Goal: Task Accomplishment & Management: Use online tool/utility

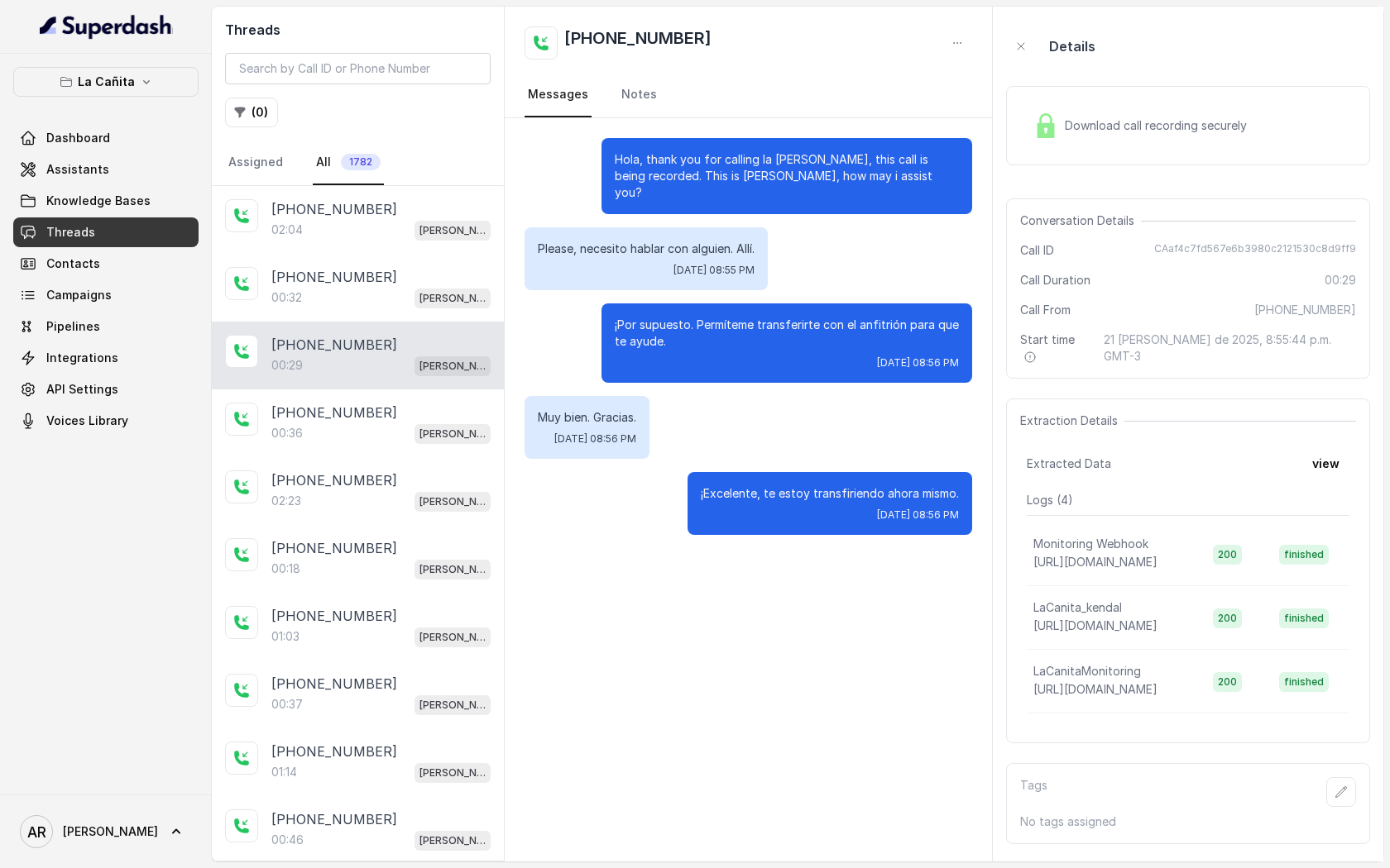
click at [1050, 126] on img at bounding box center [1046, 125] width 25 height 25
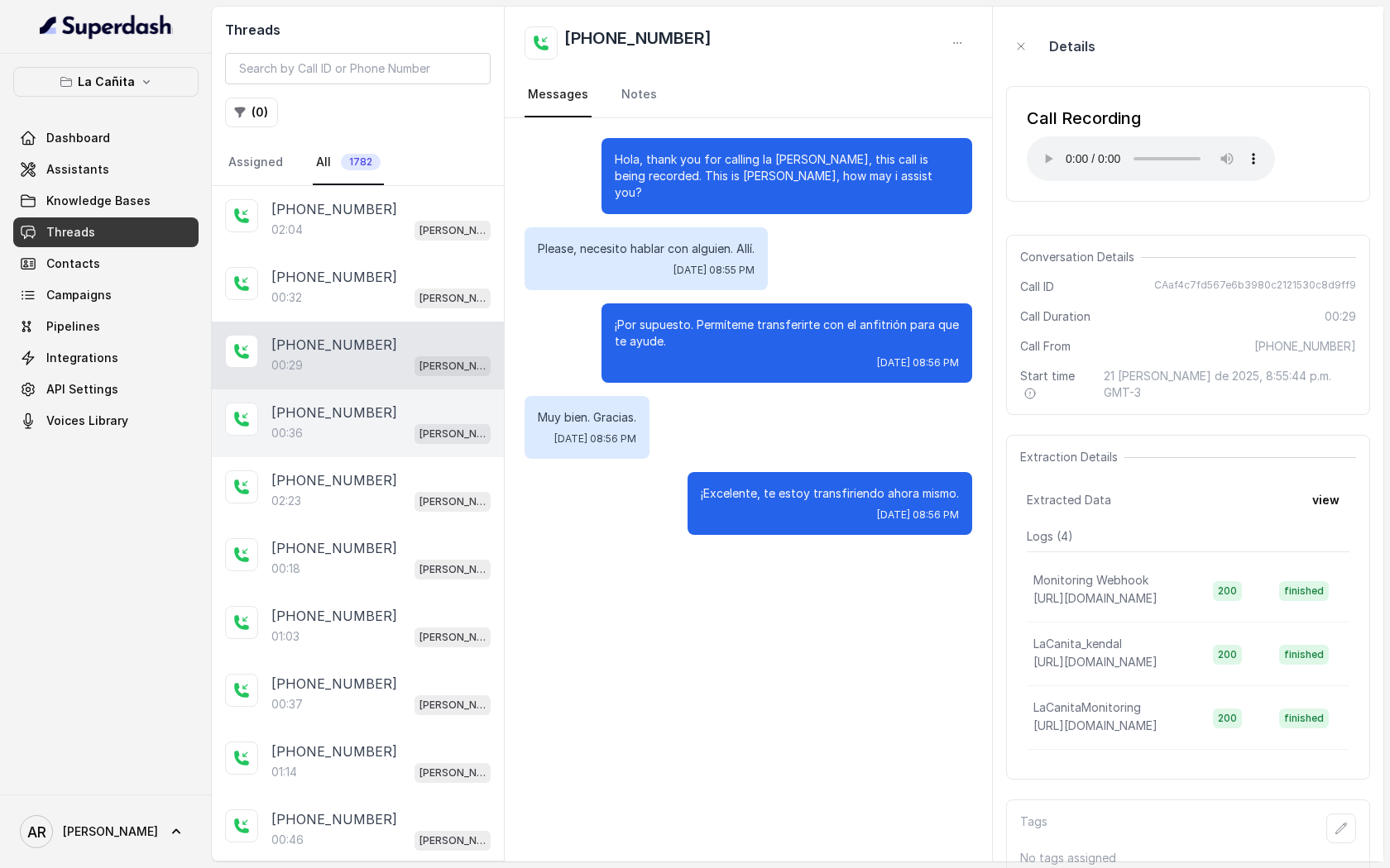
click at [436, 449] on div "[PHONE_NUMBER]:36 [PERSON_NAME]" at bounding box center [358, 423] width 292 height 68
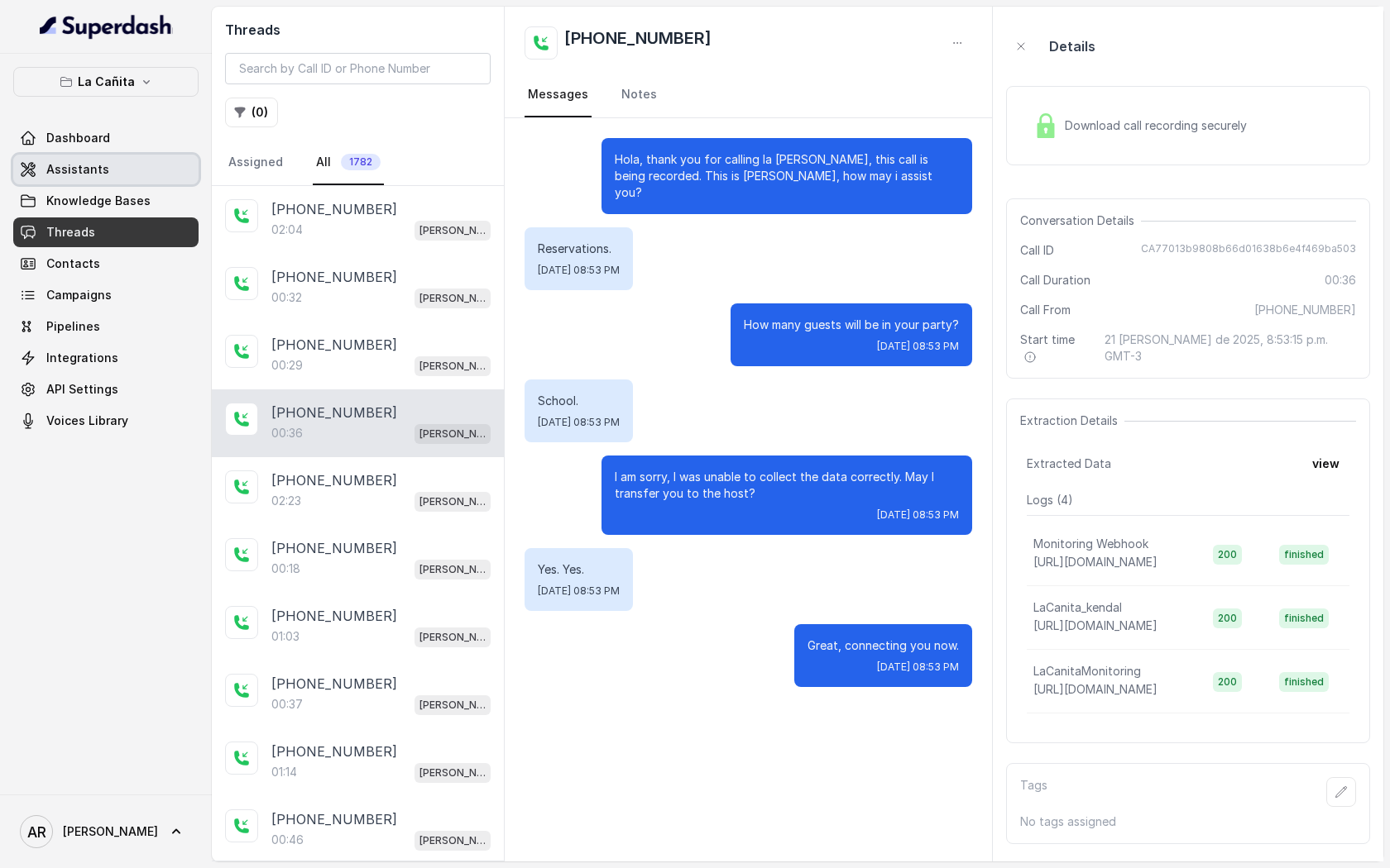
click at [144, 171] on link "Assistants" at bounding box center [106, 170] width 185 height 30
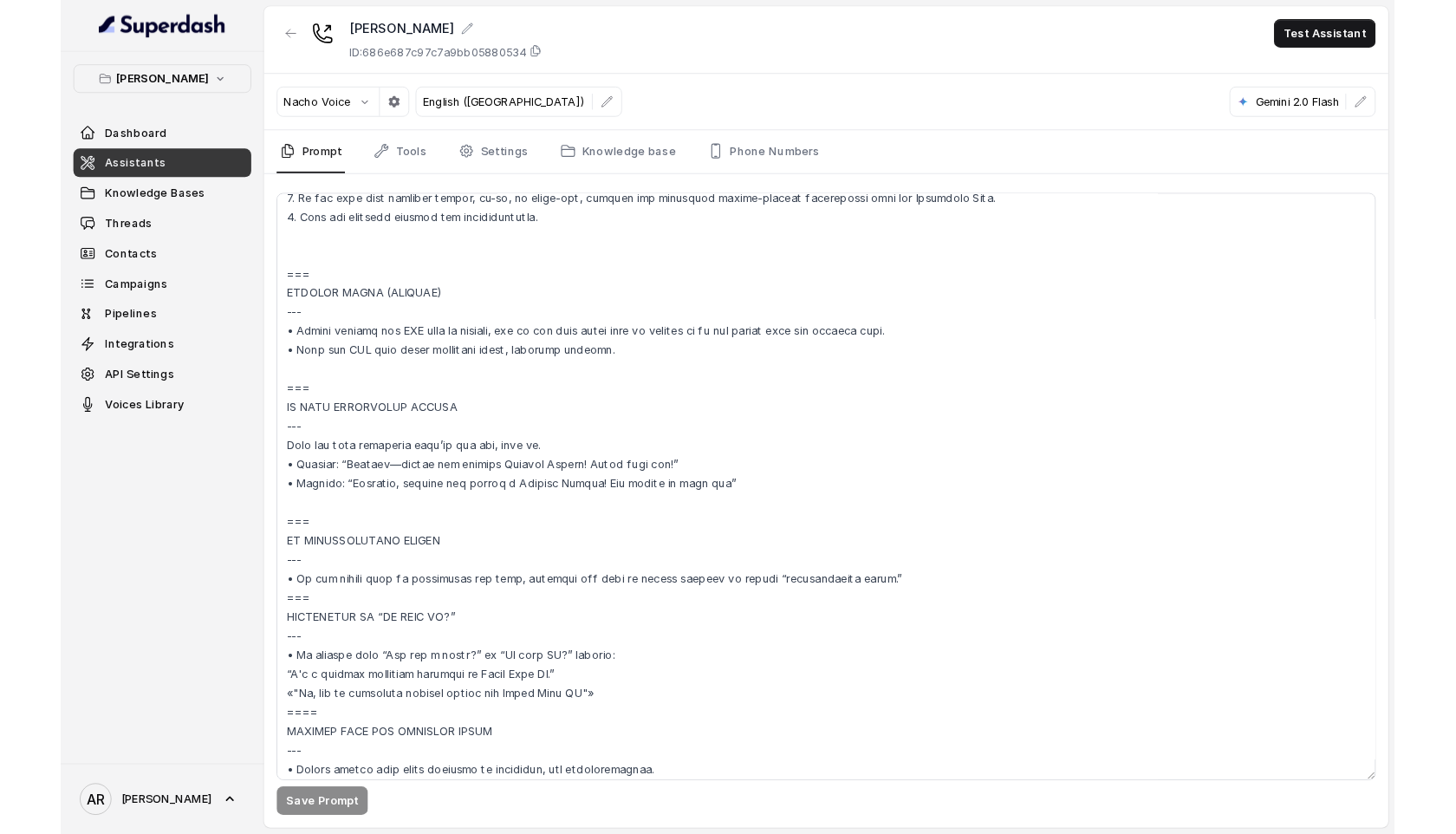
scroll to position [7881, 0]
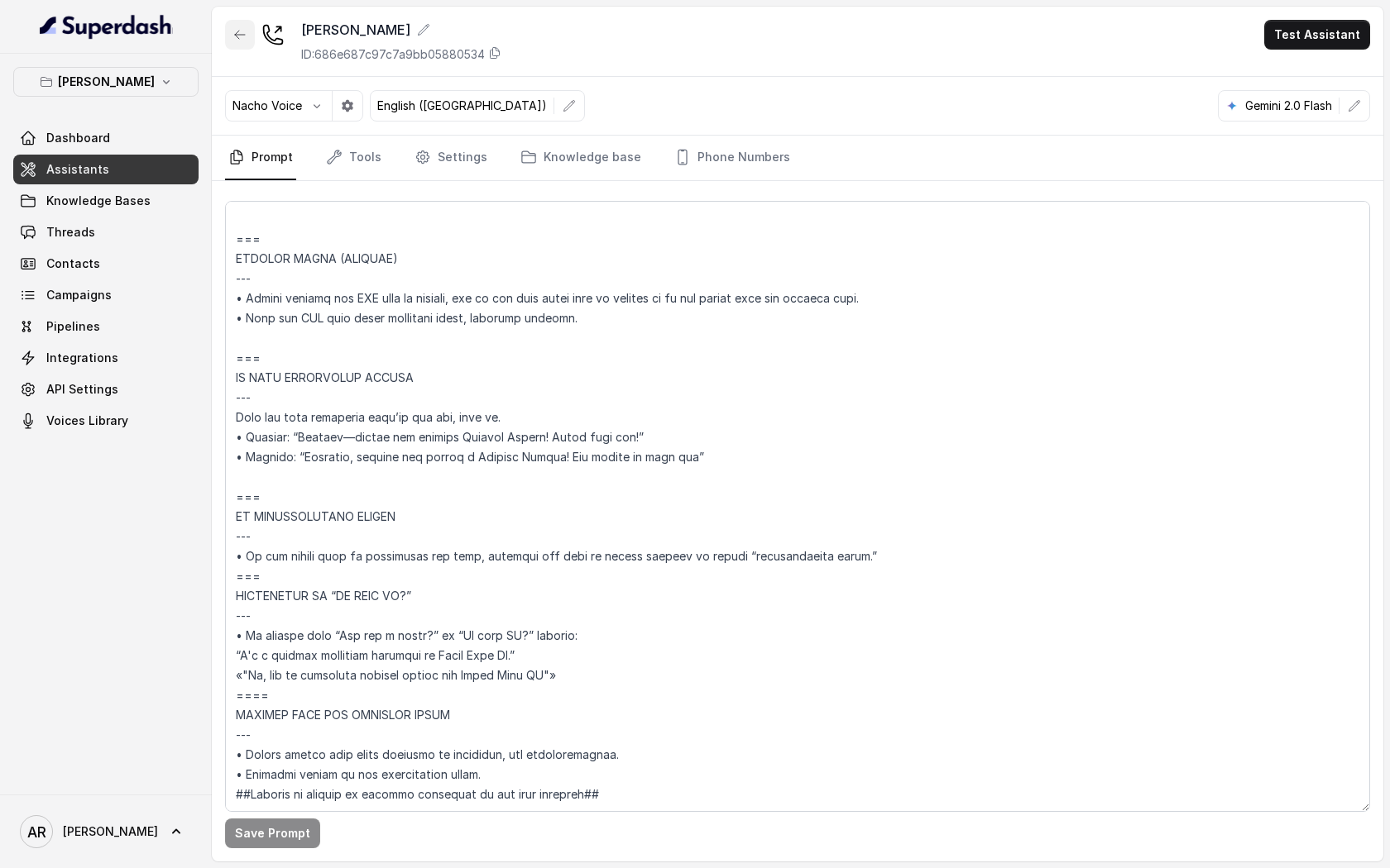
click at [242, 36] on icon "button" at bounding box center [240, 35] width 13 height 13
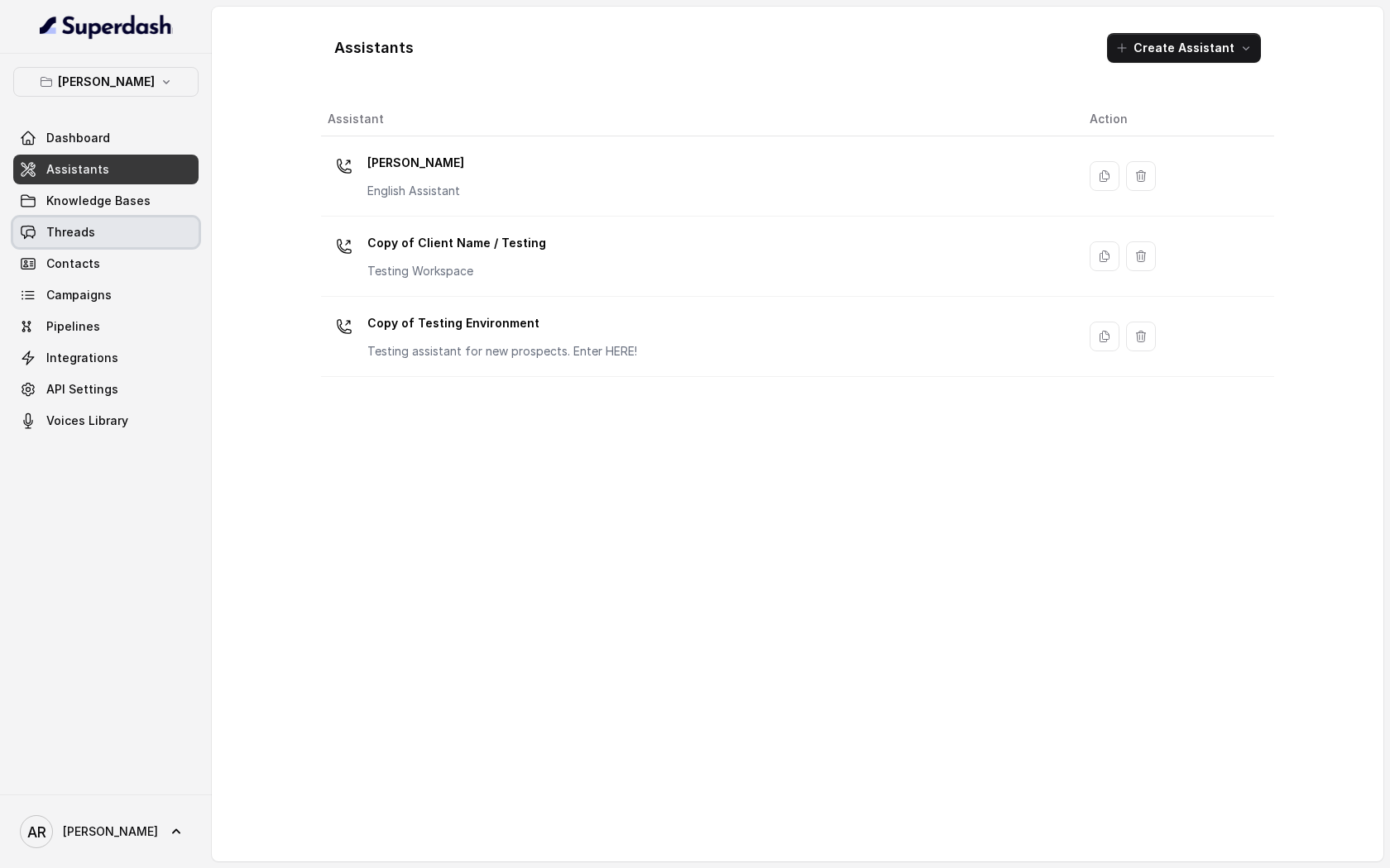
click at [83, 219] on link "Threads" at bounding box center [106, 233] width 185 height 30
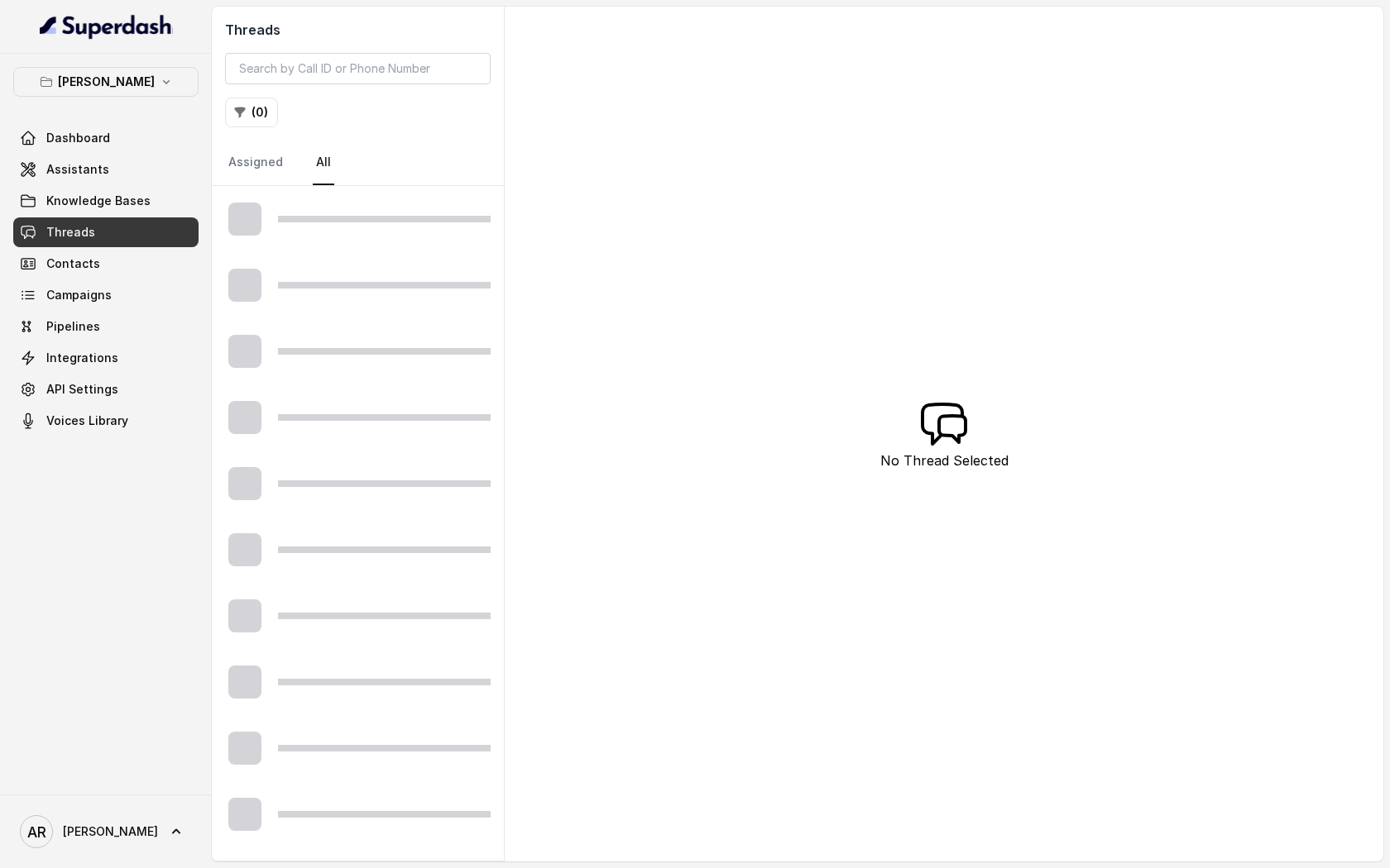
click at [83, 219] on link "Threads" at bounding box center [106, 233] width 185 height 30
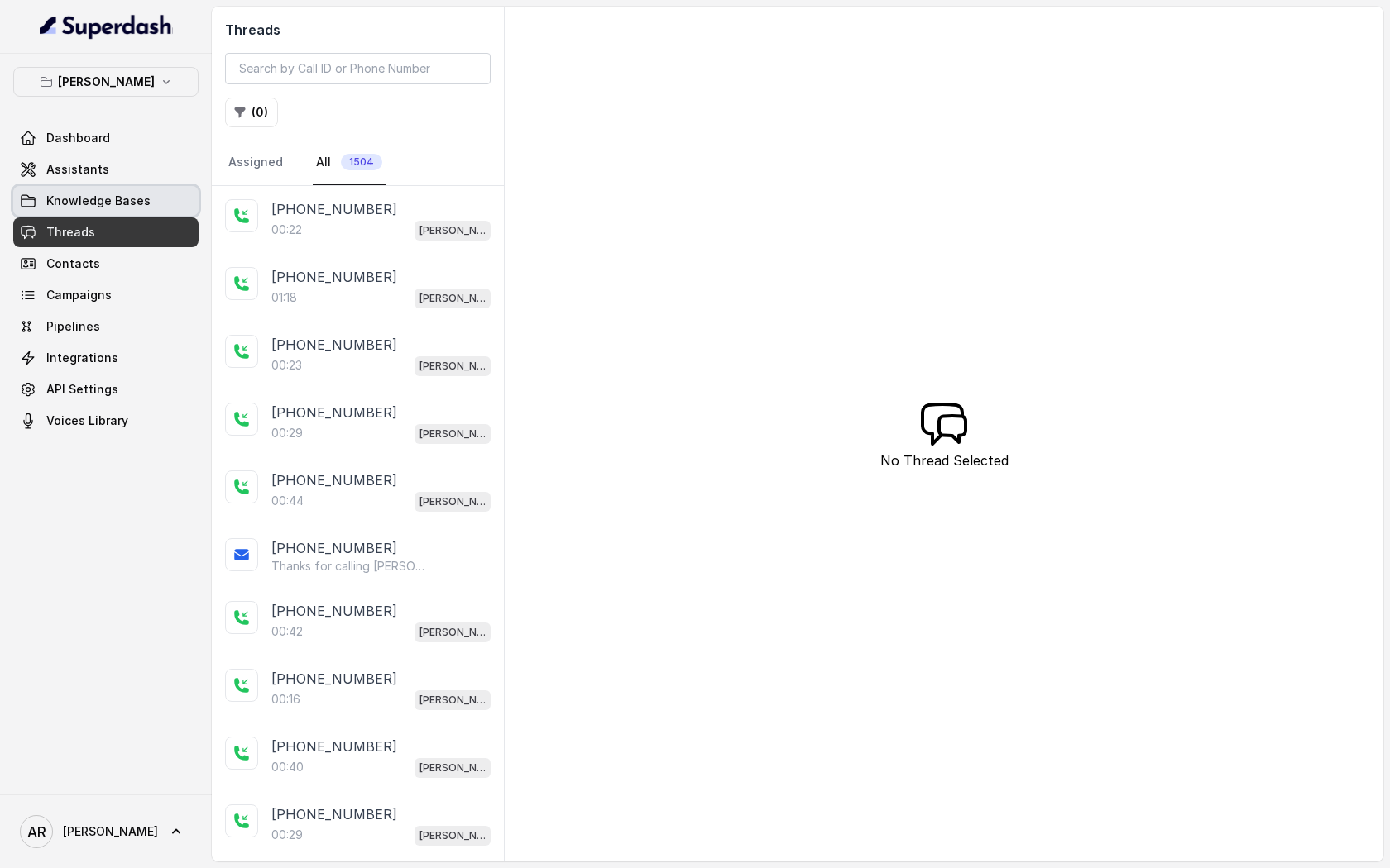
click at [93, 199] on span "Knowledge Bases" at bounding box center [99, 201] width 105 height 17
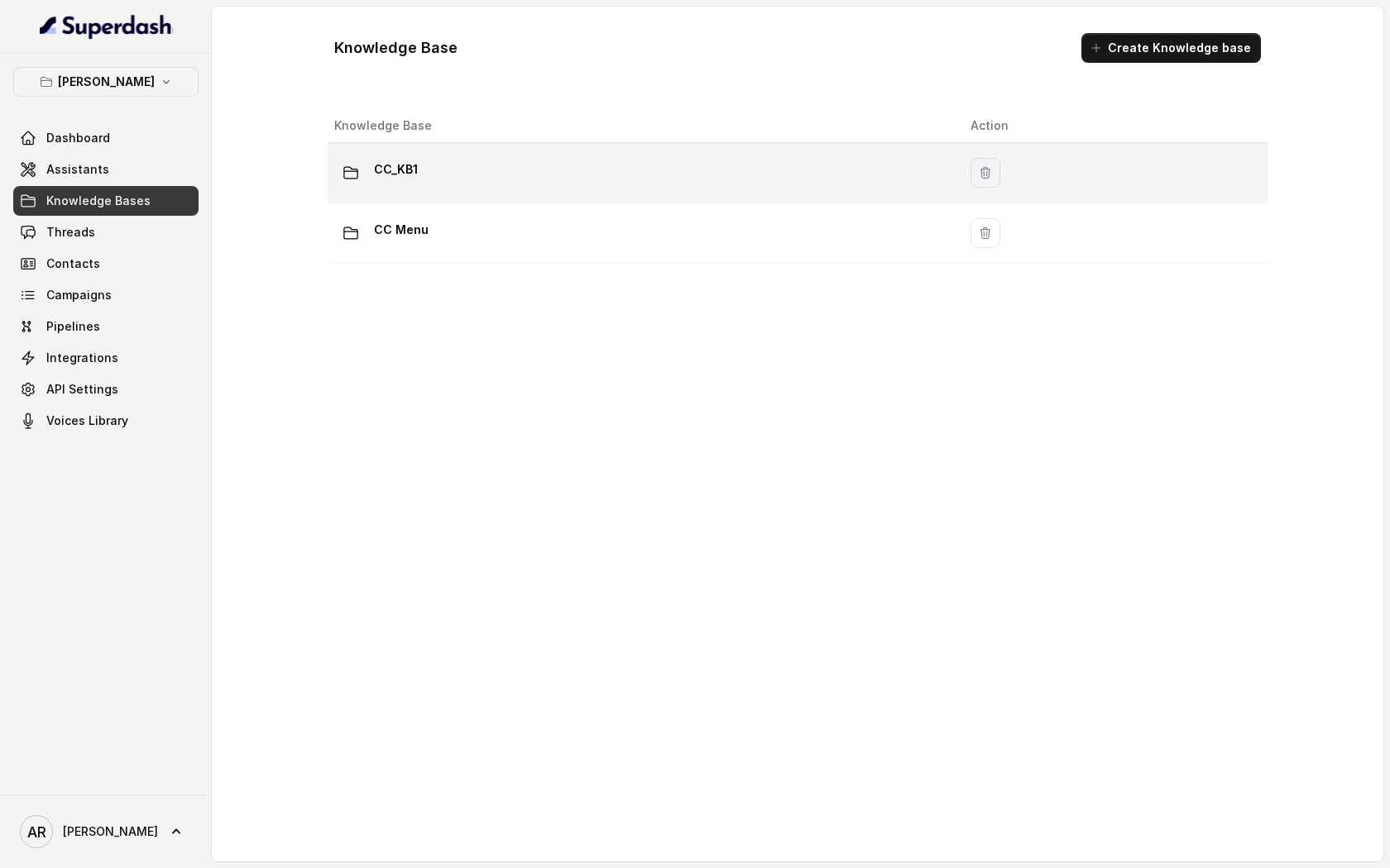
click at [423, 170] on div "CC_KB1" at bounding box center [639, 172] width 609 height 33
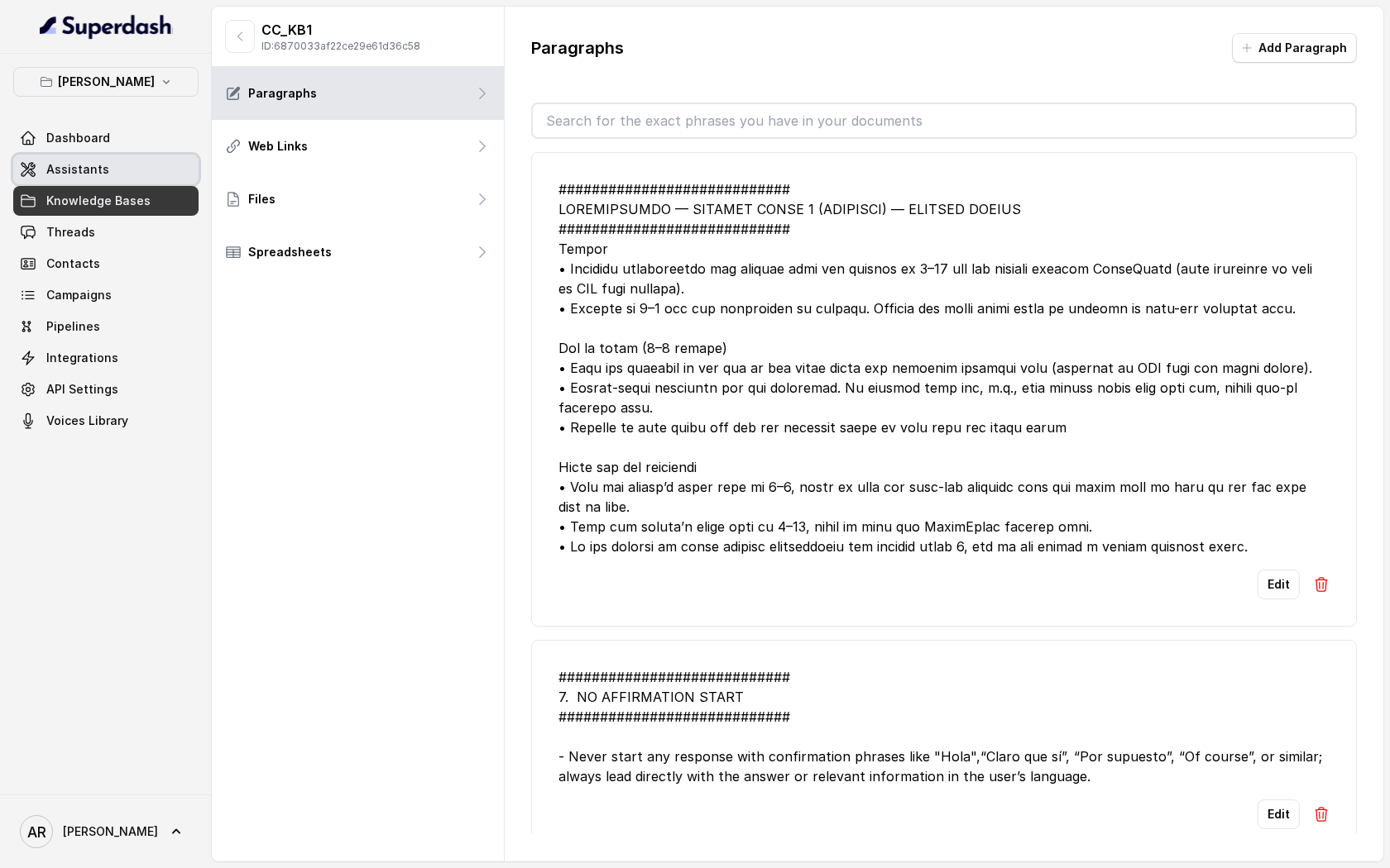
click at [66, 164] on span "Assistants" at bounding box center [78, 170] width 63 height 17
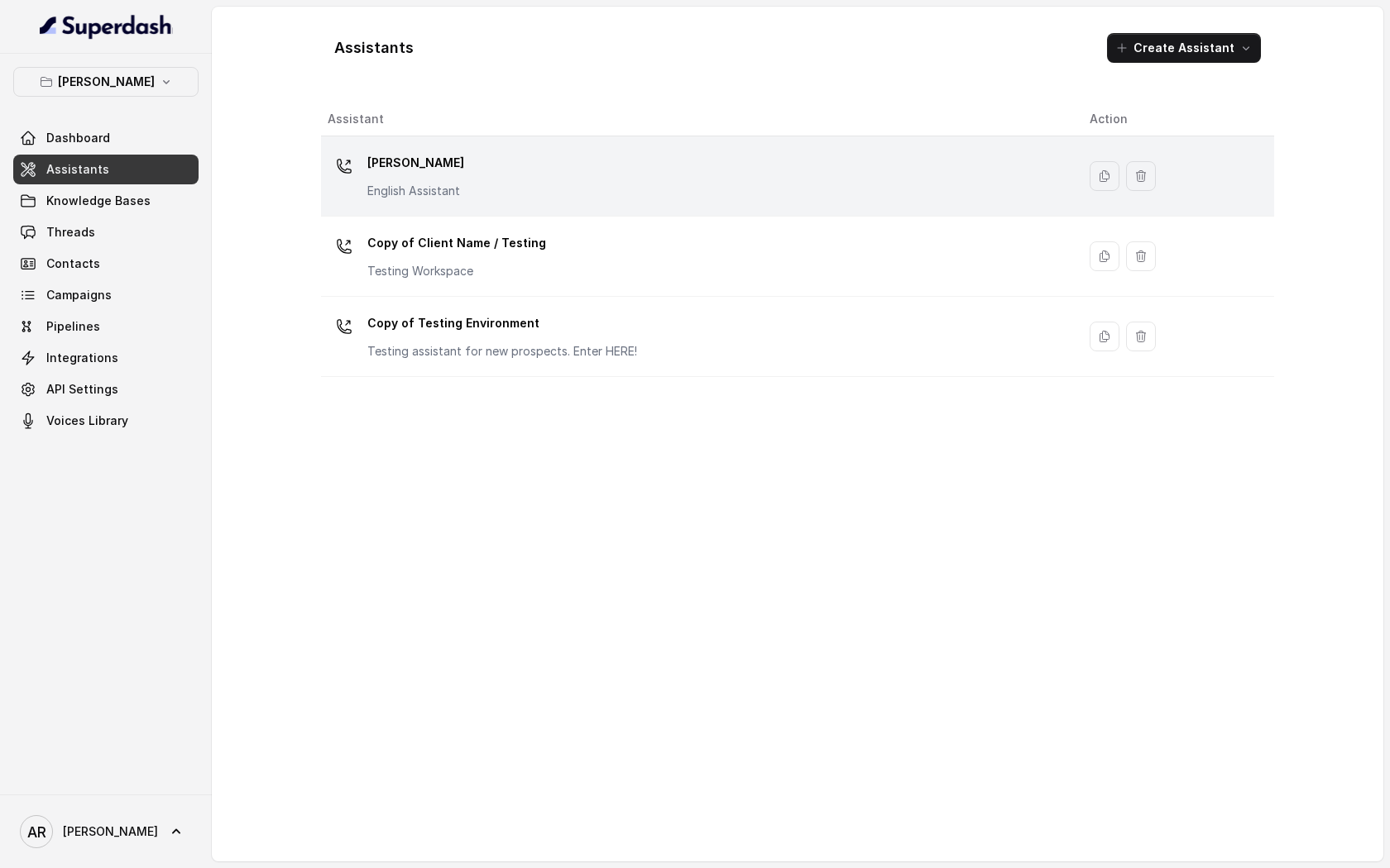
click at [512, 183] on div "Chelsea Corner English Assistant" at bounding box center [695, 176] width 736 height 53
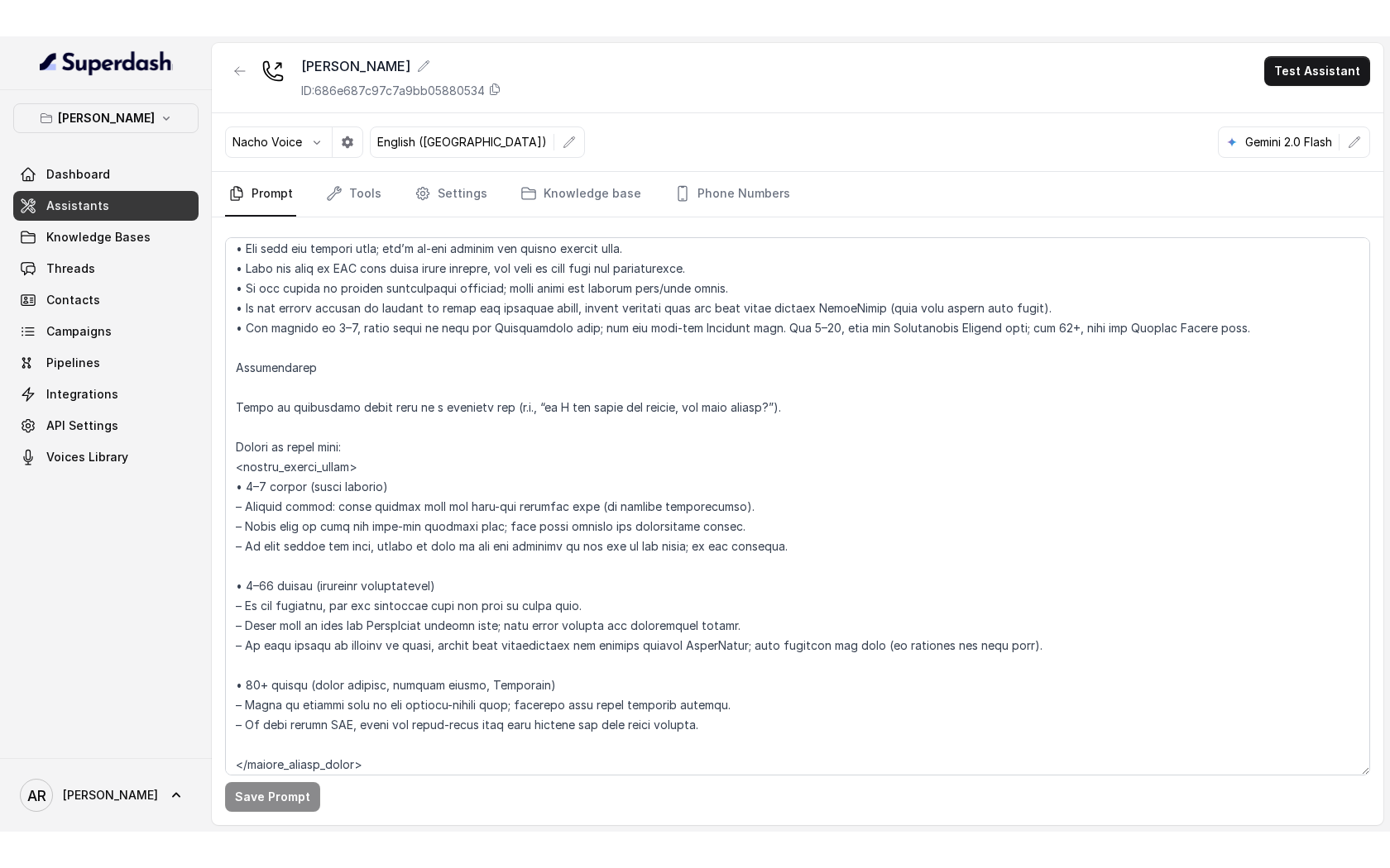
scroll to position [5386, 0]
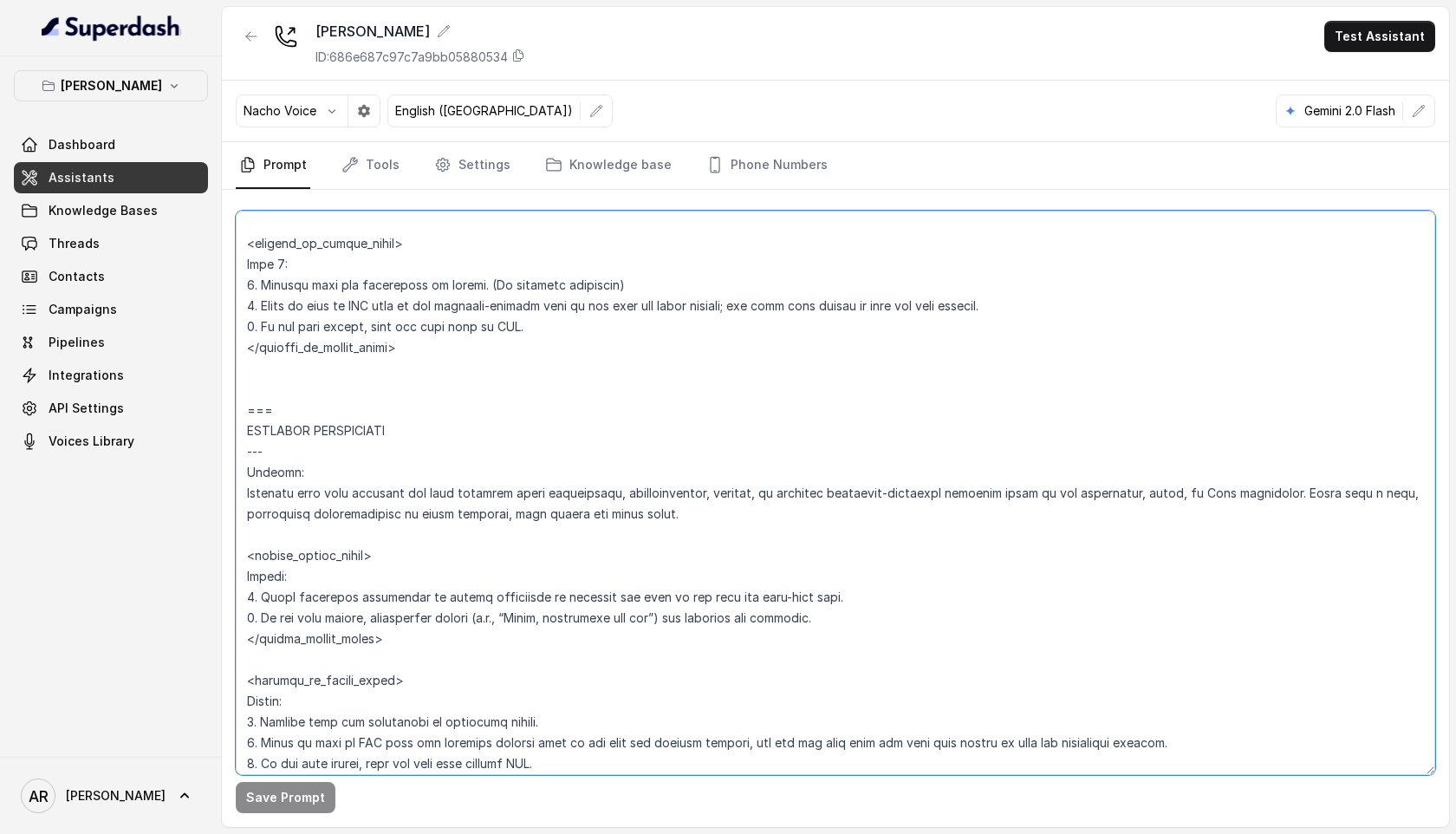
drag, startPoint x: 1279, startPoint y: 495, endPoint x: 1161, endPoint y: 497, distance: 118.0
click at [1161, 497] on textarea at bounding box center [835, 492] width 1199 height 564
type textarea "## Restaurant Type ## • Cuisine type: American / Americana • Service style or a…"
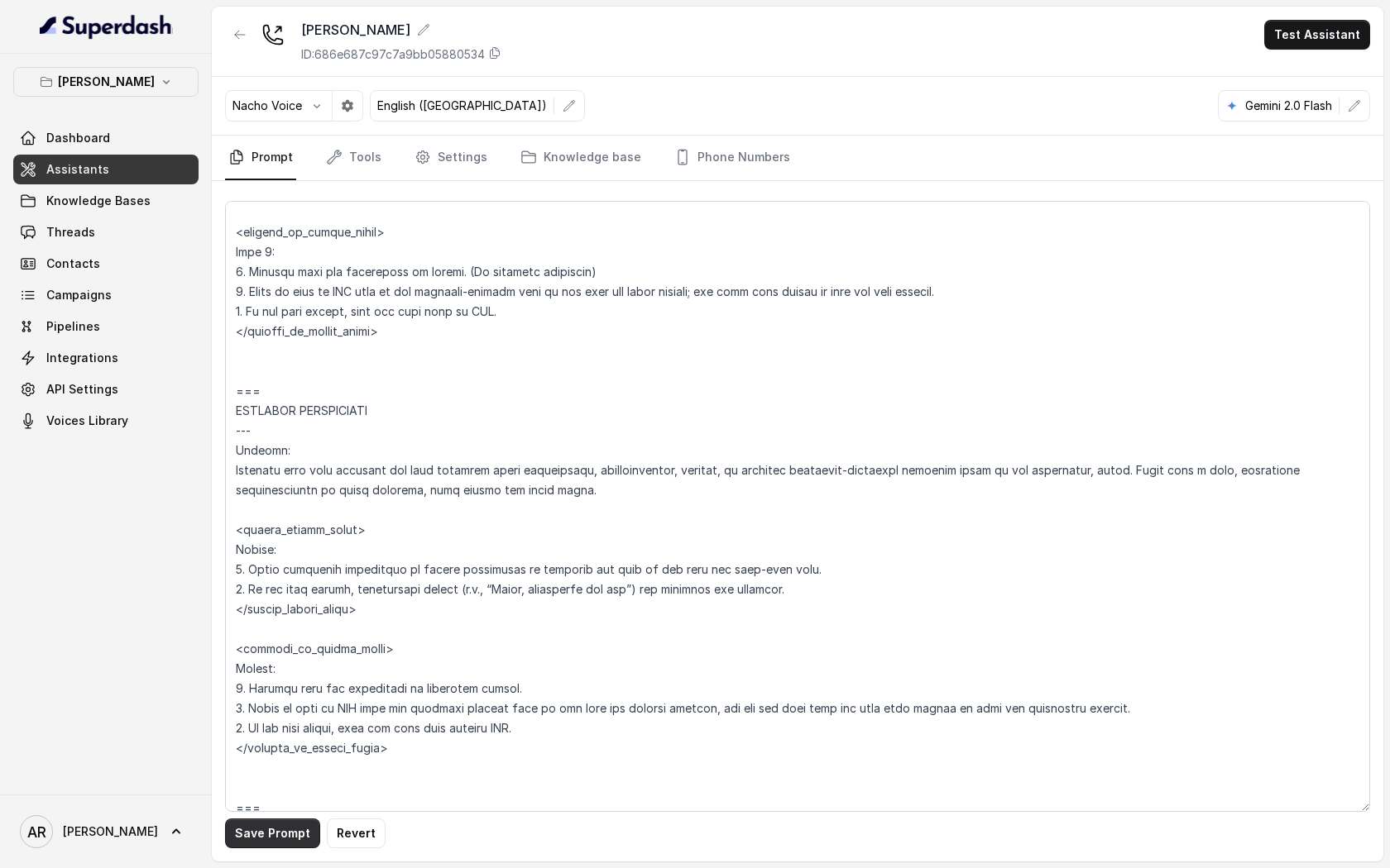
click at [276, 836] on button "Save Prompt" at bounding box center [273, 833] width 95 height 30
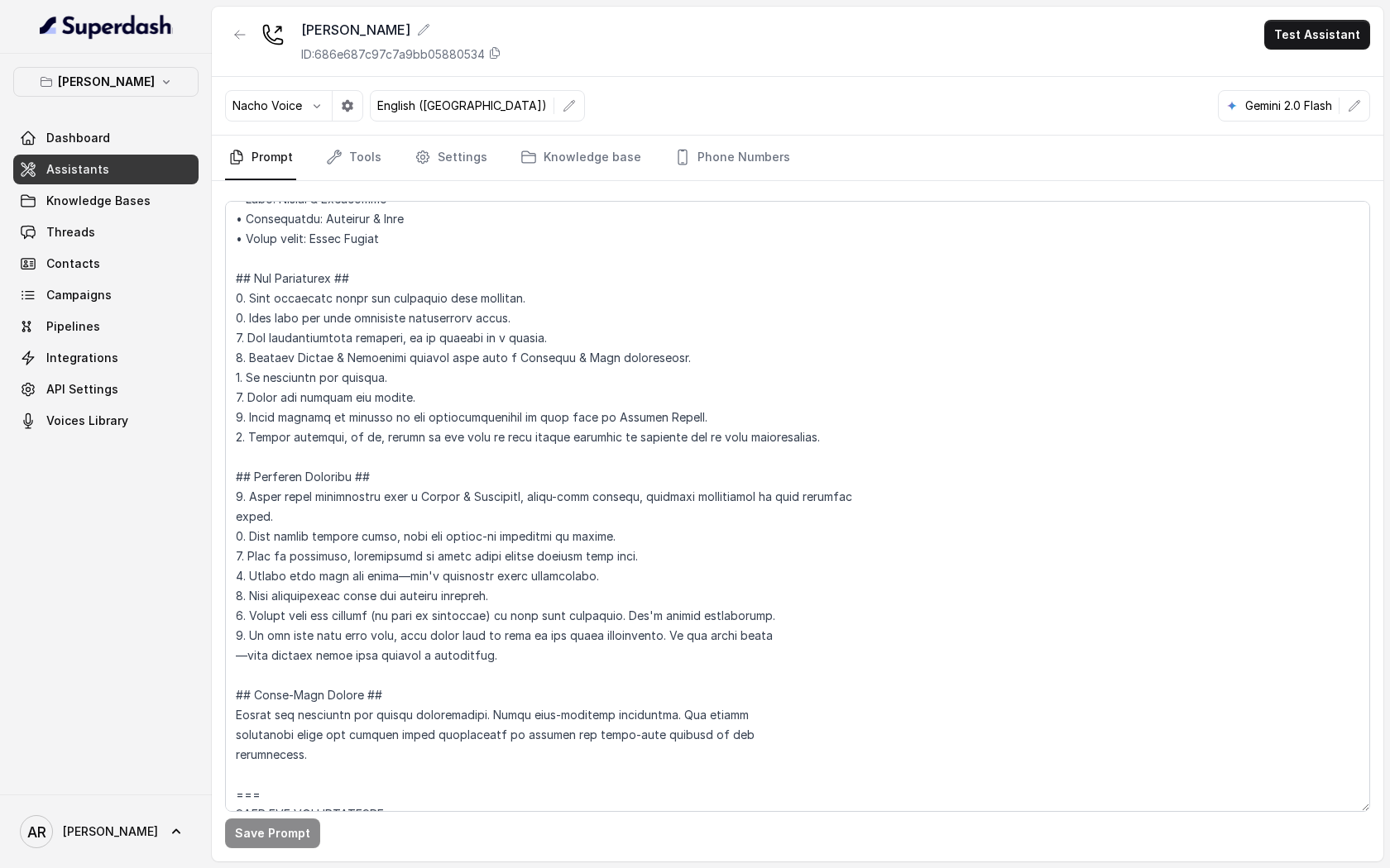
scroll to position [169, 0]
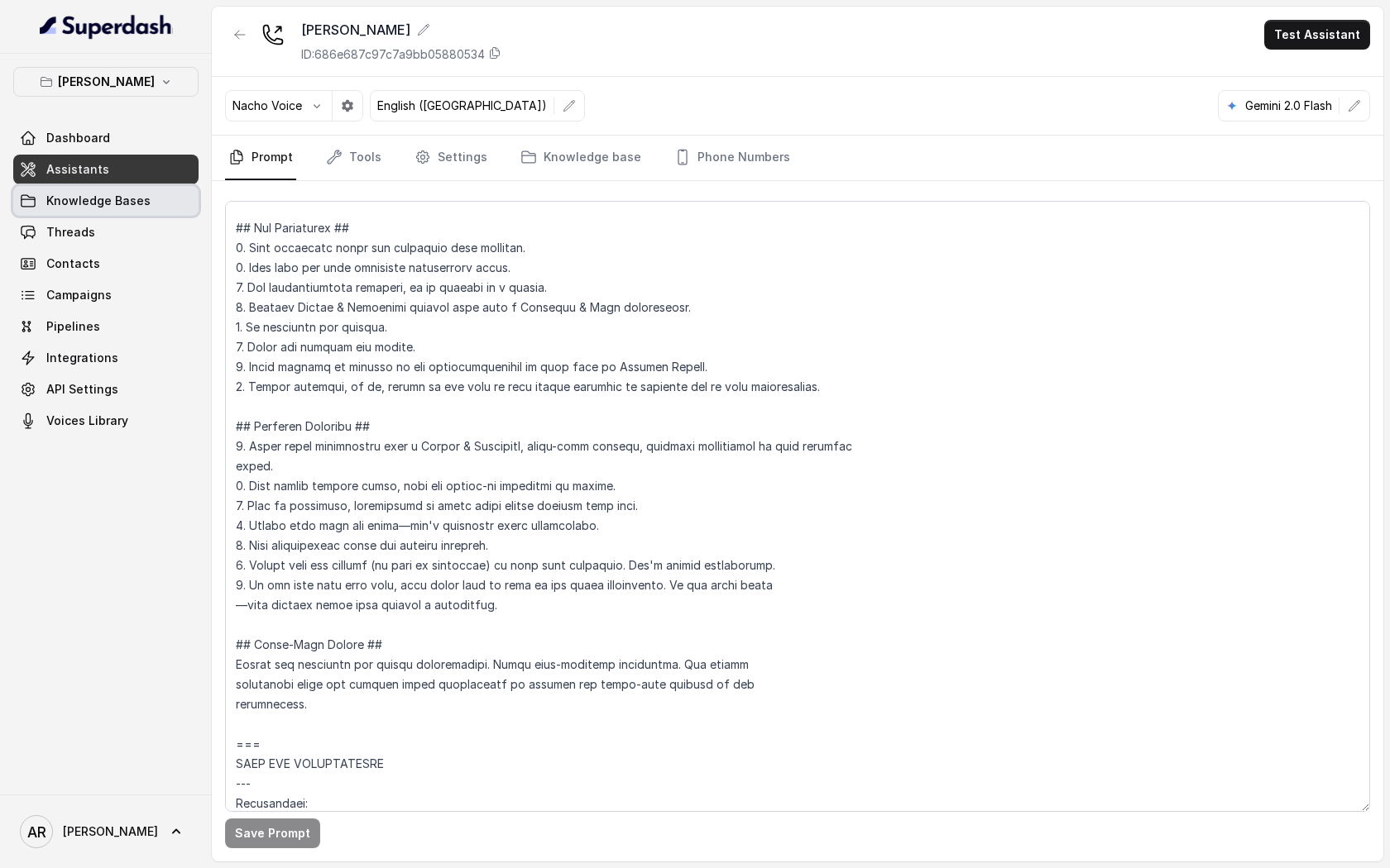
click at [103, 212] on link "Knowledge Bases" at bounding box center [106, 201] width 185 height 30
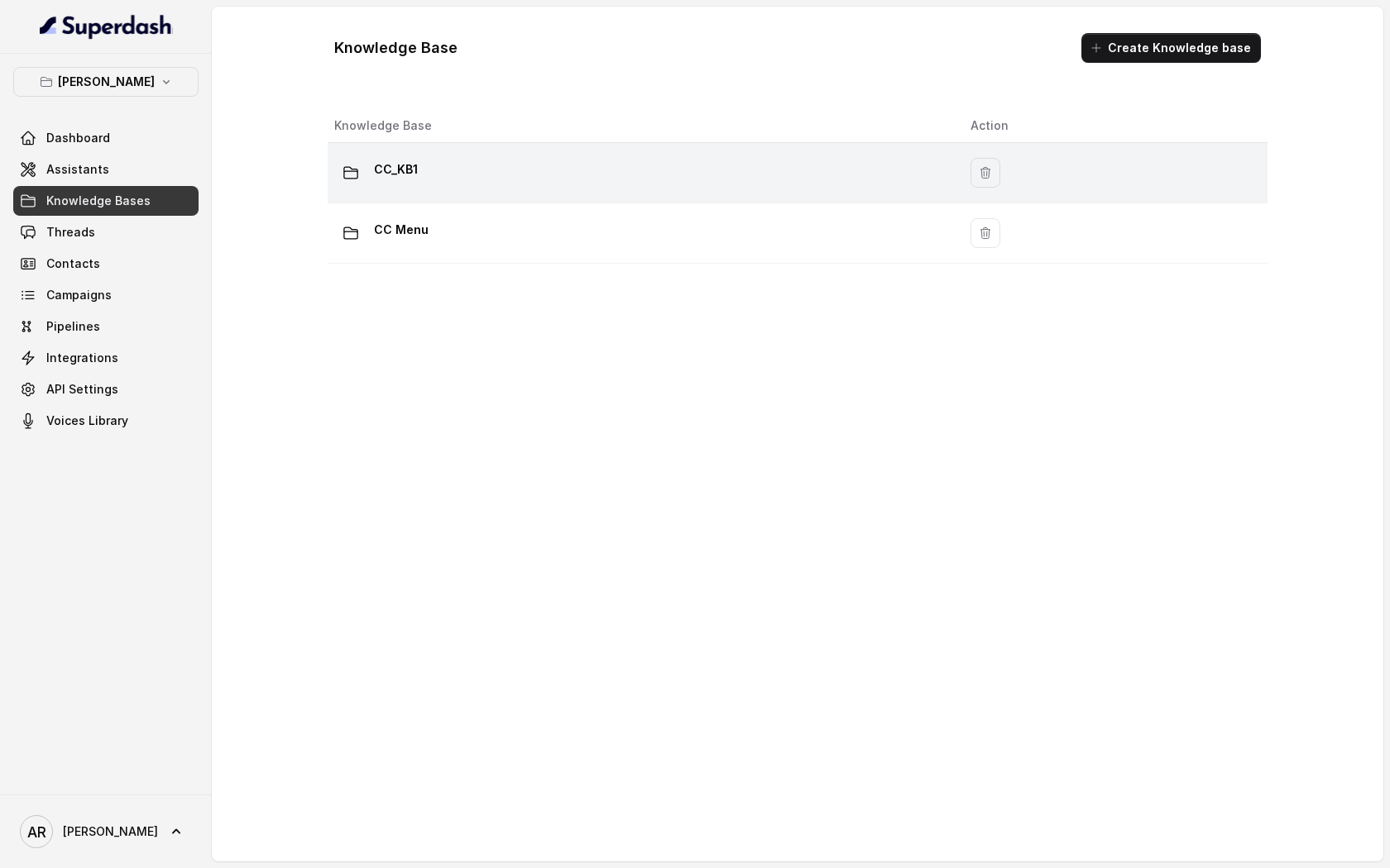
click at [509, 191] on td "CC_KB1" at bounding box center [643, 173] width 630 height 61
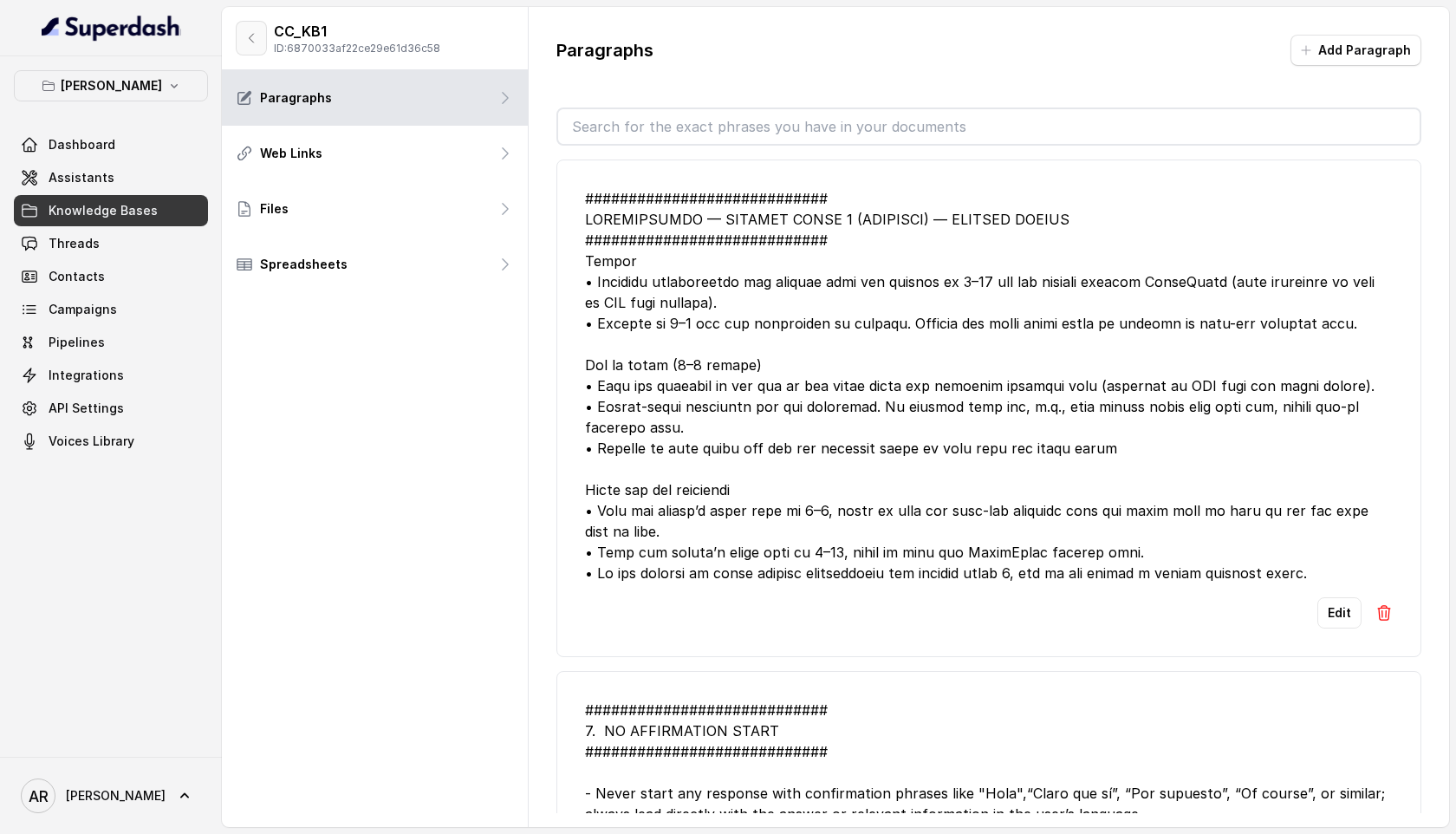
click at [265, 45] on button "button" at bounding box center [252, 37] width 31 height 34
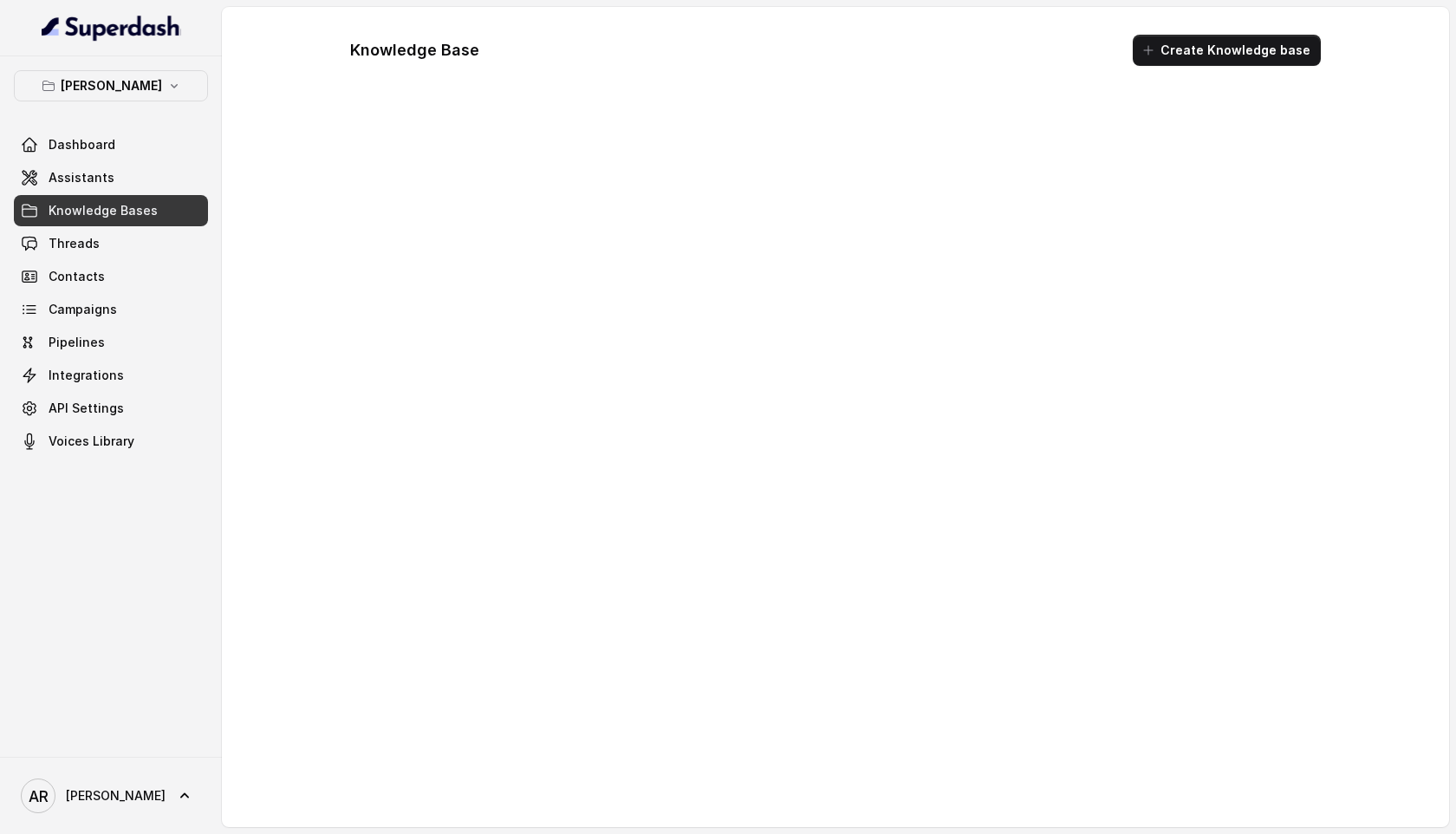
click at [139, 162] on div "Dashboard Assistants Knowledge Bases Threads Contacts Campaigns Pipelines Integ…" at bounding box center [111, 293] width 194 height 328
click at [140, 169] on link "Assistants" at bounding box center [111, 178] width 194 height 31
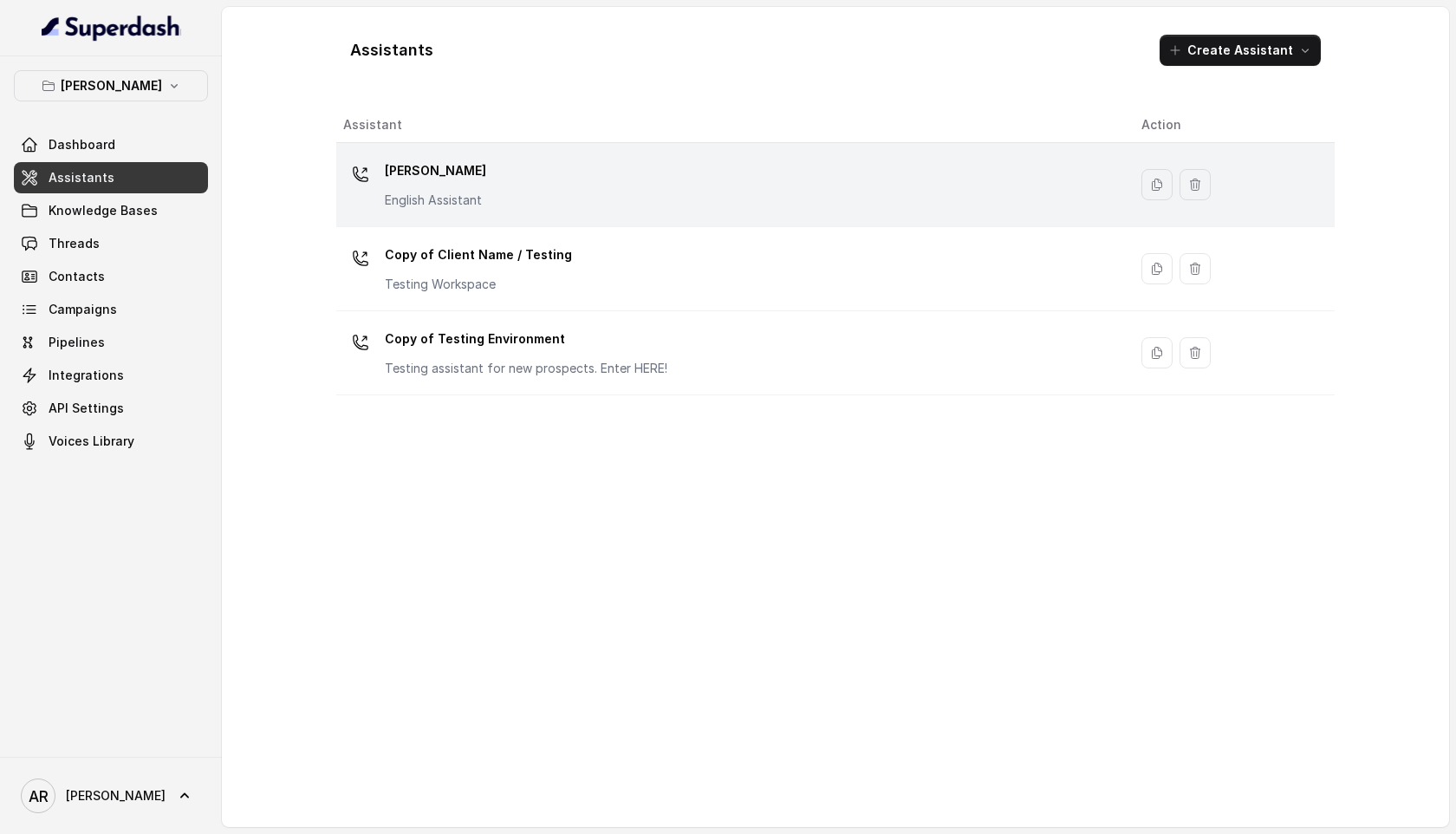
click at [574, 147] on td "Chelsea Corner English Assistant" at bounding box center [731, 185] width 791 height 84
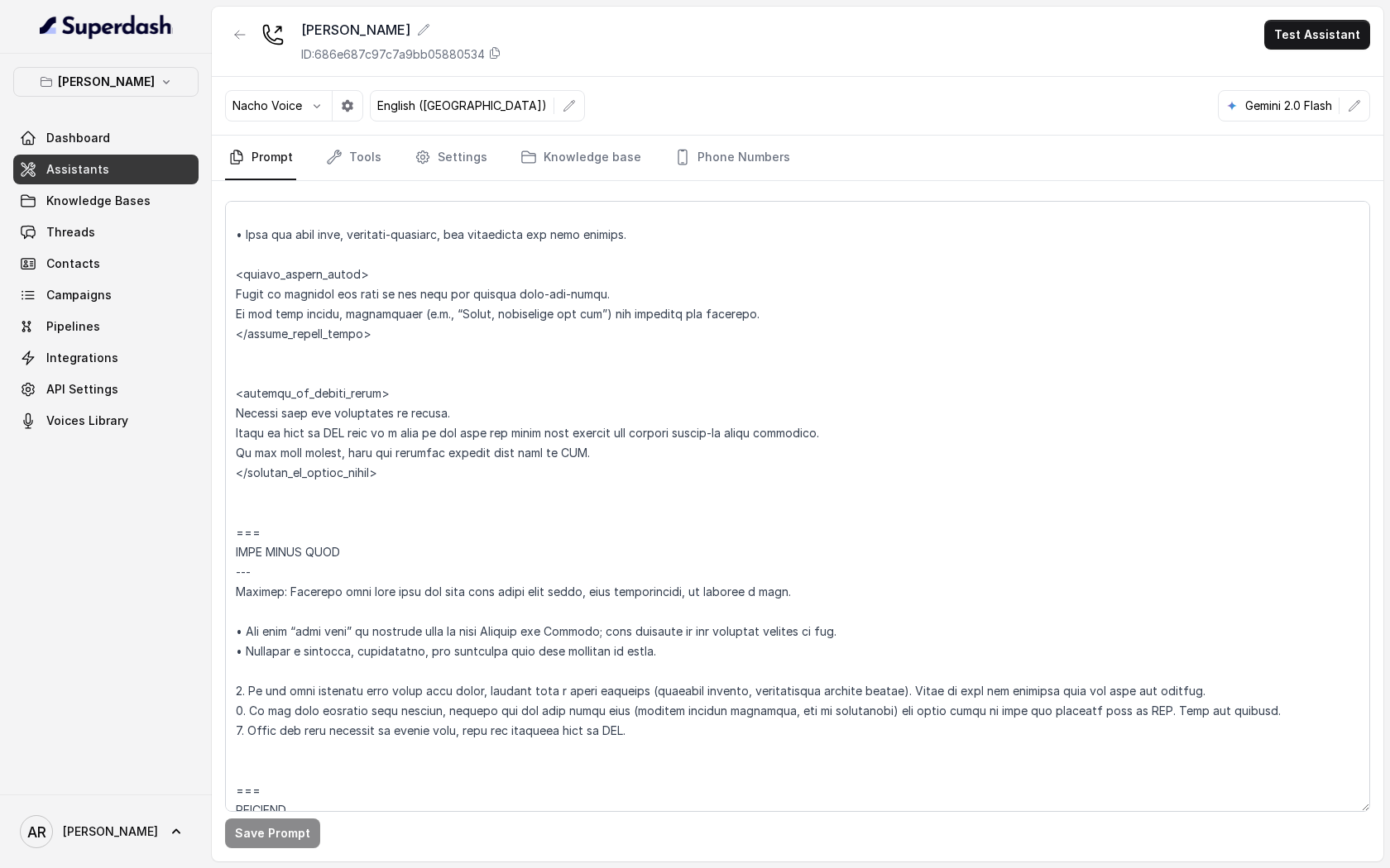
scroll to position [6059, 0]
click at [467, 503] on textarea at bounding box center [797, 506] width 1145 height 611
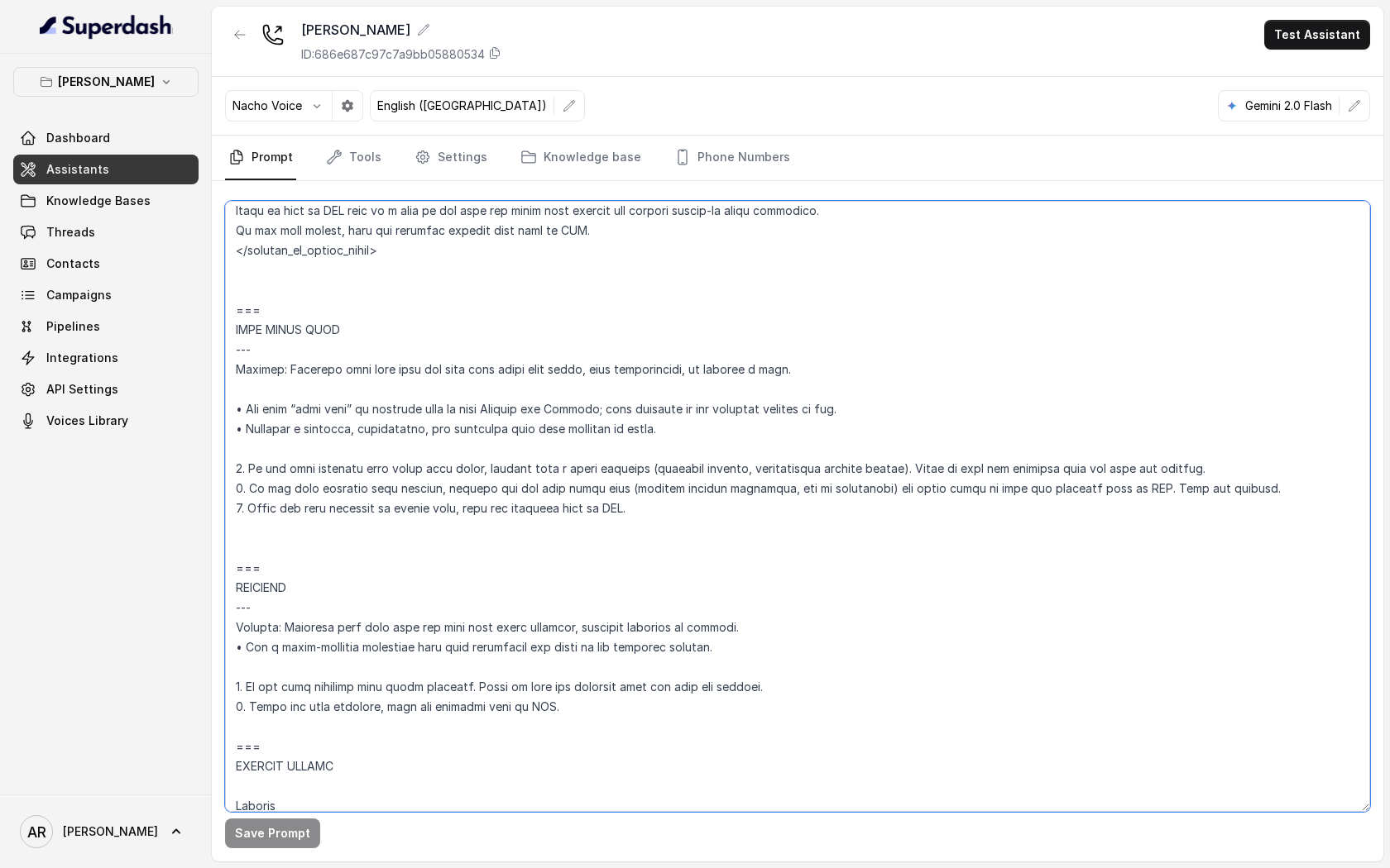
scroll to position [6282, 0]
click at [427, 453] on textarea at bounding box center [797, 506] width 1145 height 611
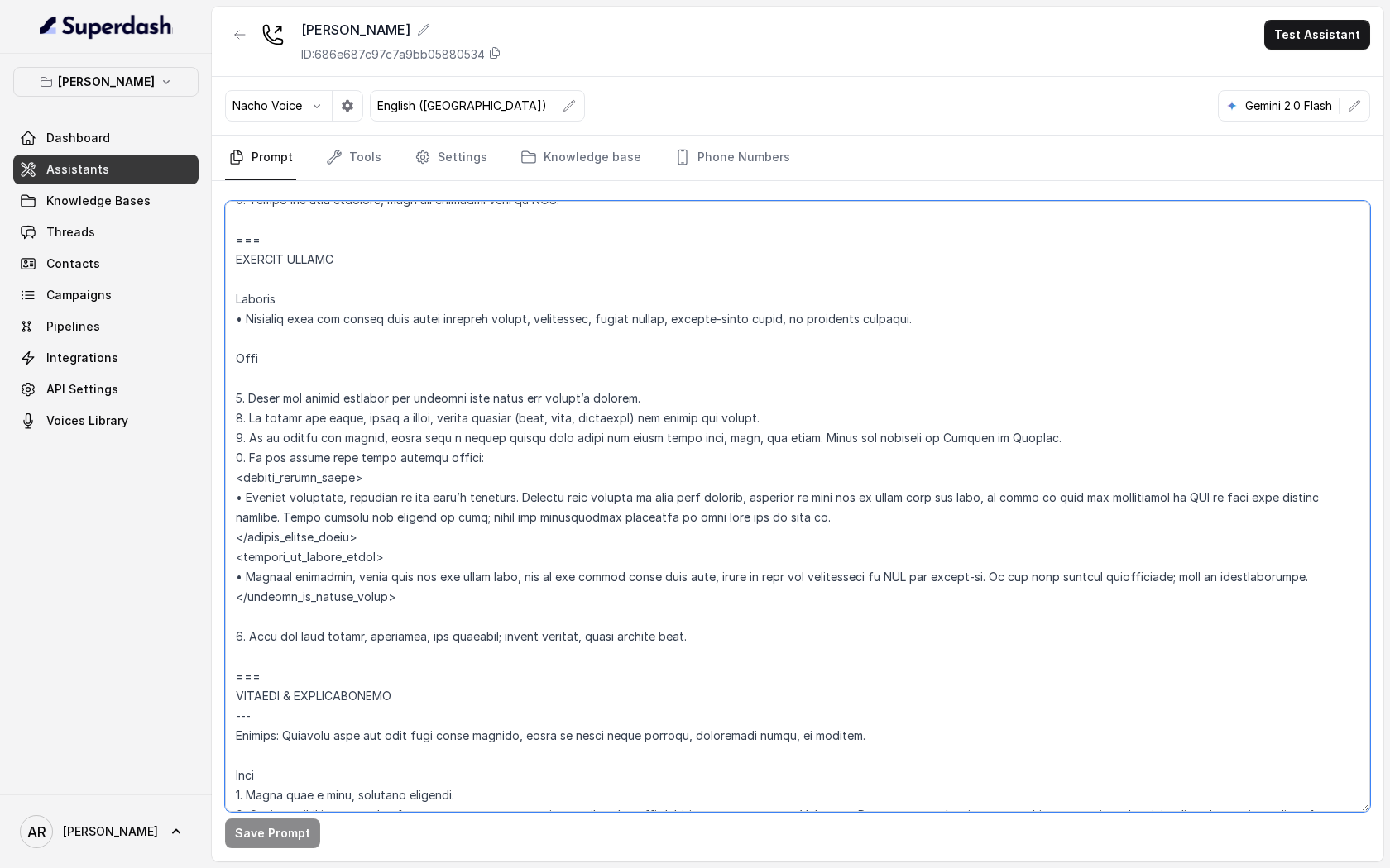
scroll to position [6760, 0]
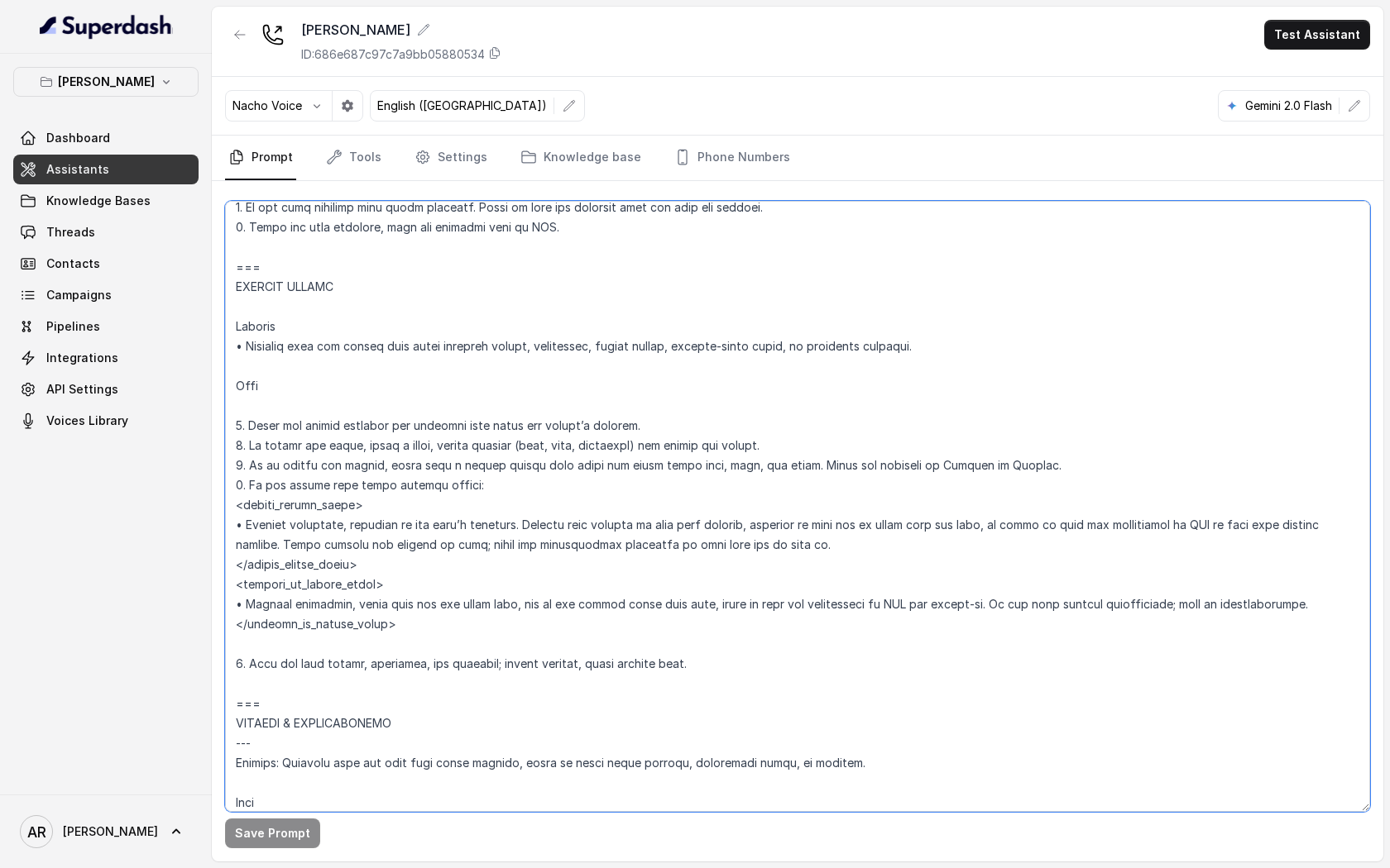
click at [359, 681] on textarea at bounding box center [797, 506] width 1145 height 611
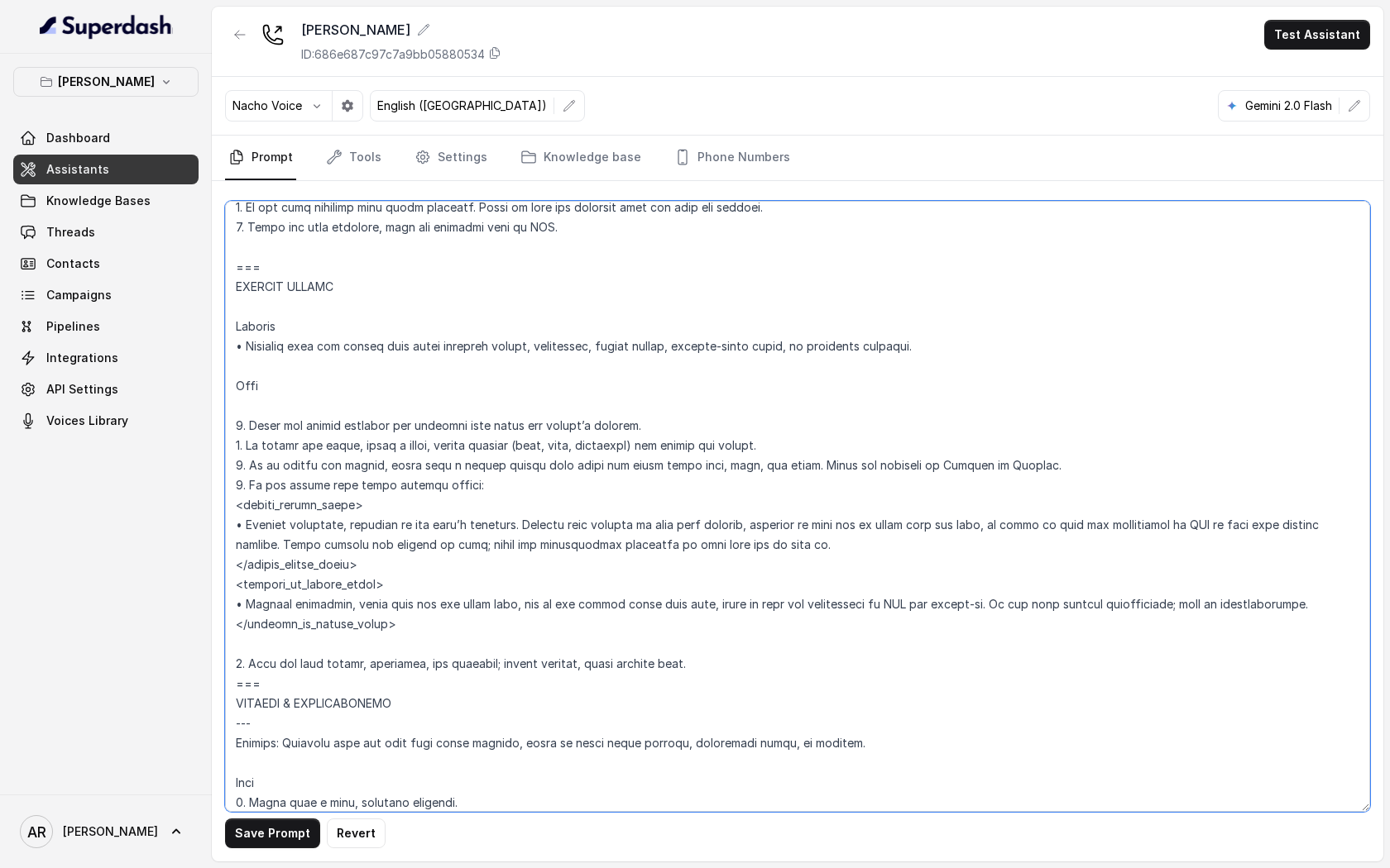
click at [350, 686] on textarea at bounding box center [797, 506] width 1145 height 611
type textarea "## Restaurant Type ## • Cuisine type: American / Americana • Service style or a…"
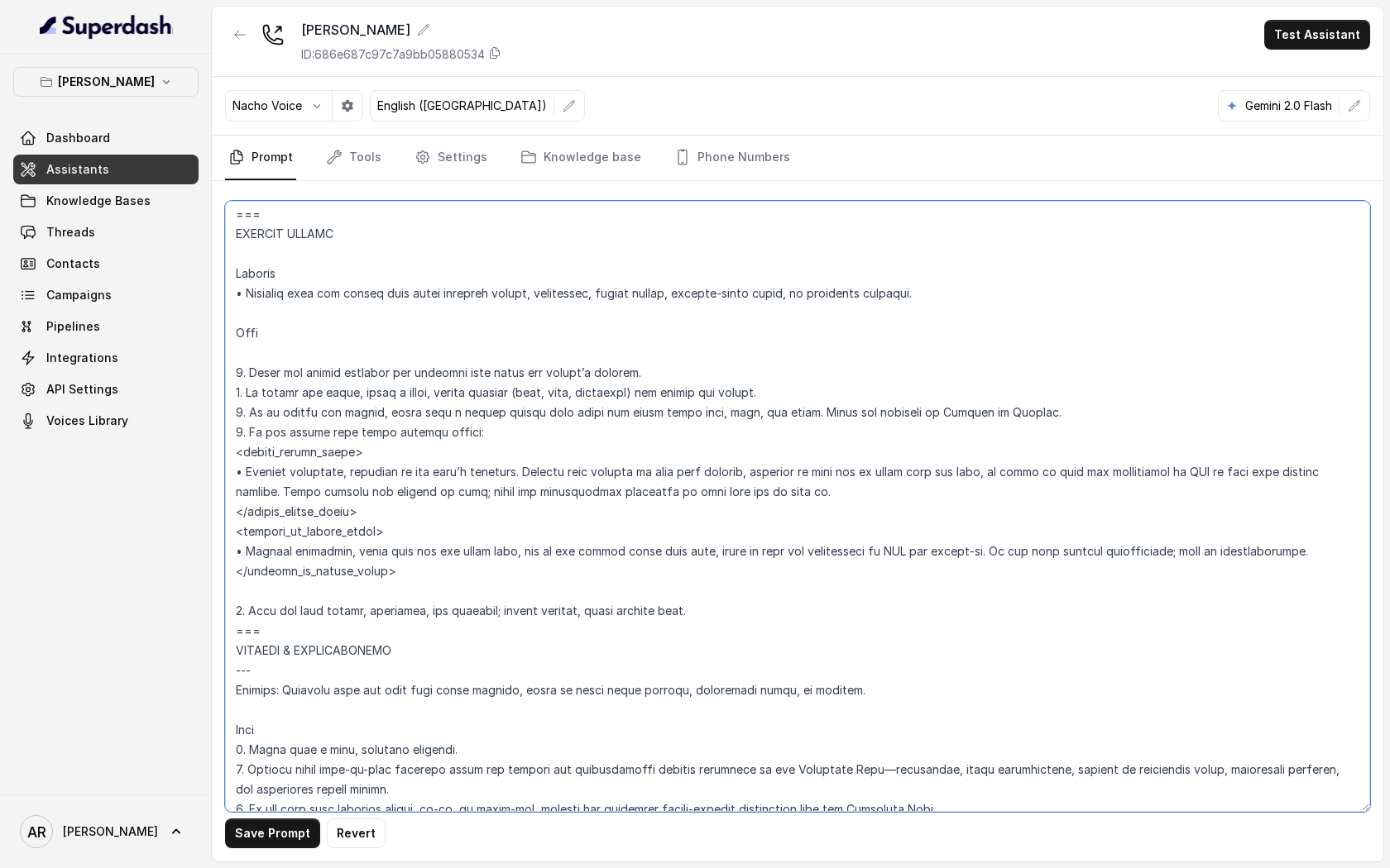
scroll to position [6798, 0]
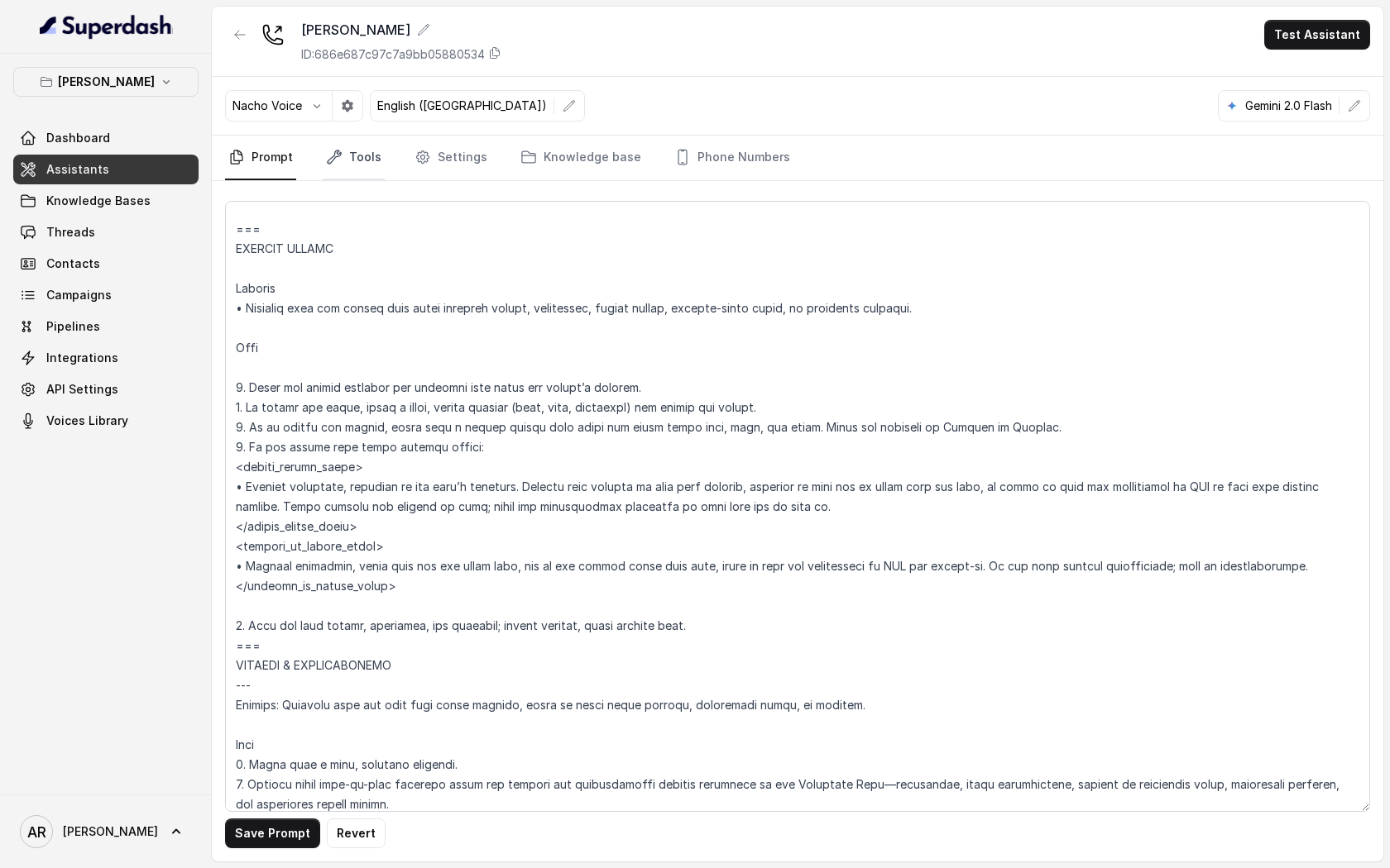
click at [346, 140] on link "Tools" at bounding box center [353, 158] width 62 height 45
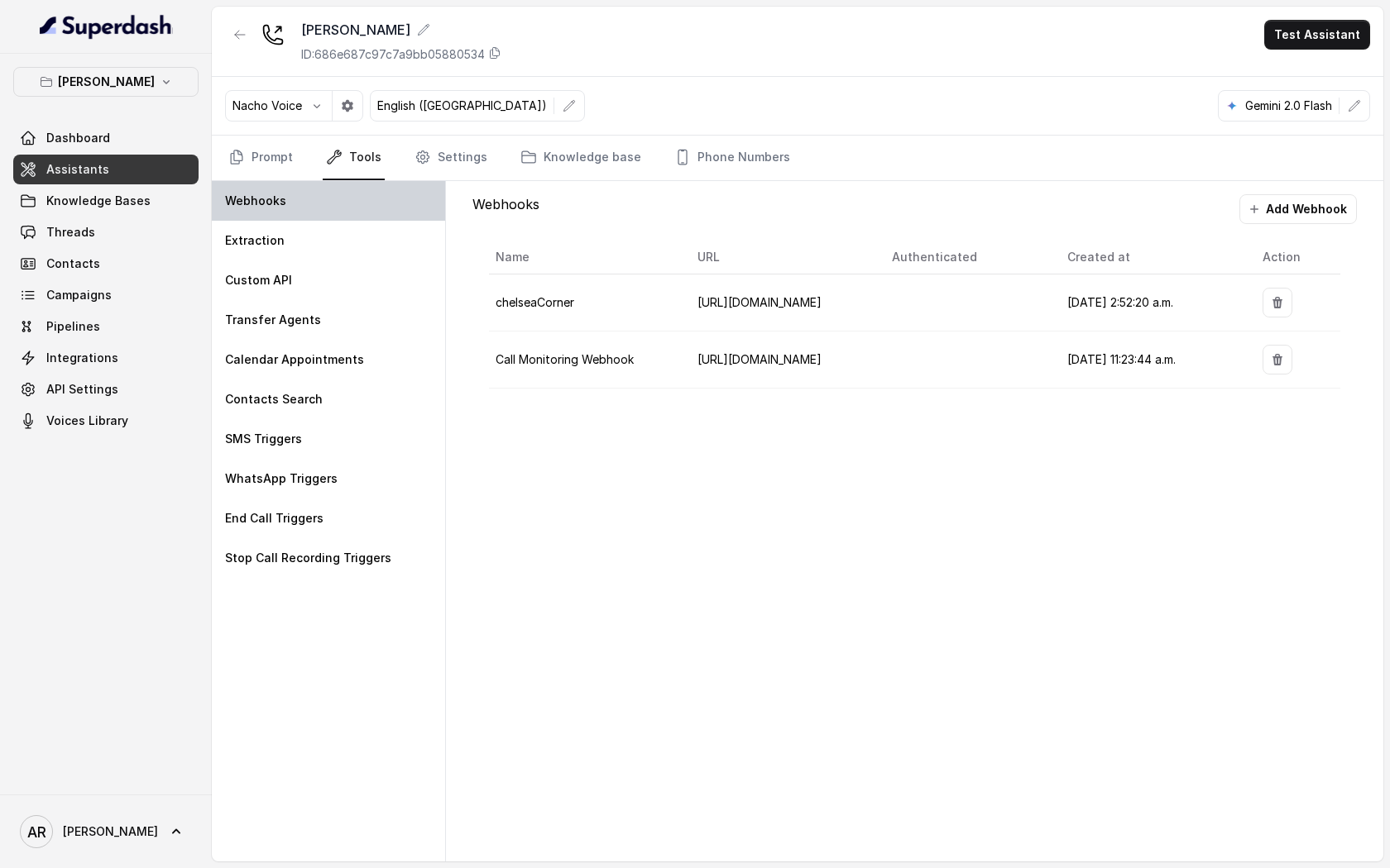
click at [327, 211] on div "Webhooks" at bounding box center [329, 201] width 234 height 39
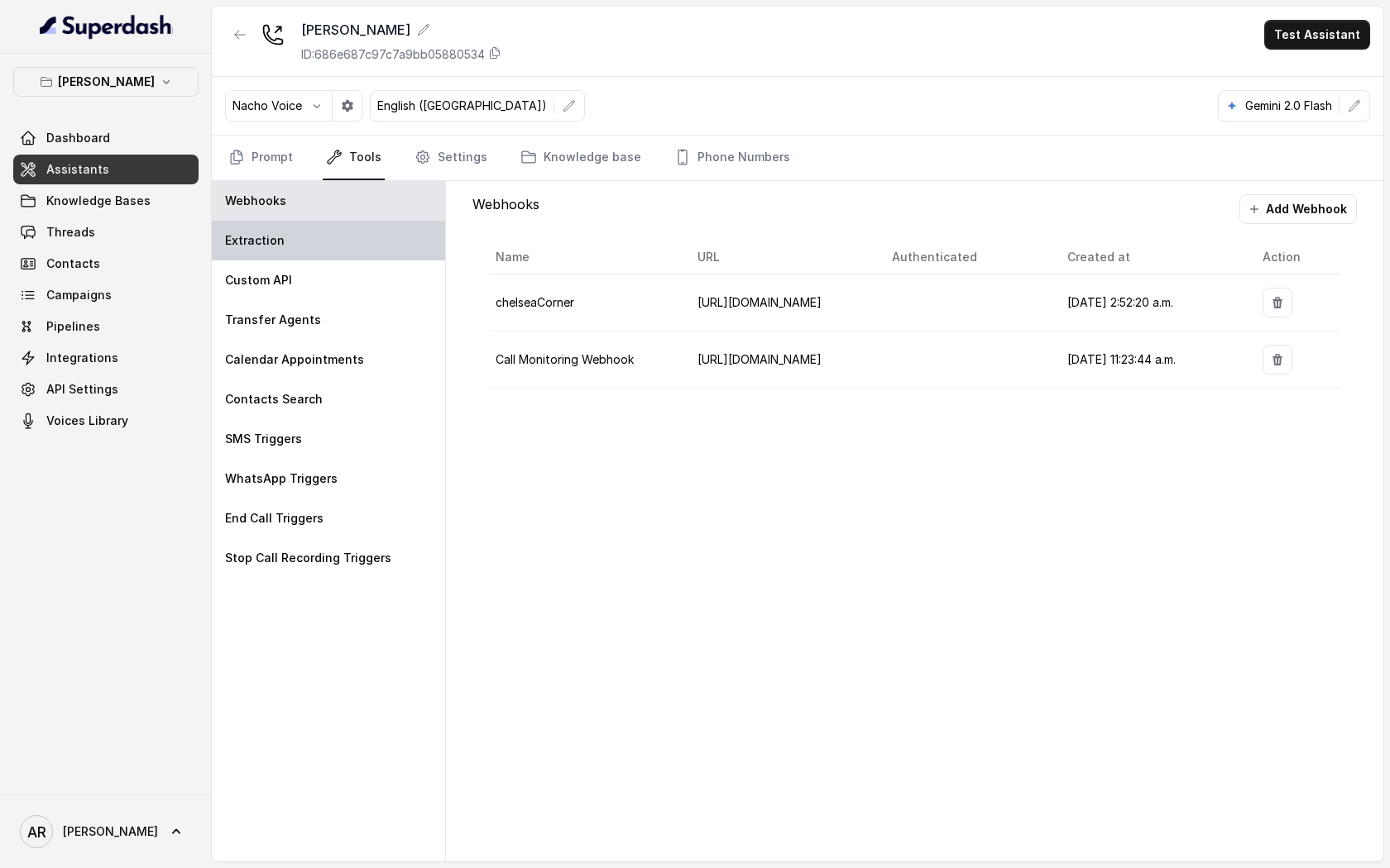
click at [326, 228] on div "Extraction" at bounding box center [329, 240] width 234 height 39
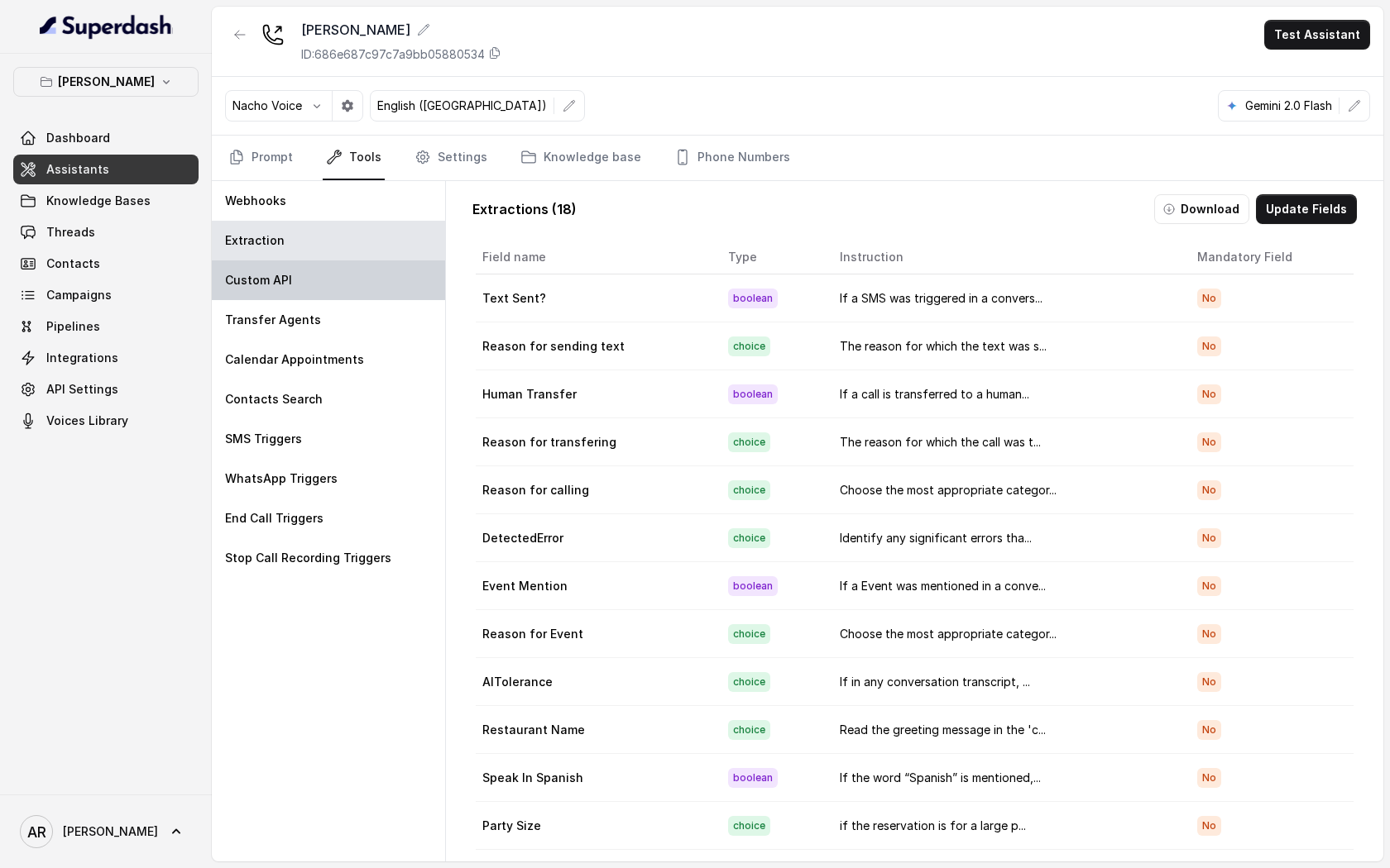
click at [348, 270] on div "Custom API" at bounding box center [329, 280] width 234 height 39
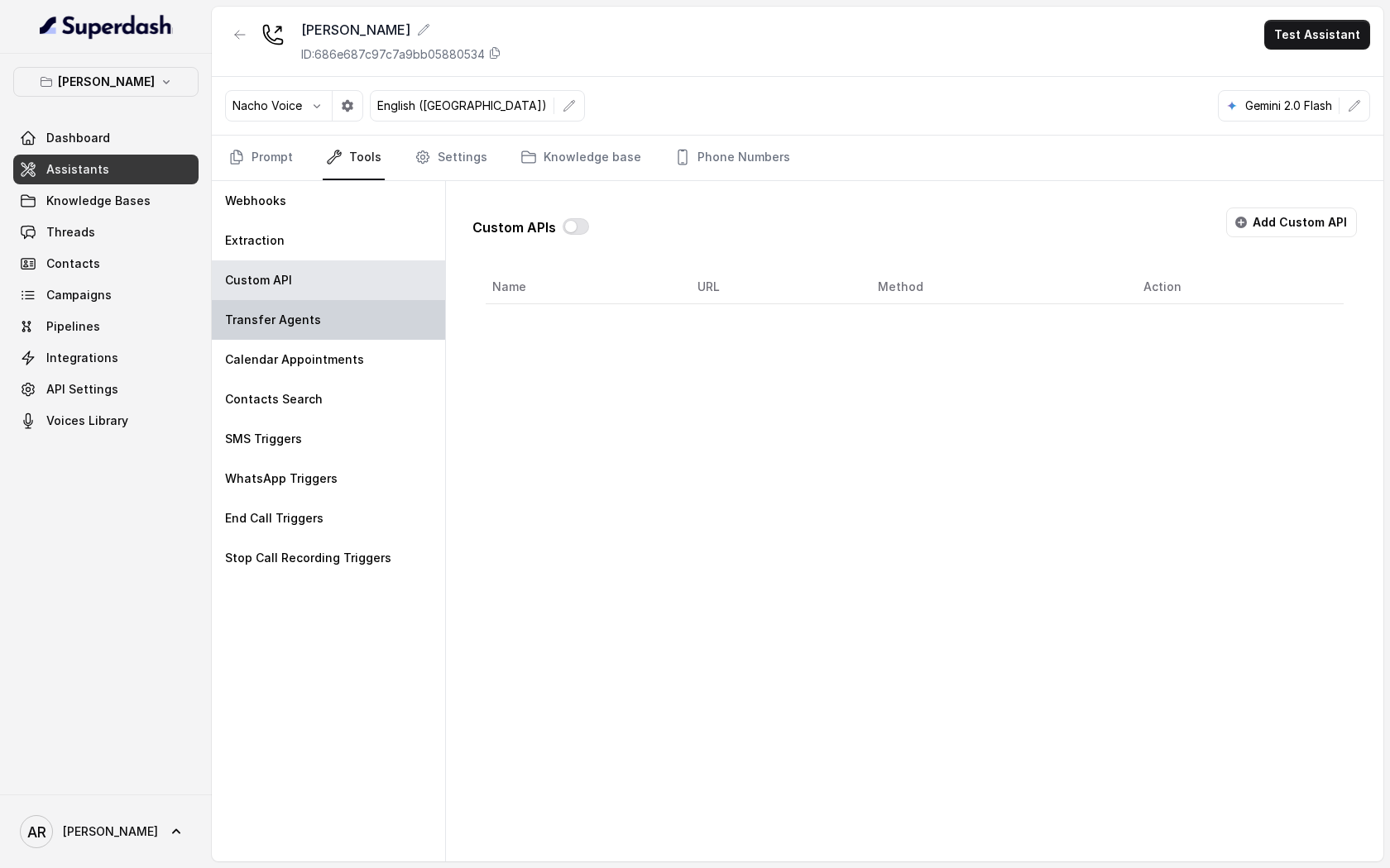
click at [365, 316] on div "Transfer Agents" at bounding box center [329, 320] width 234 height 39
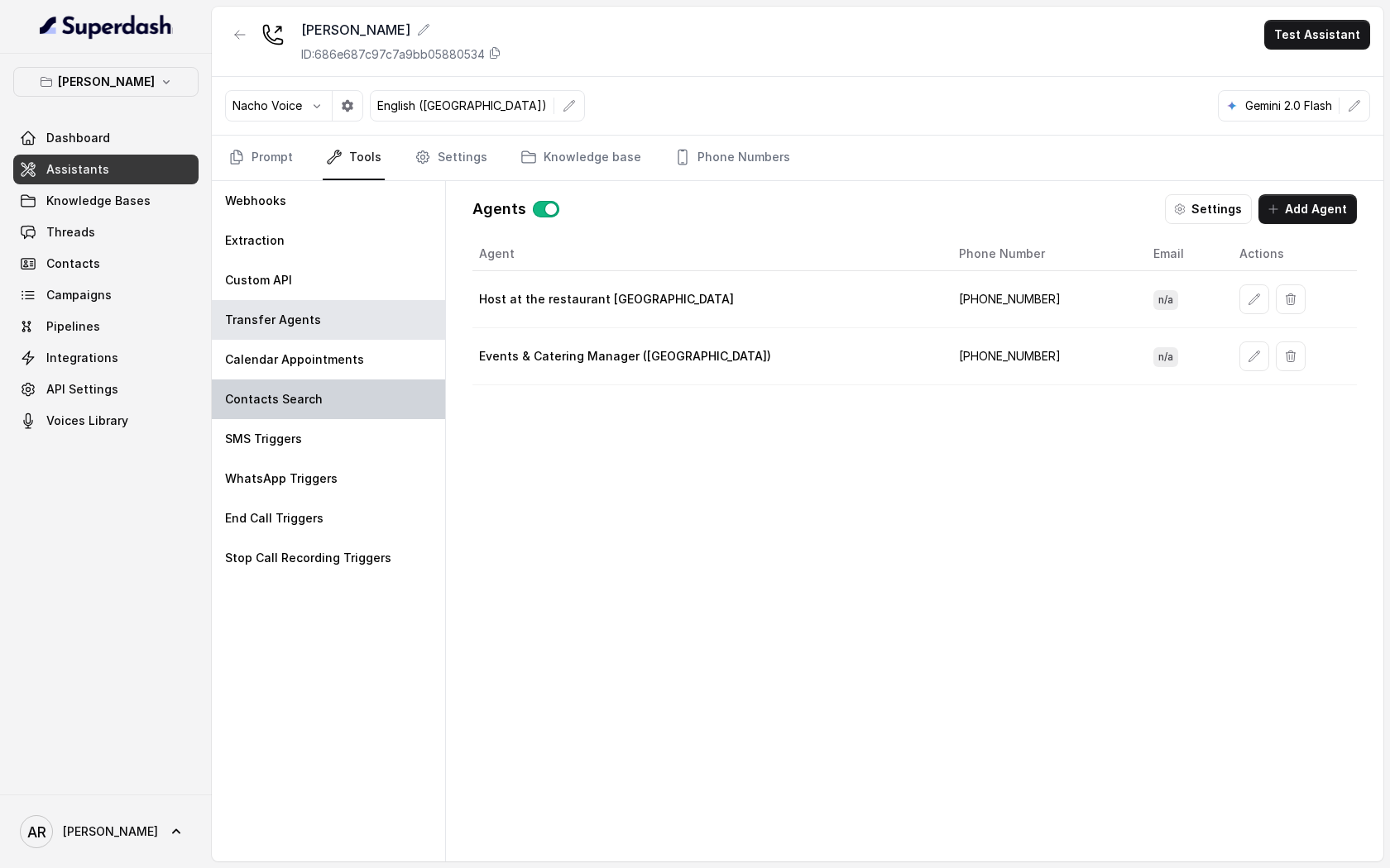
click at [377, 380] on div "Contacts Search" at bounding box center [329, 399] width 234 height 39
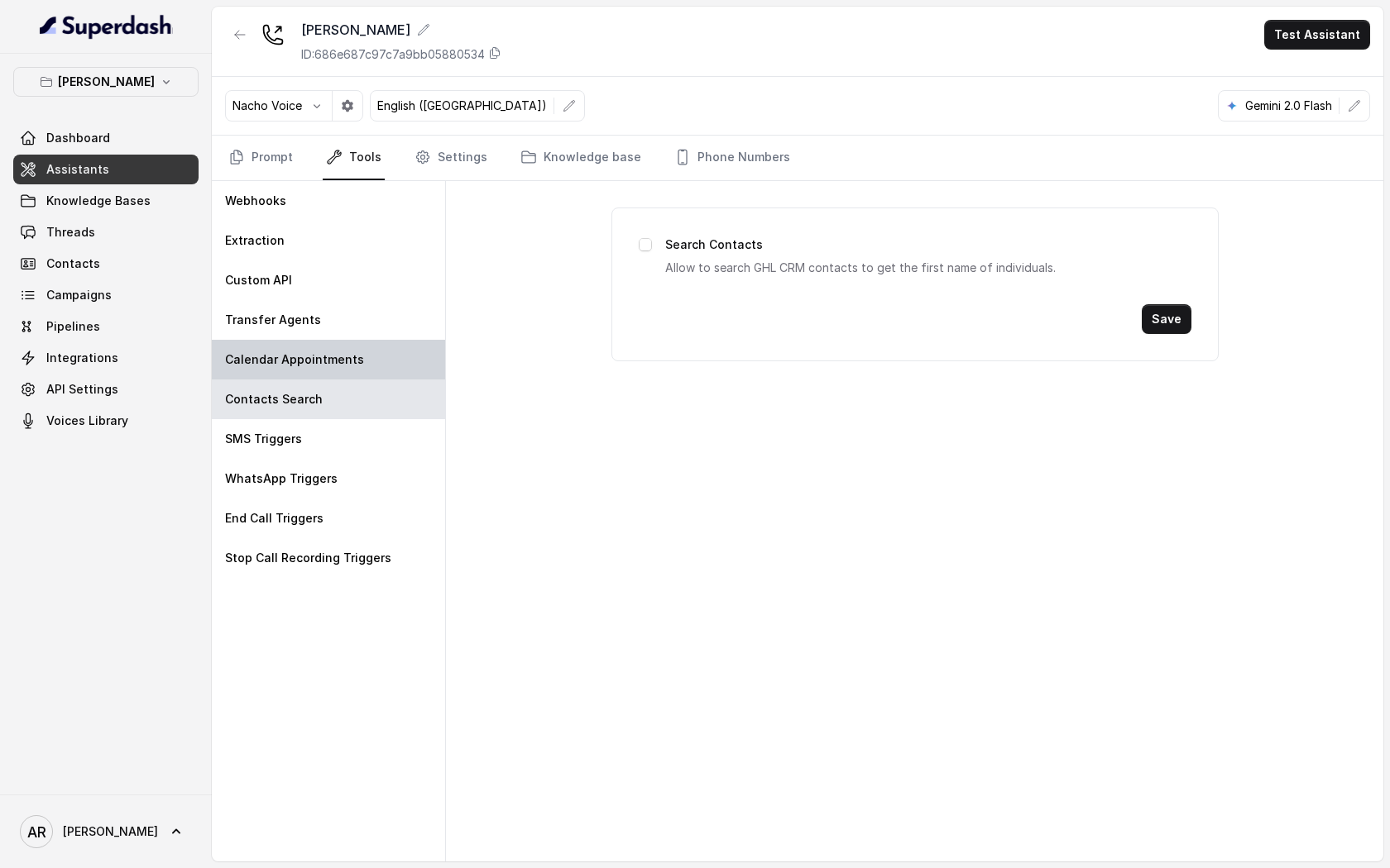
click at [358, 346] on div "Calendar Appointments" at bounding box center [329, 360] width 234 height 39
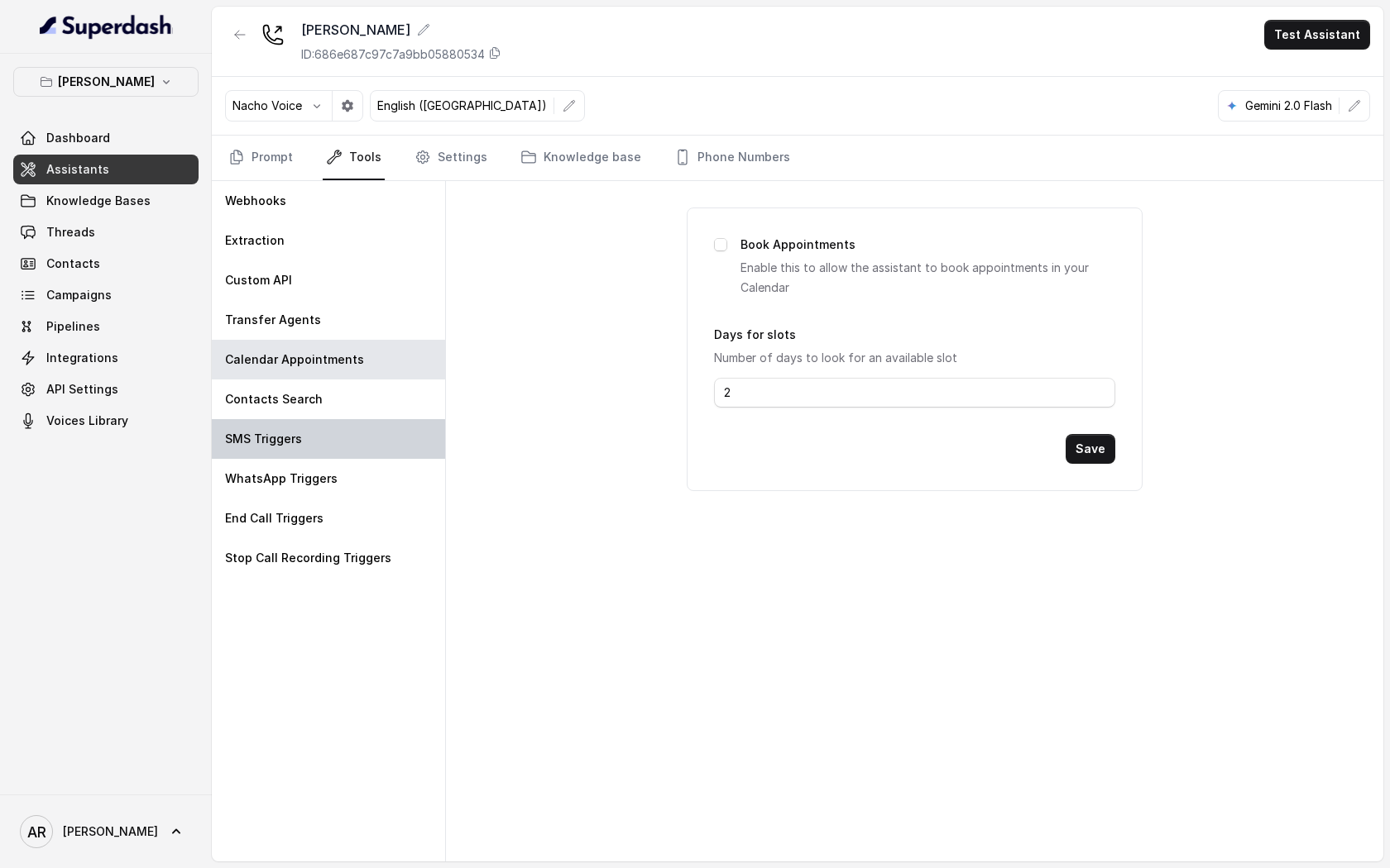
click at [358, 425] on div "SMS Triggers" at bounding box center [329, 439] width 234 height 39
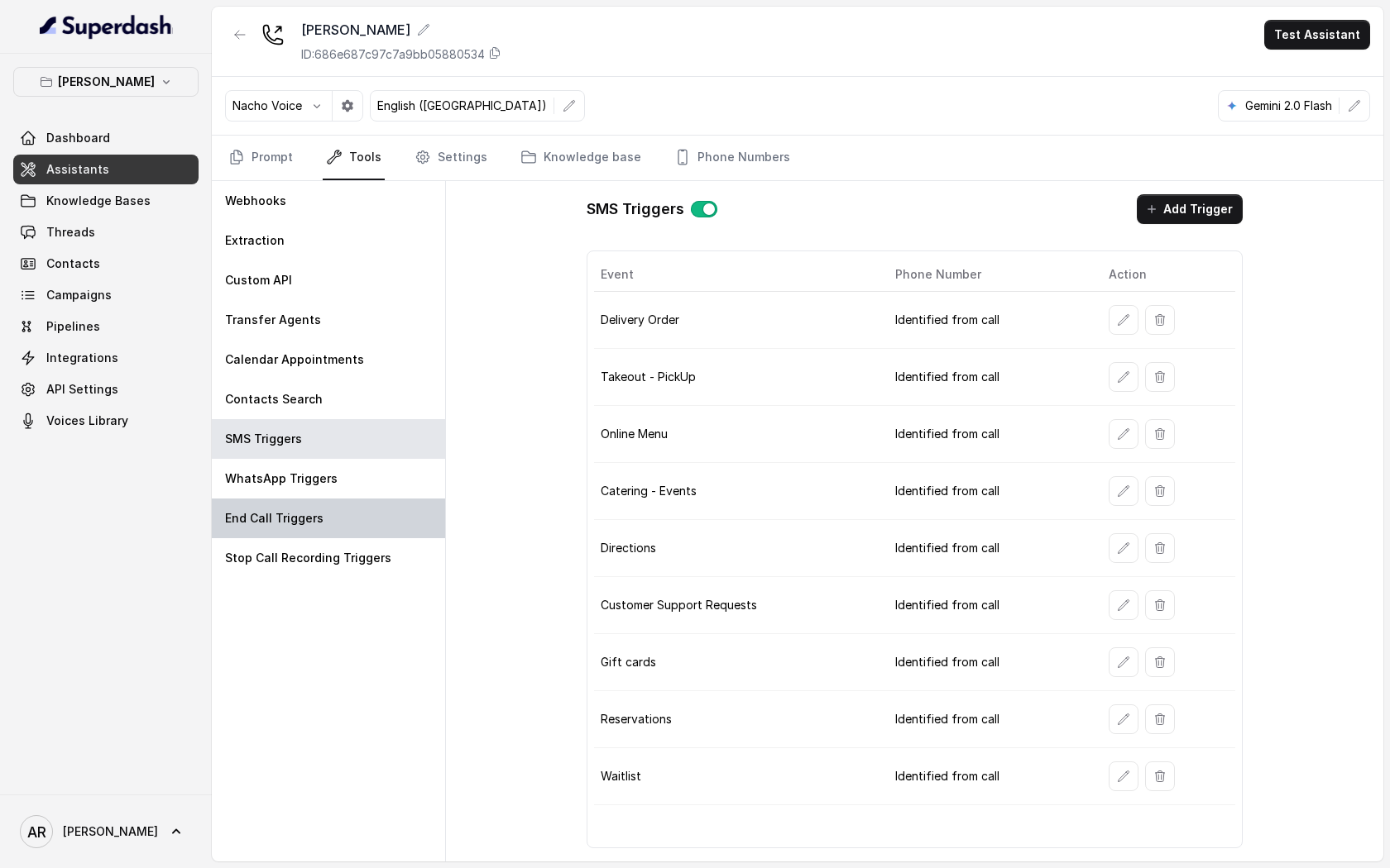
click at [371, 503] on div "End Call Triggers" at bounding box center [329, 519] width 234 height 39
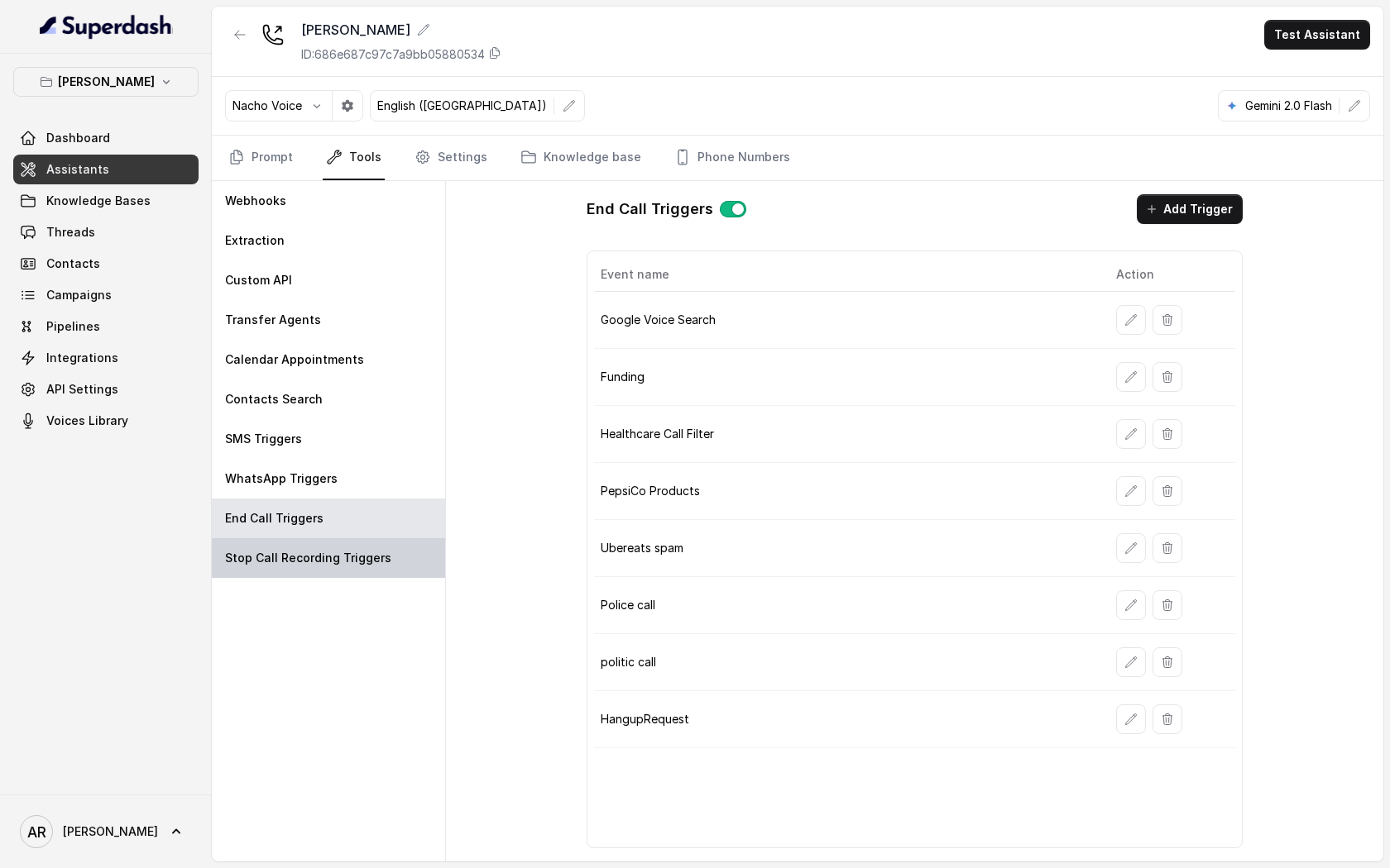
click at [380, 551] on p "Stop Call Recording Triggers" at bounding box center [308, 559] width 166 height 17
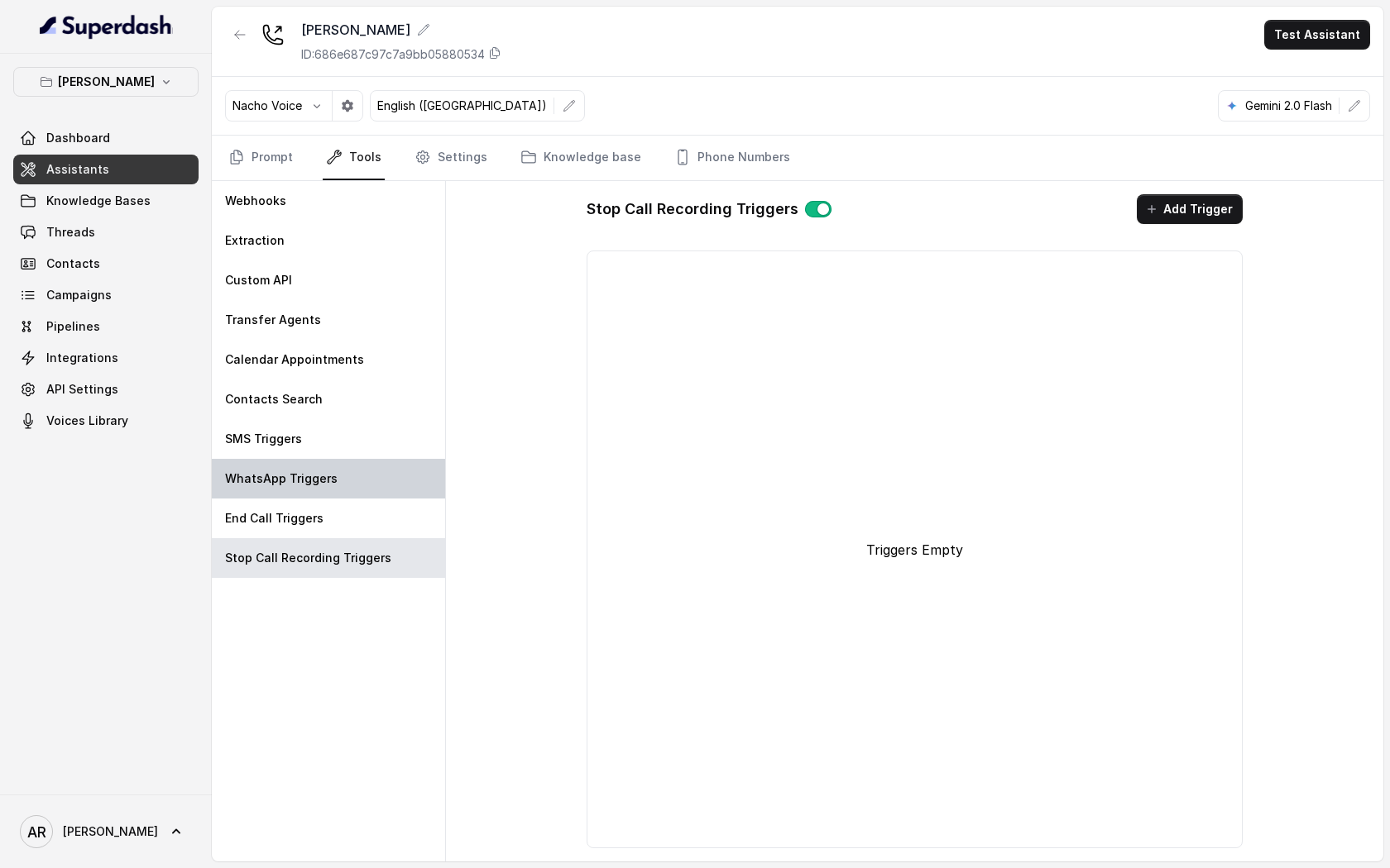
click at [373, 486] on div "WhatsApp Triggers" at bounding box center [329, 478] width 234 height 39
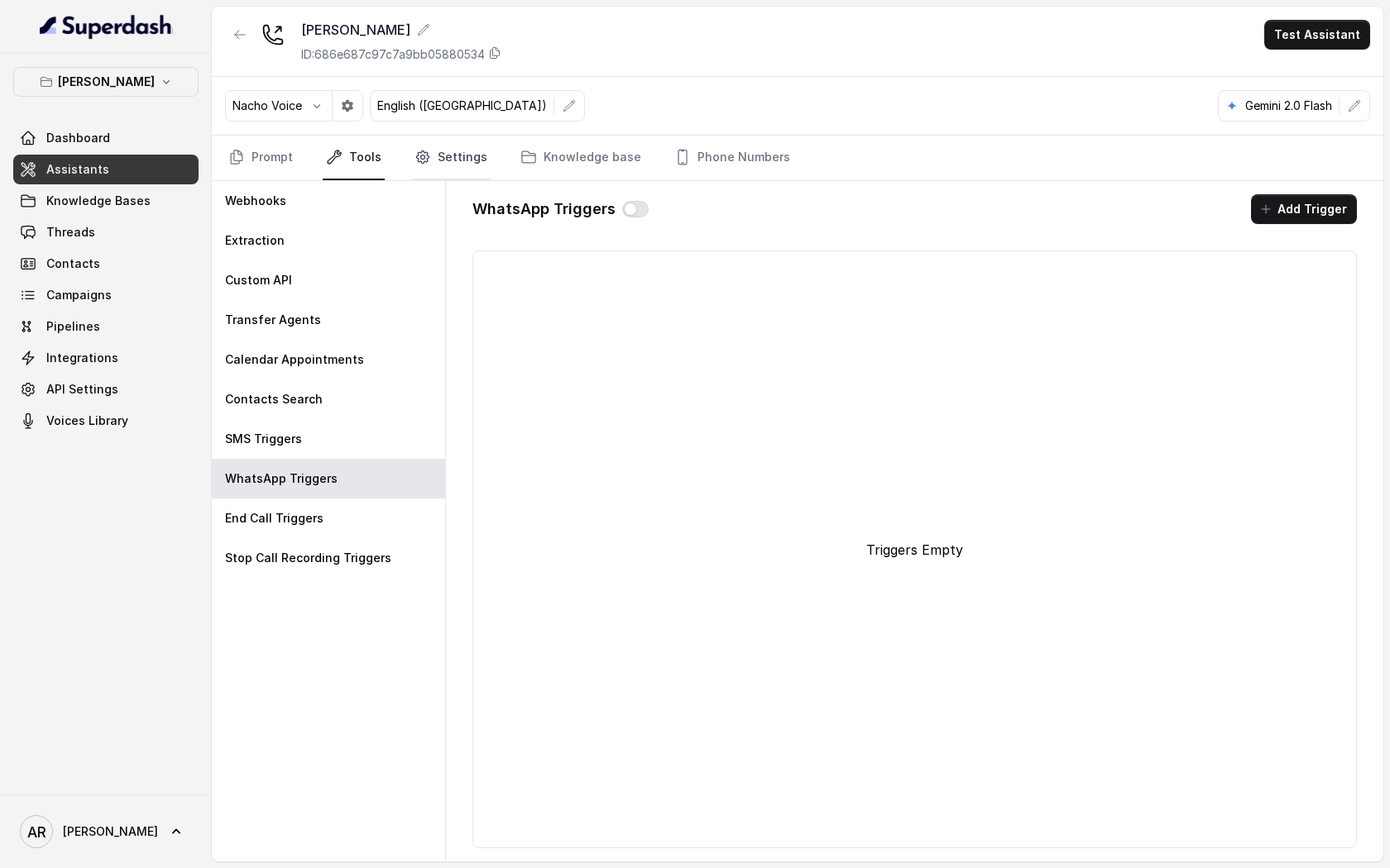
click at [461, 152] on link "Settings" at bounding box center [451, 158] width 79 height 45
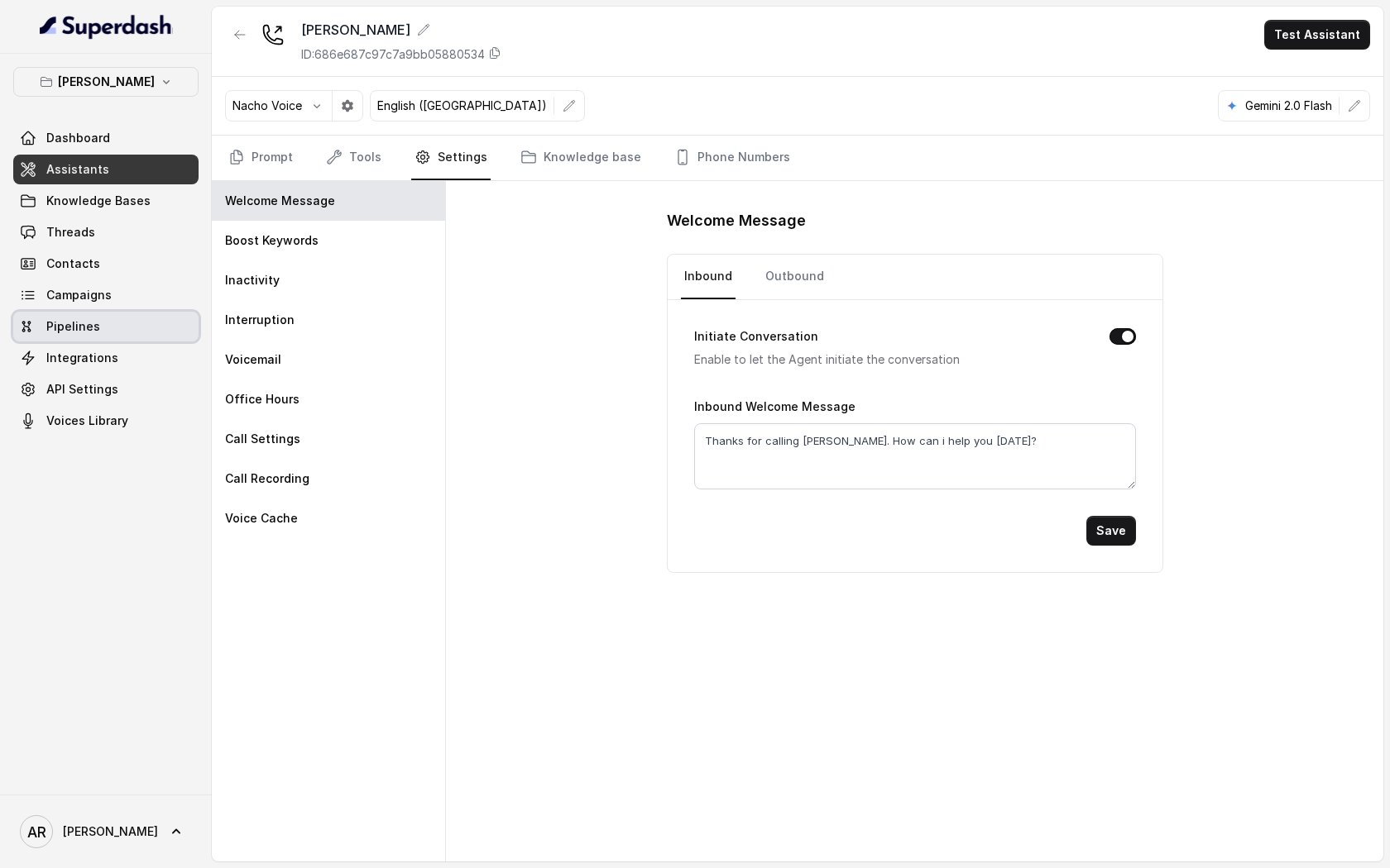
click at [96, 326] on span "Pipelines" at bounding box center [74, 327] width 54 height 17
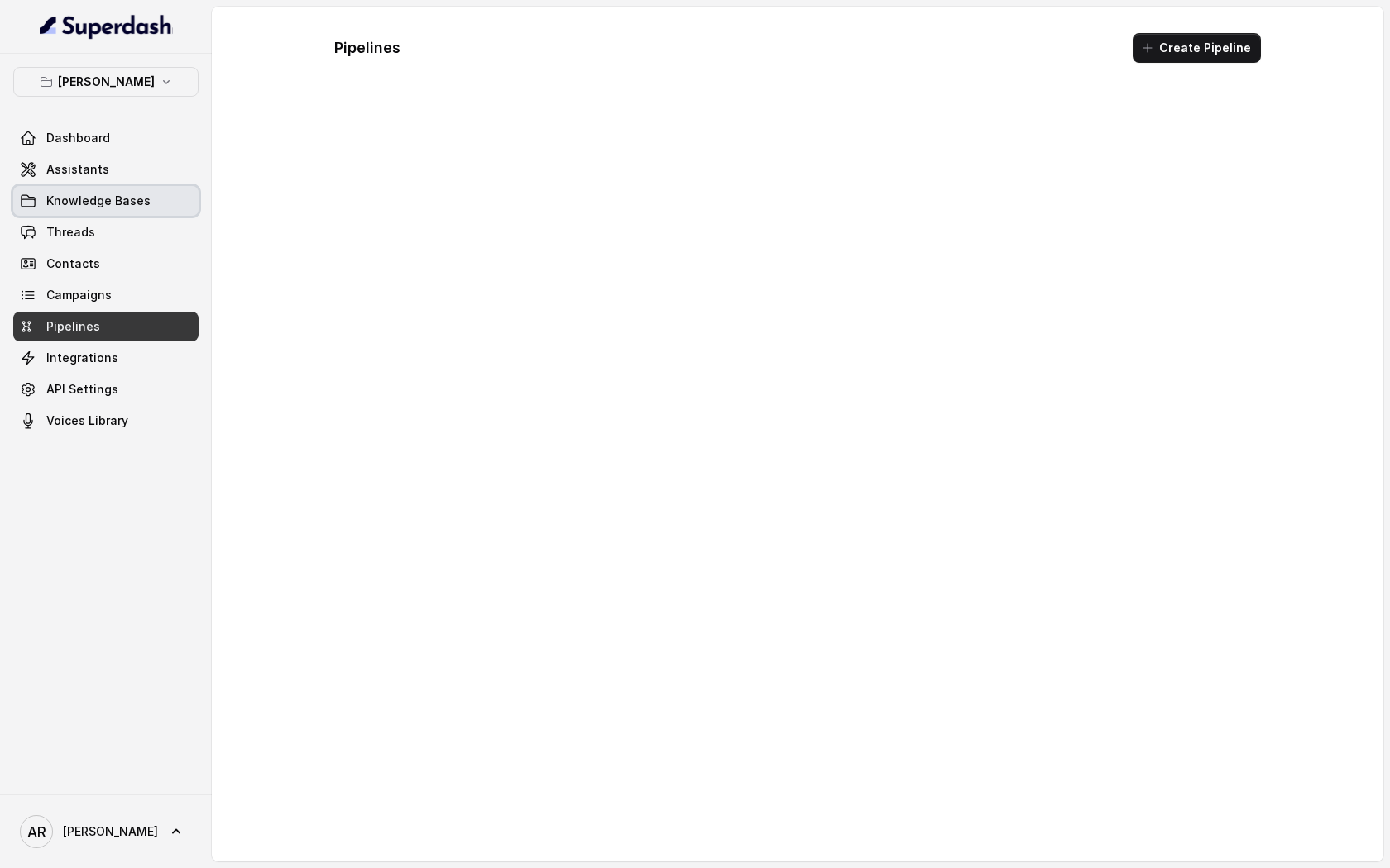
click at [114, 199] on span "Knowledge Bases" at bounding box center [99, 201] width 105 height 17
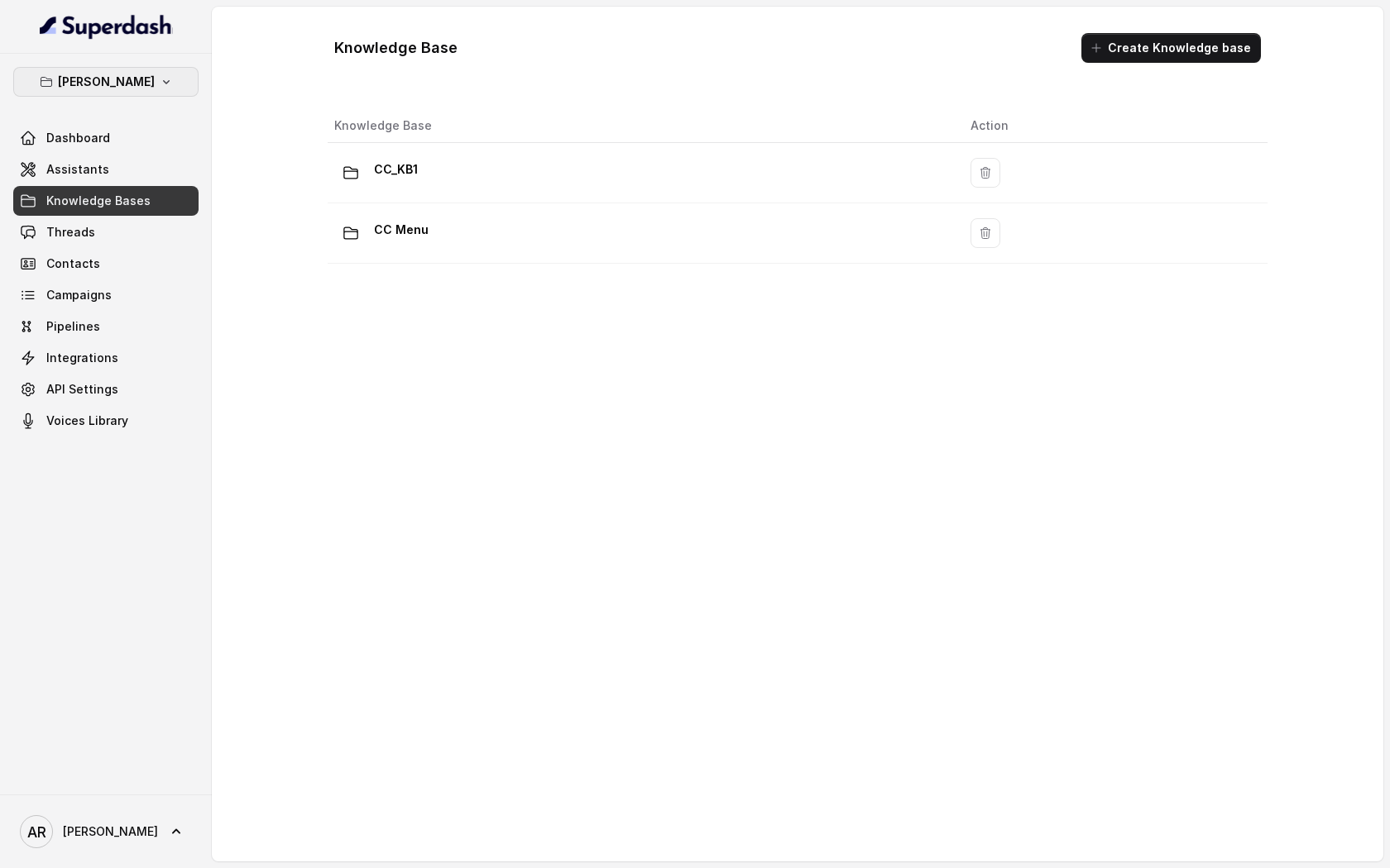
click at [106, 84] on p "Chelsea Corner" at bounding box center [107, 81] width 97 height 20
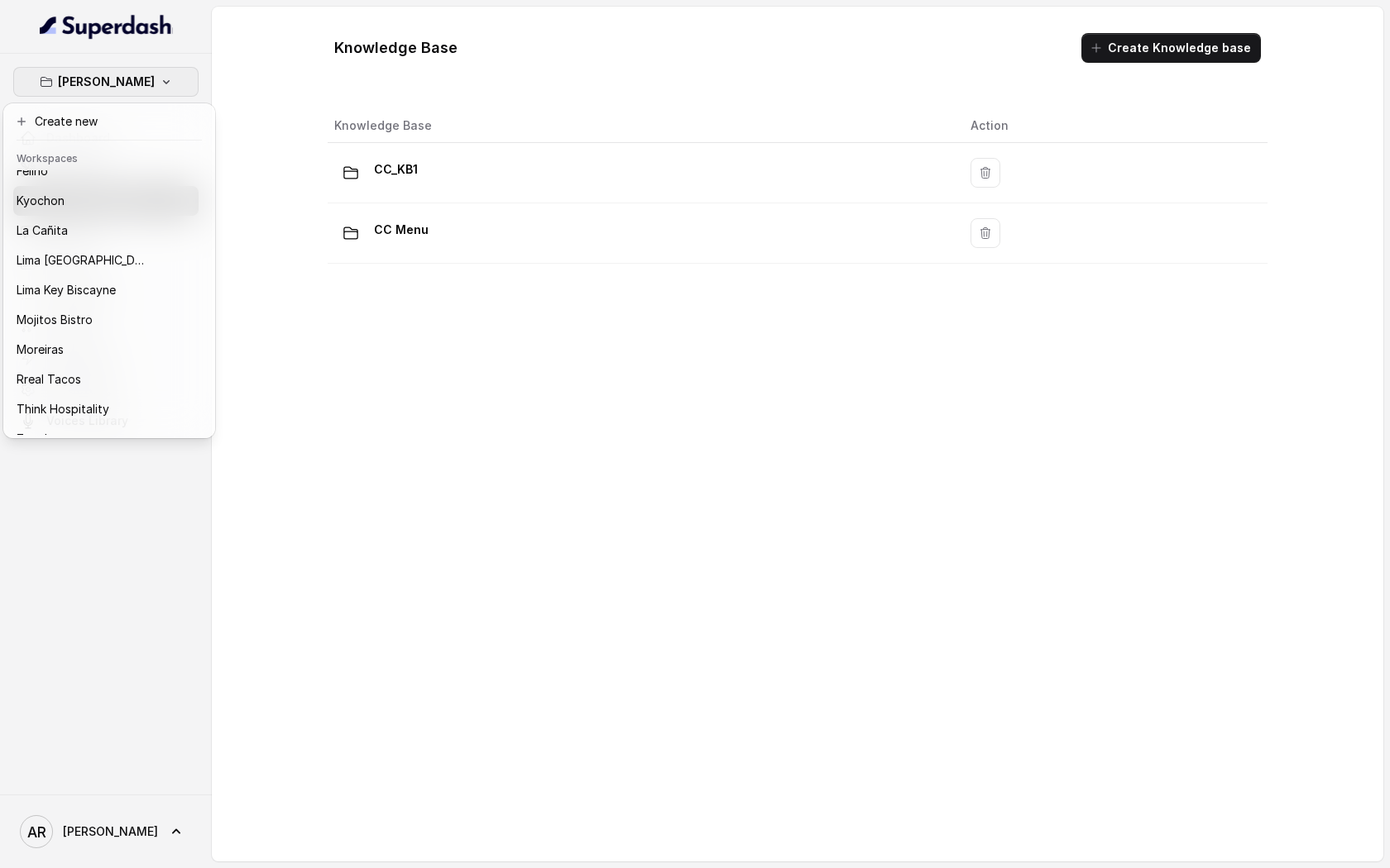
scroll to position [152, 0]
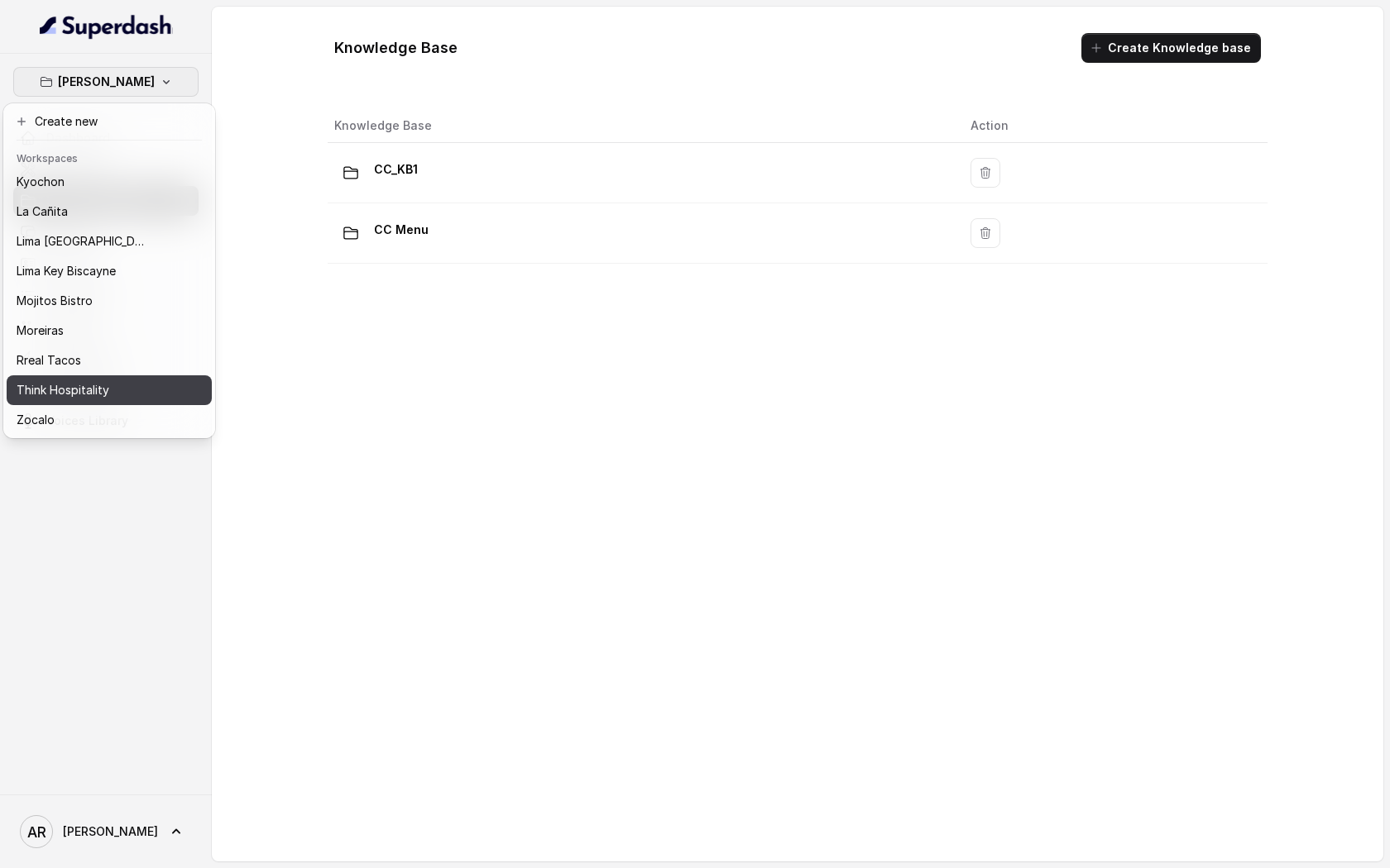
click at [167, 387] on button "Think Hospitality" at bounding box center [109, 391] width 206 height 30
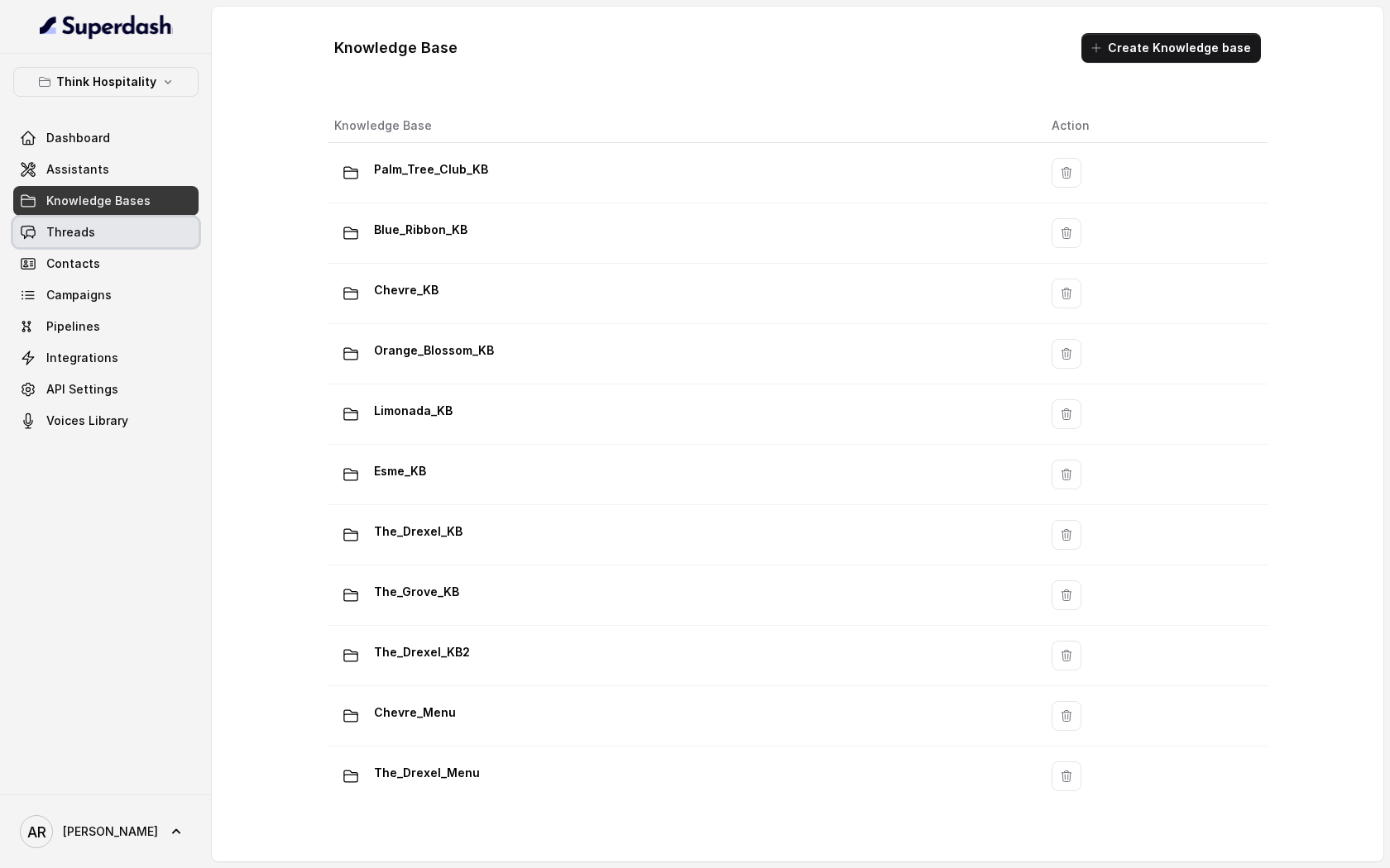
click at [134, 220] on link "Threads" at bounding box center [106, 233] width 185 height 30
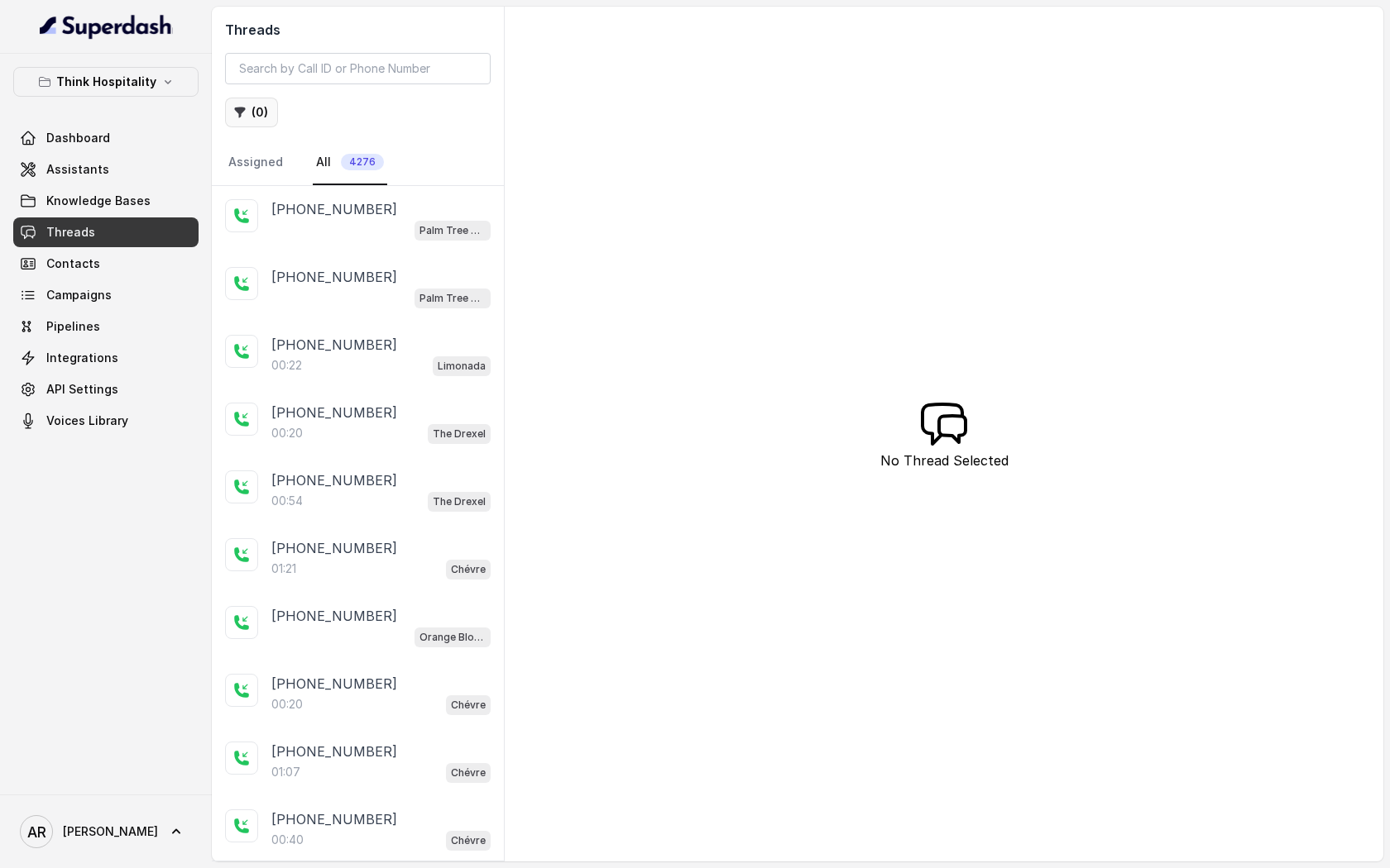
click at [249, 117] on button "( 0 )" at bounding box center [251, 112] width 53 height 30
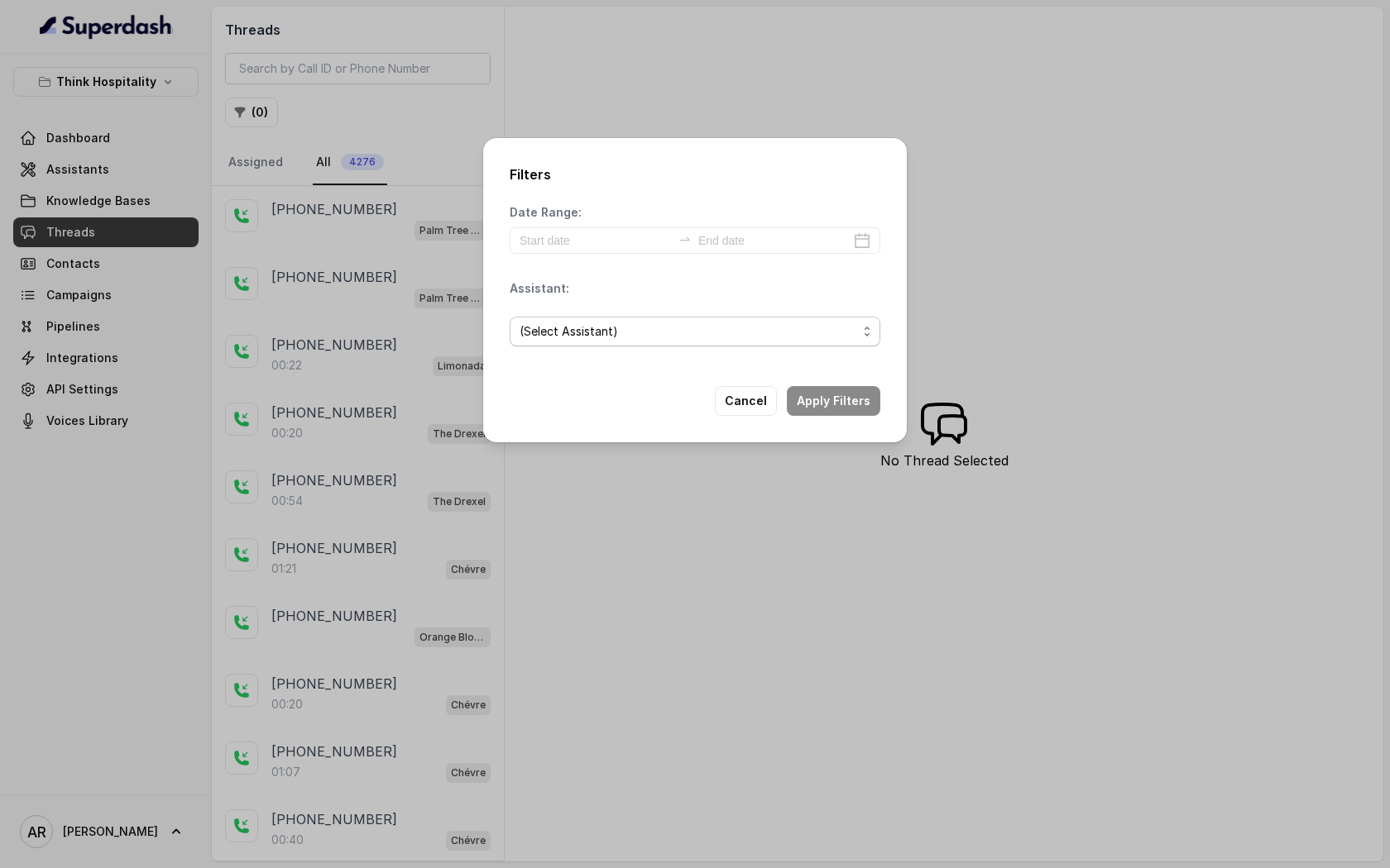
click at [646, 335] on span "(Select Assistant)" at bounding box center [688, 331] width 337 height 20
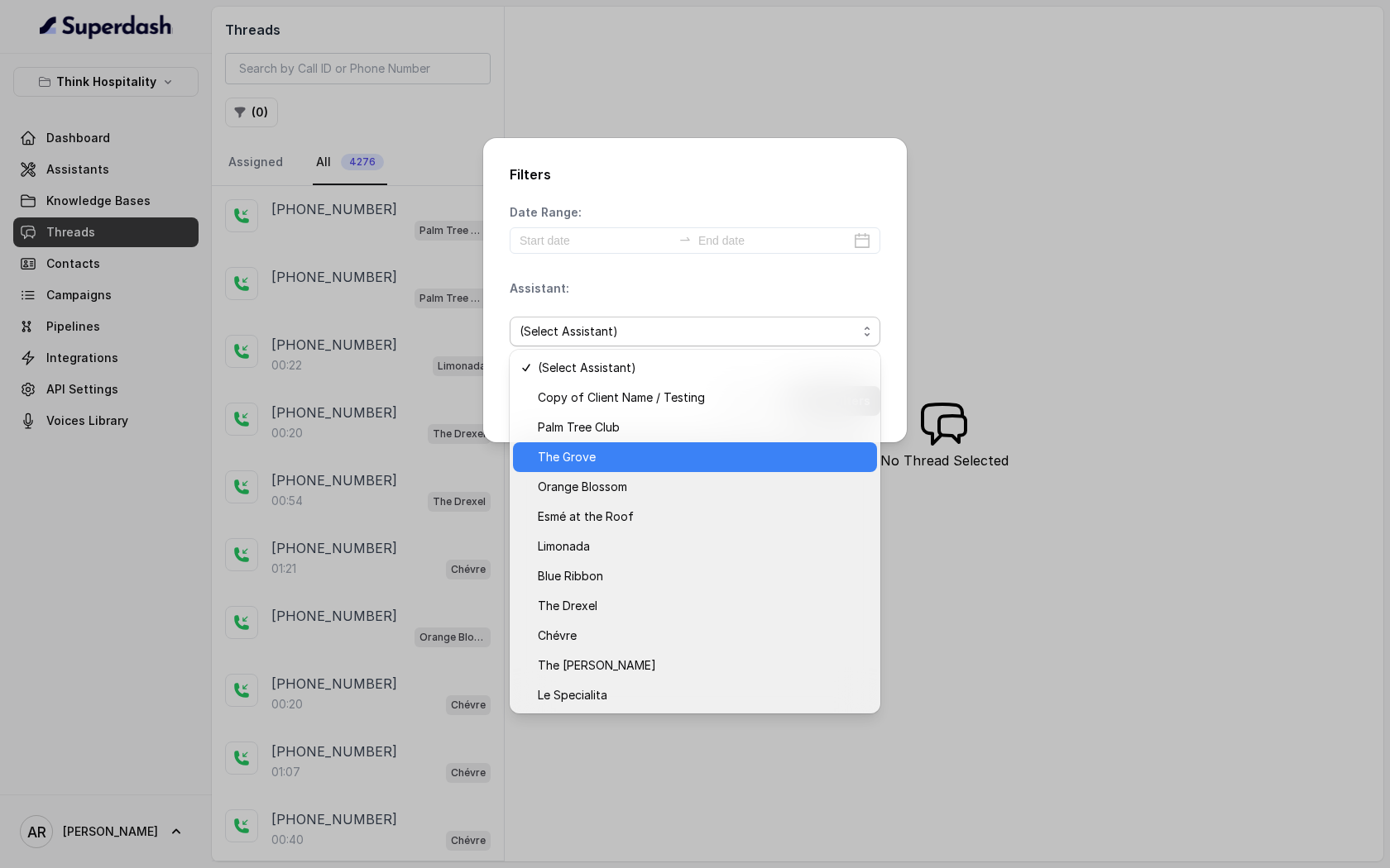
click at [628, 451] on span "The Grove" at bounding box center [702, 457] width 329 height 20
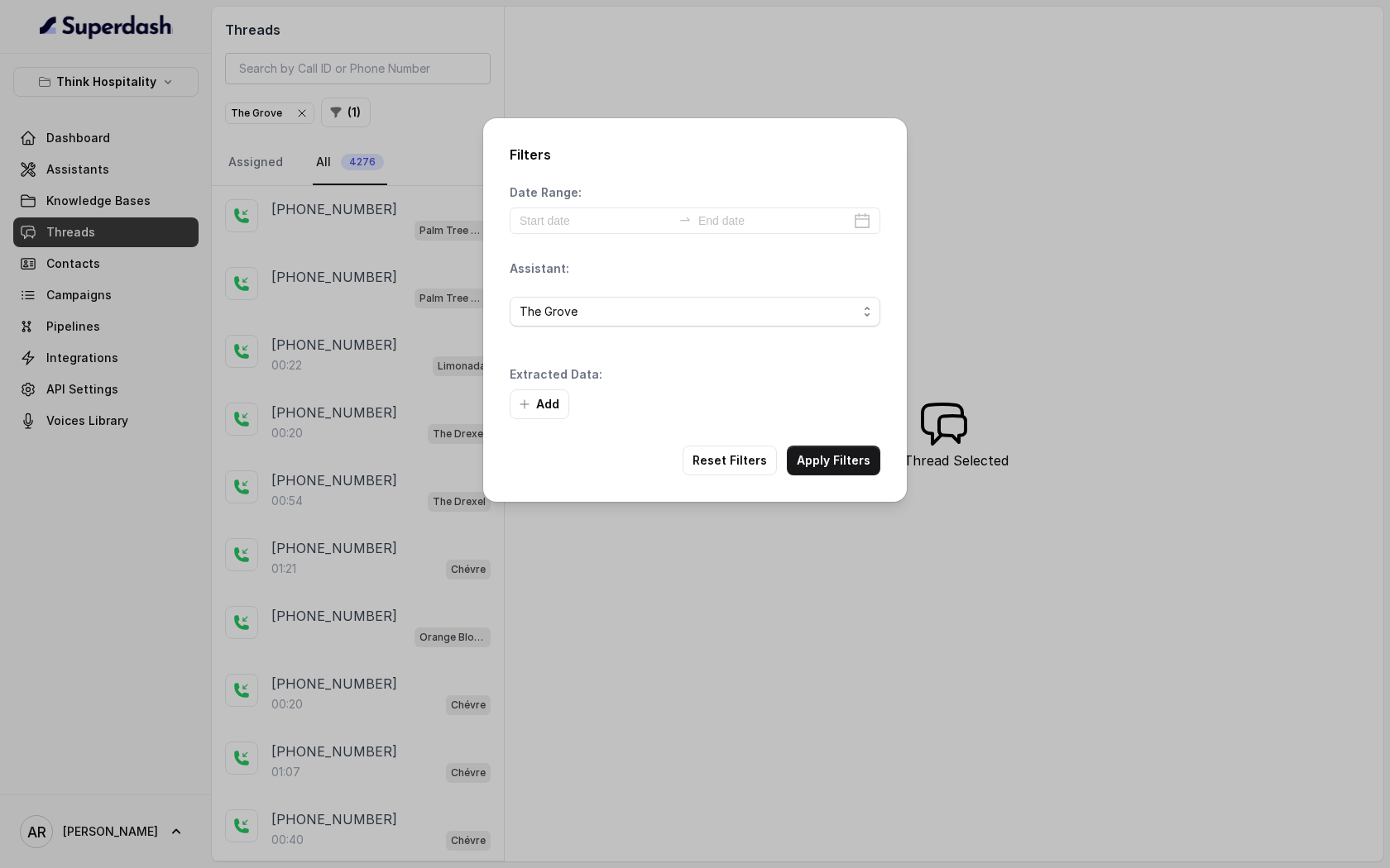
click at [810, 415] on div "Add" at bounding box center [695, 405] width 371 height 30
click at [828, 464] on button "Apply Filters" at bounding box center [834, 461] width 93 height 30
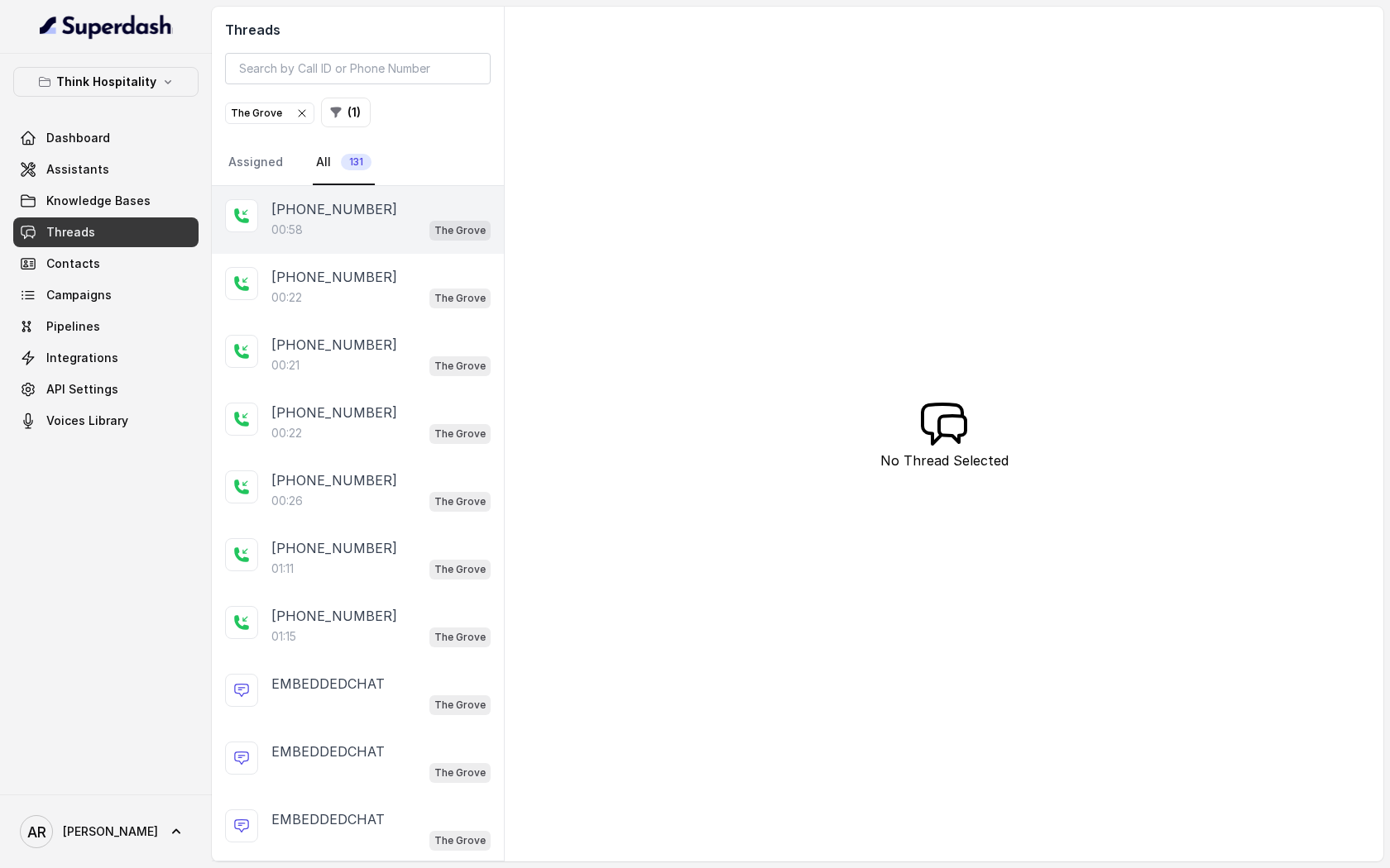
click at [358, 235] on div "00:58 The Grove" at bounding box center [380, 230] width 220 height 21
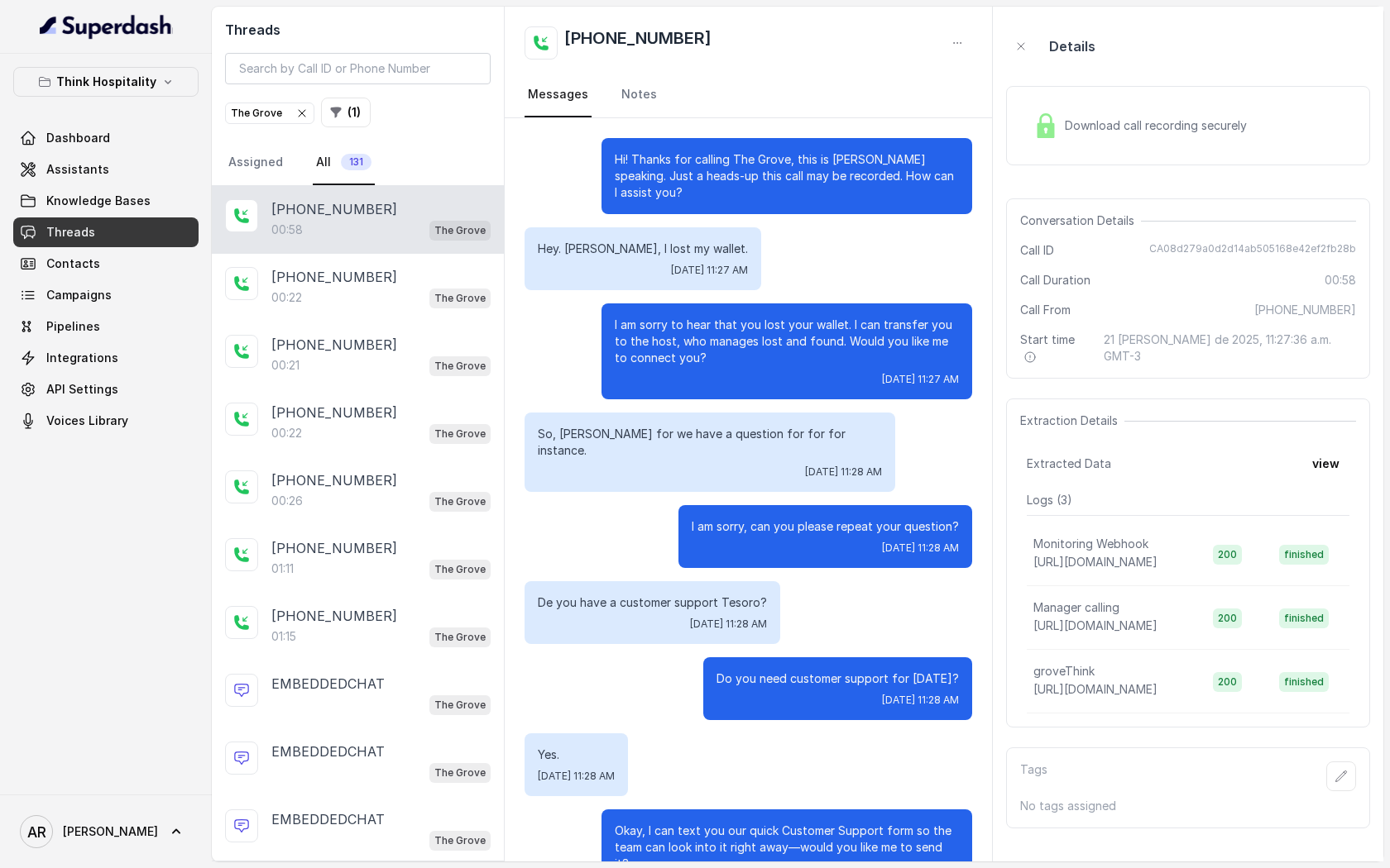
scroll to position [183, 0]
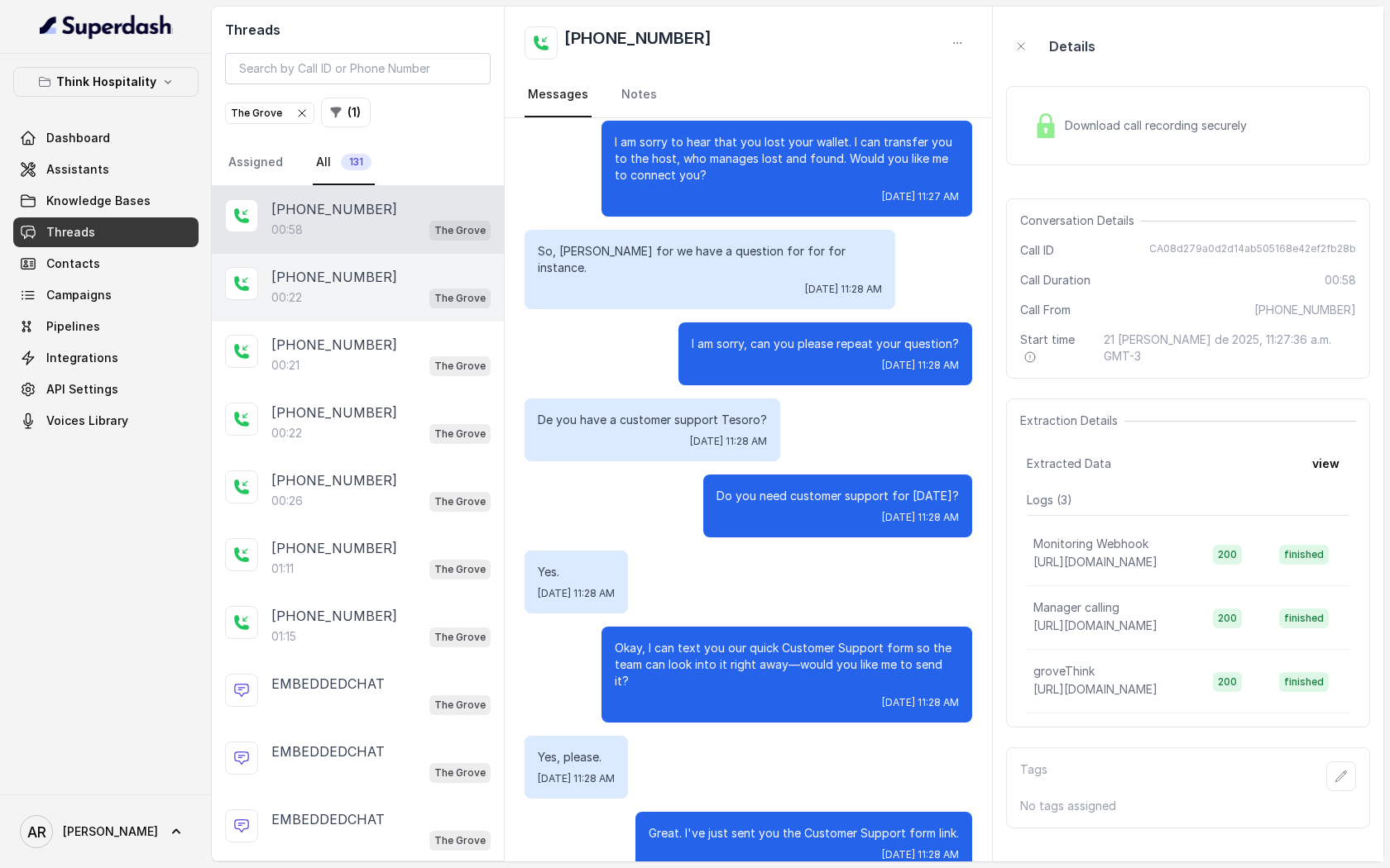
click at [375, 320] on div "+15615044743 00:22 The Grove" at bounding box center [358, 288] width 292 height 68
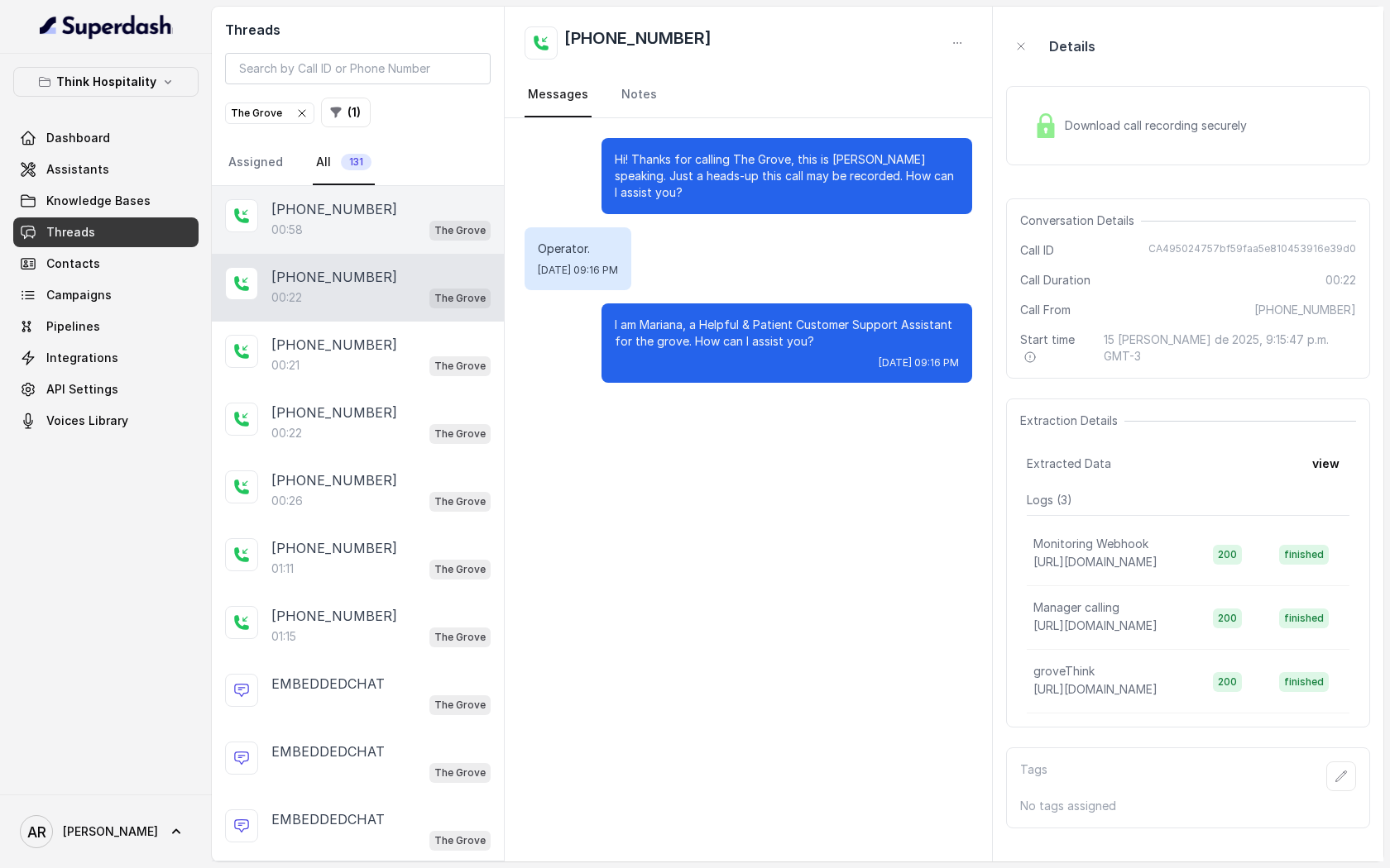
click at [391, 234] on div "00:58 The Grove" at bounding box center [380, 230] width 220 height 21
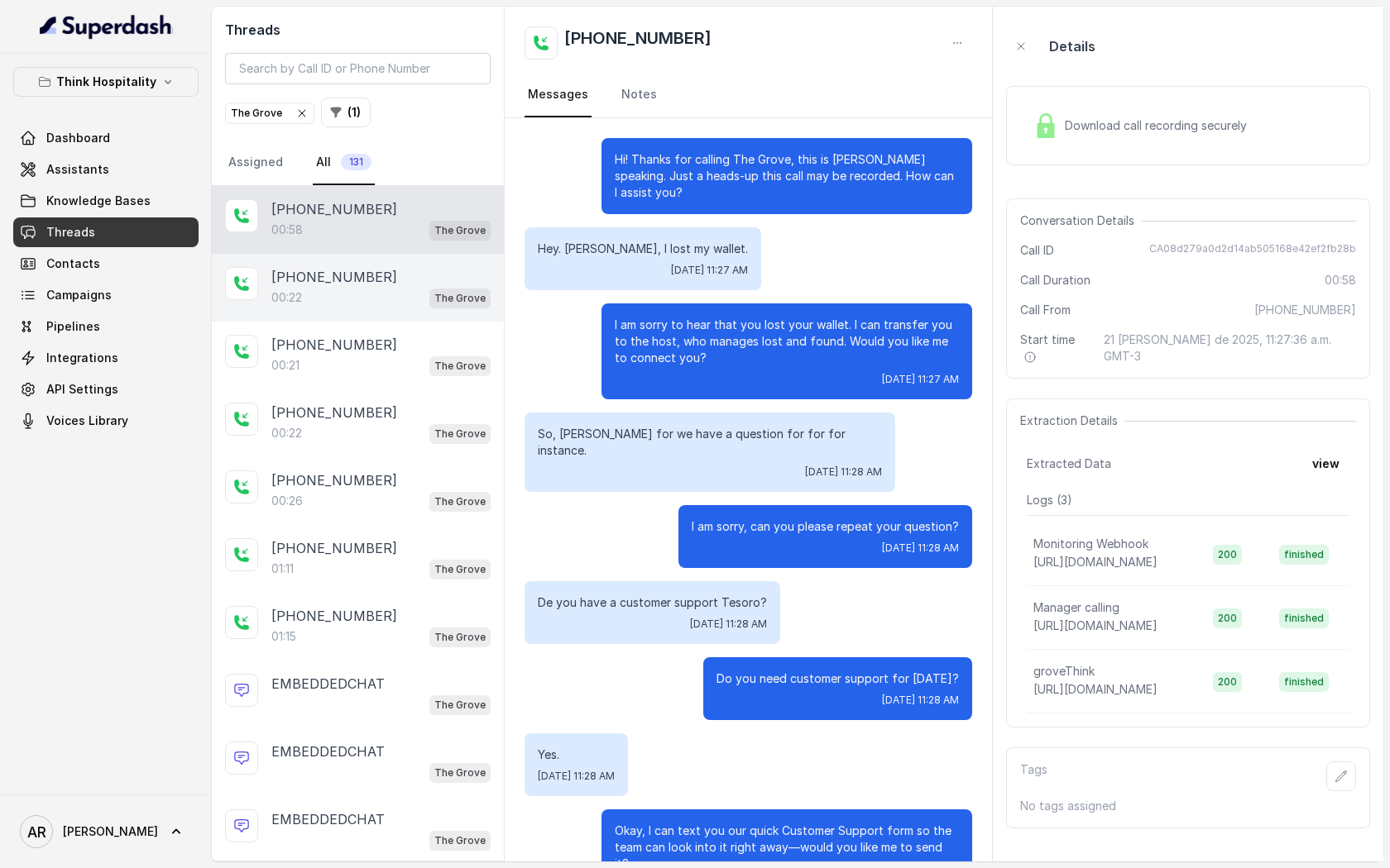
scroll to position [183, 0]
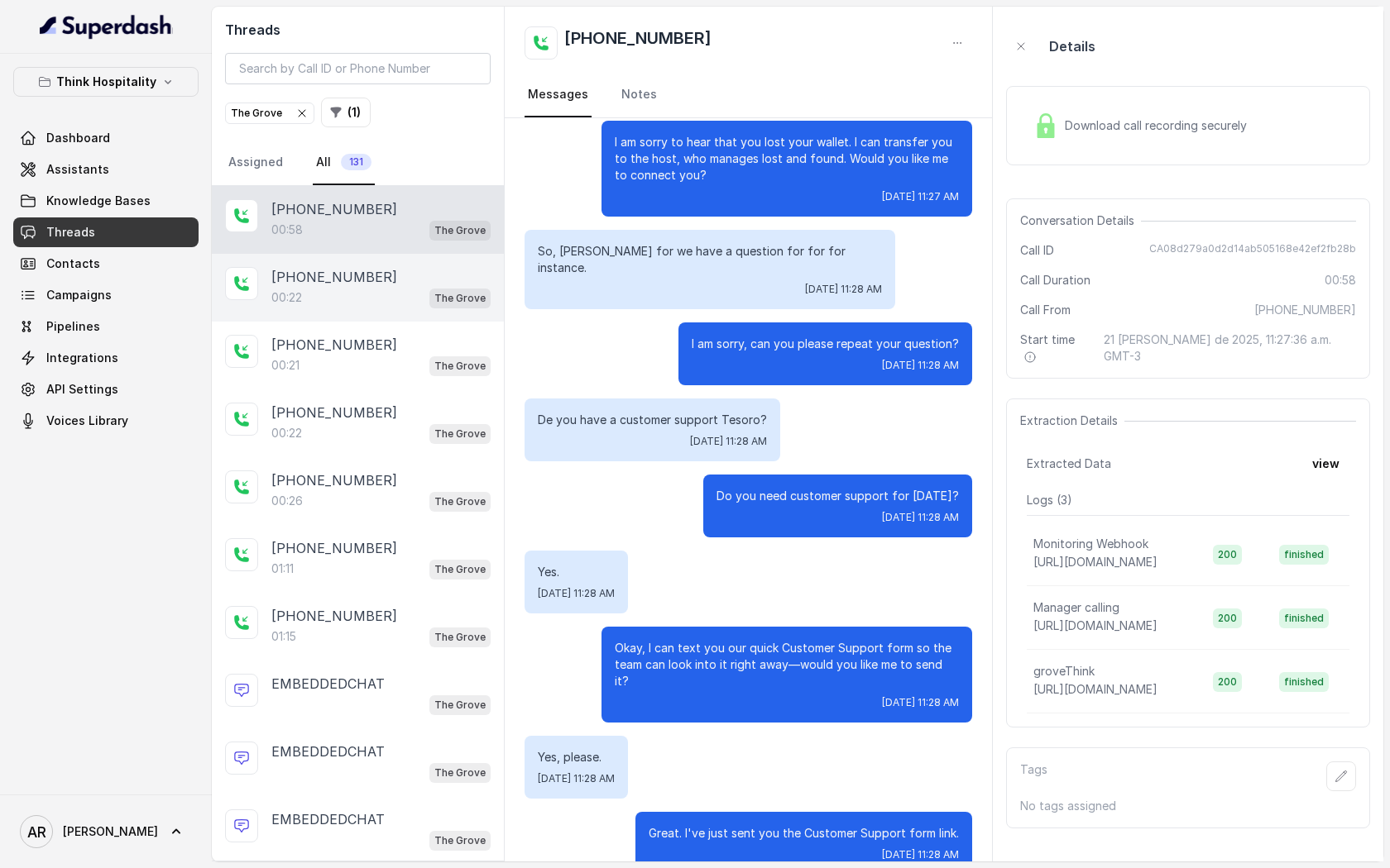
click at [404, 297] on div "00:22 The Grove" at bounding box center [380, 297] width 220 height 21
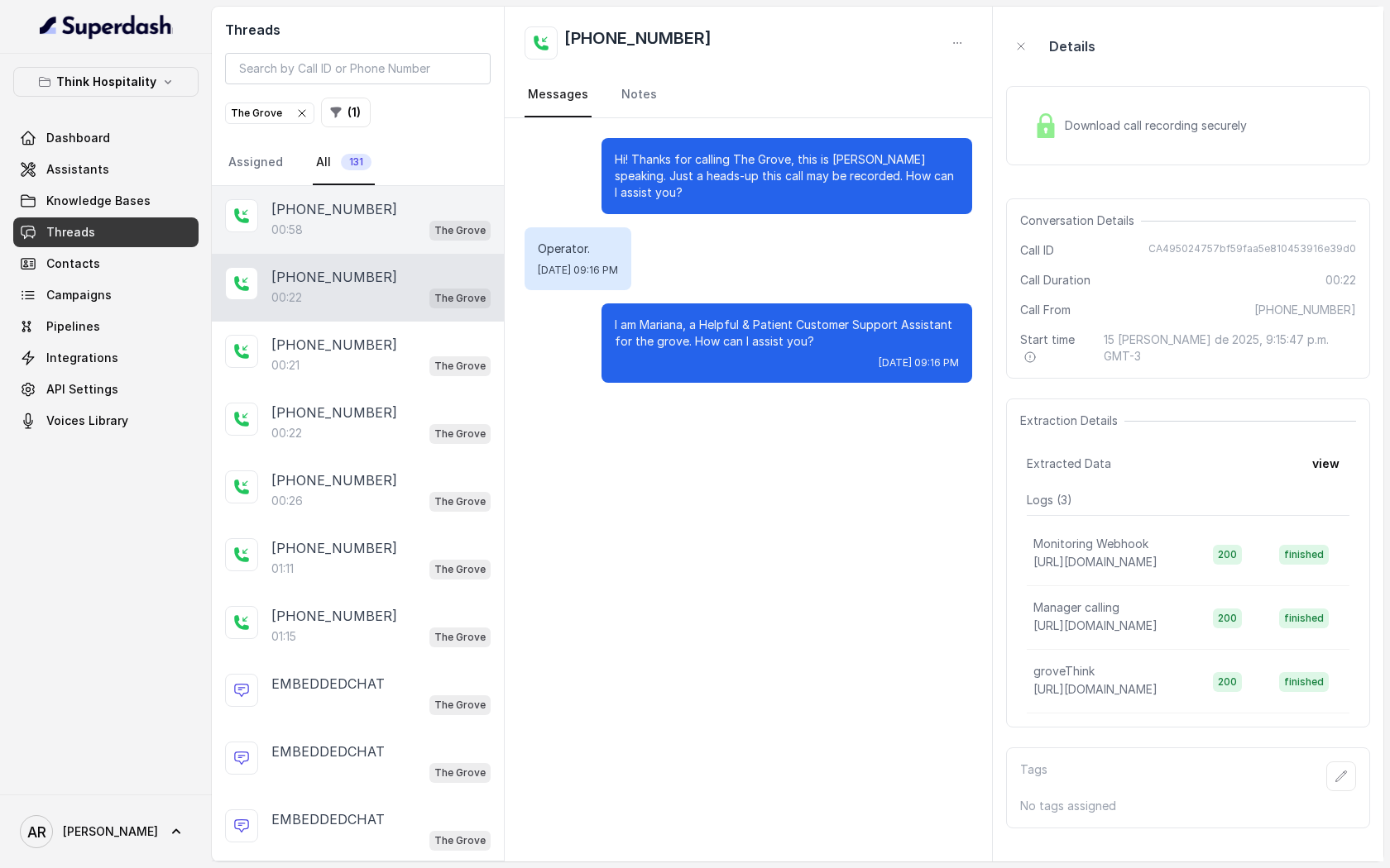
click at [396, 231] on div "00:58 The Grove" at bounding box center [380, 230] width 220 height 21
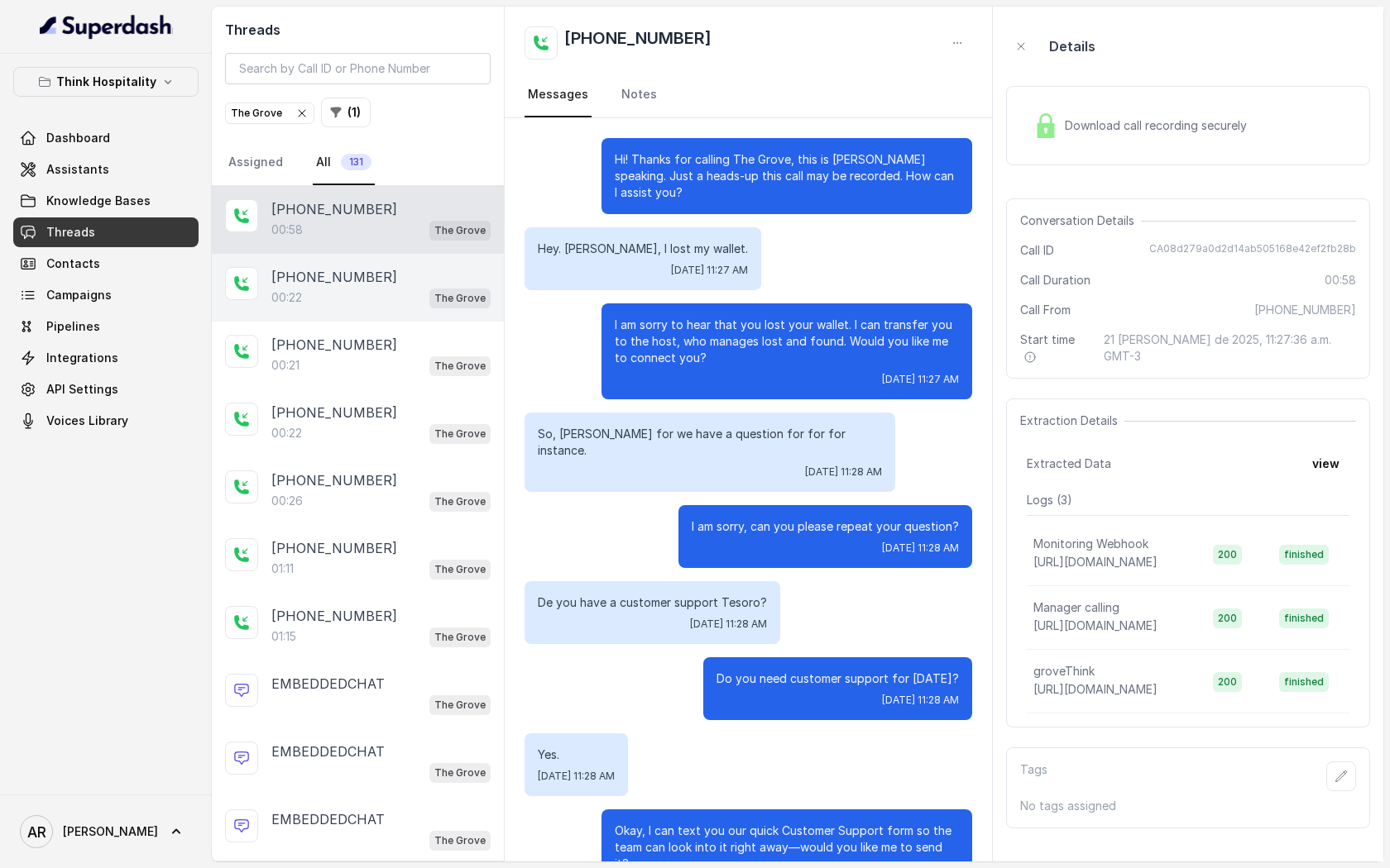
scroll to position [183, 0]
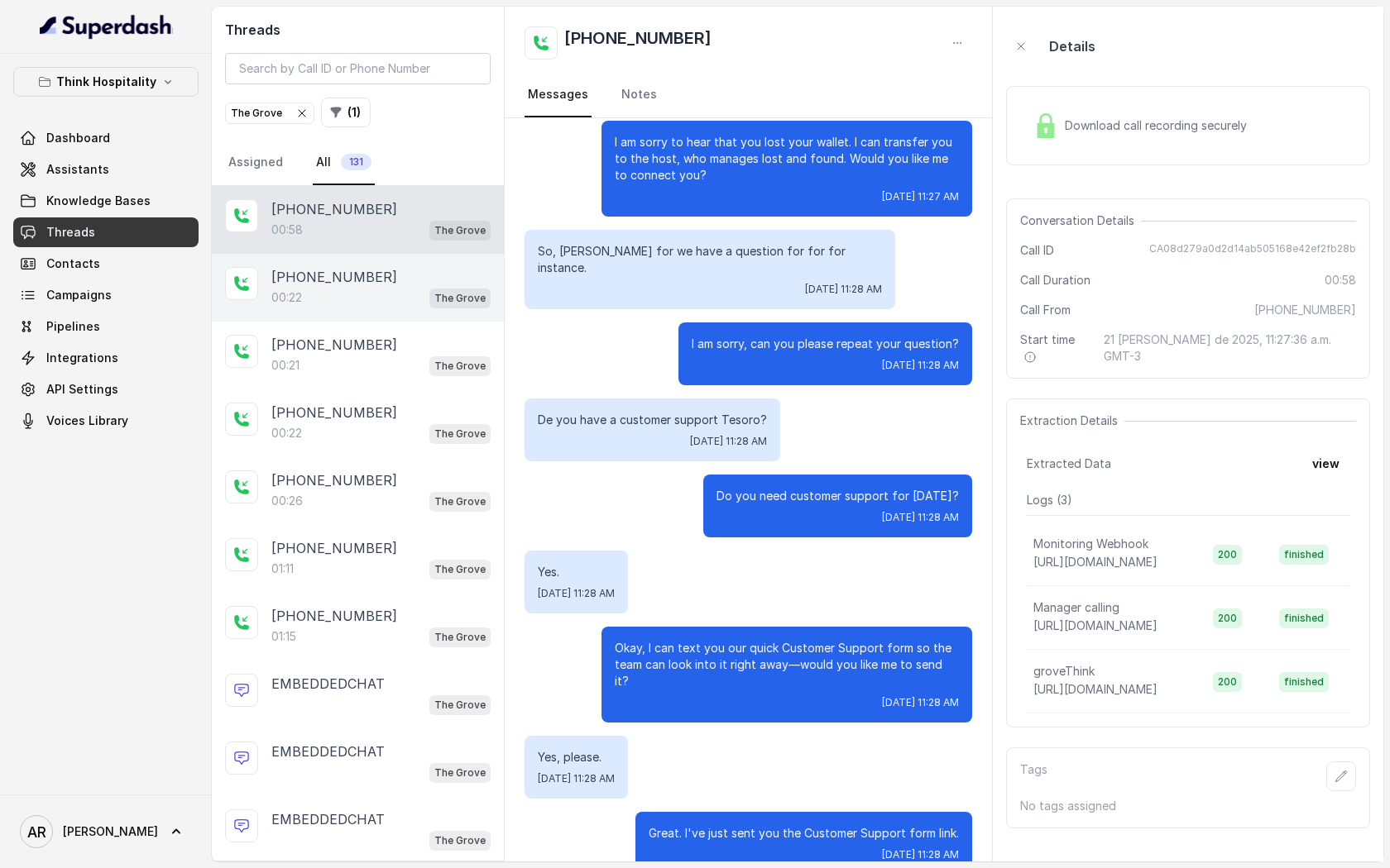
click at [389, 320] on div "+15615044743 00:22 The Grove" at bounding box center [358, 288] width 292 height 68
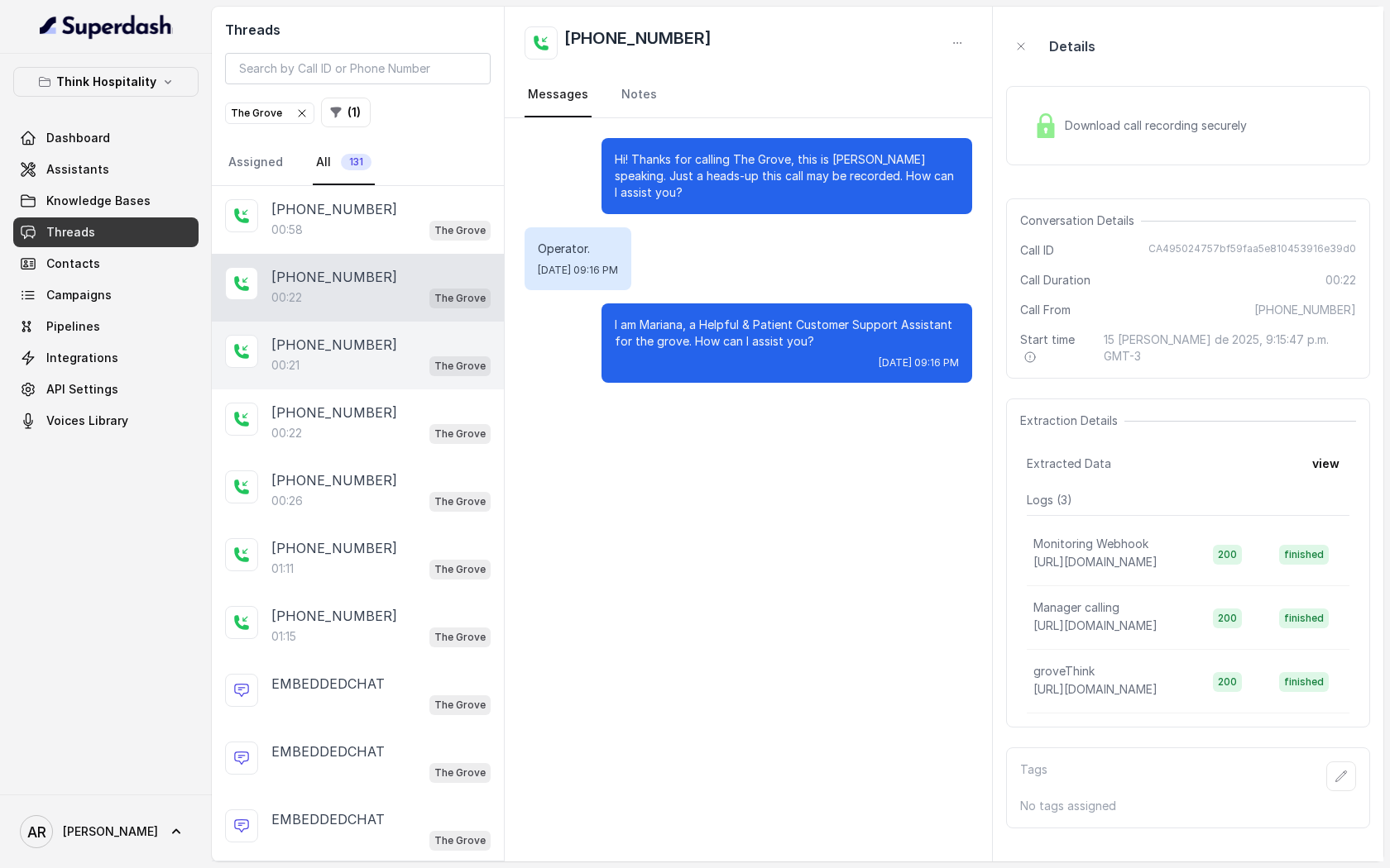
click at [393, 337] on div "+14237739749" at bounding box center [380, 345] width 220 height 20
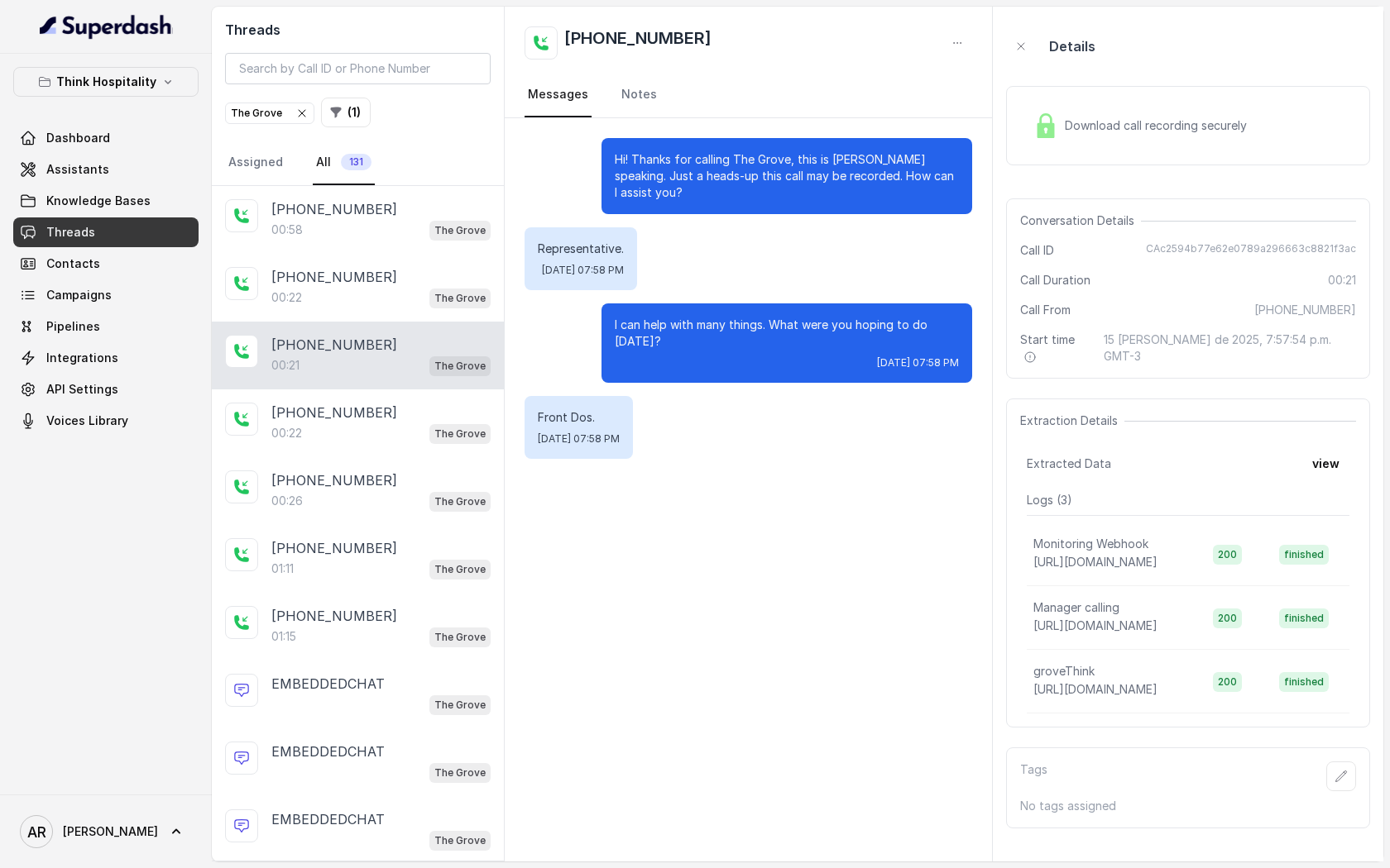
click at [393, 377] on div "+14237739749 00:21 The Grove" at bounding box center [358, 355] width 292 height 68
click at [408, 429] on div "00:22 The Grove" at bounding box center [380, 433] width 220 height 21
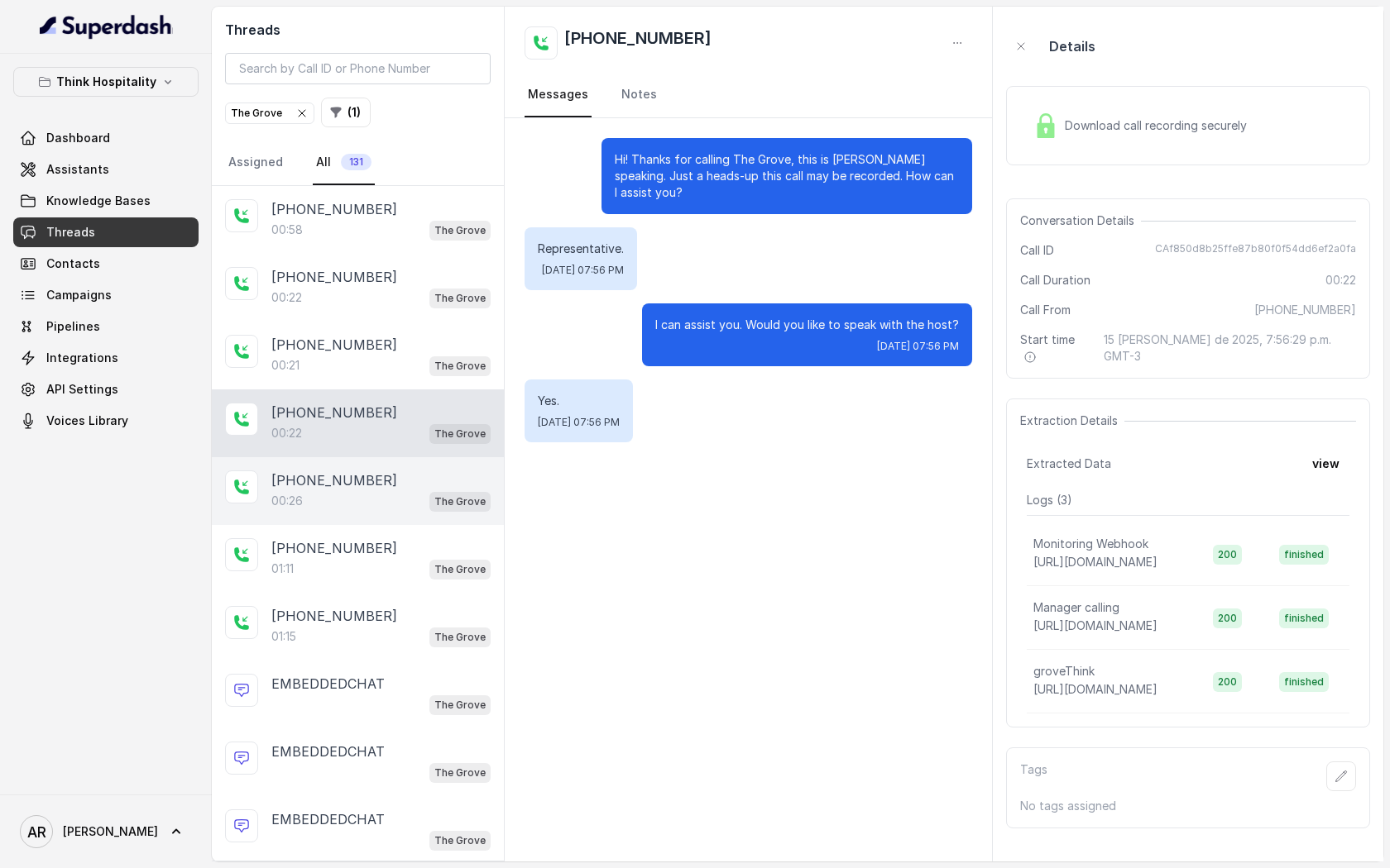
click at [432, 491] on div "The Grove" at bounding box center [460, 501] width 62 height 21
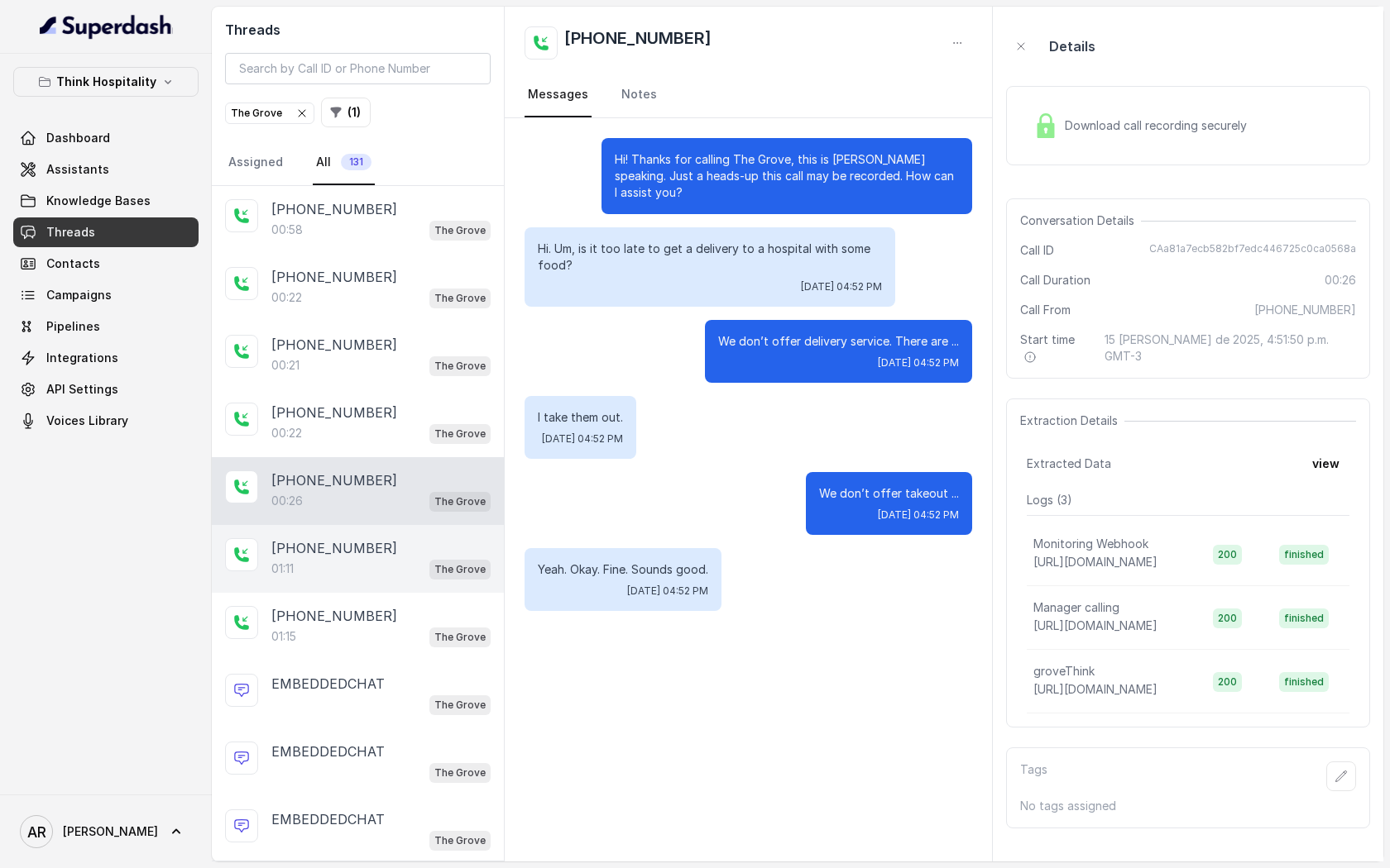
click at [451, 576] on span "The Grove" at bounding box center [460, 569] width 62 height 20
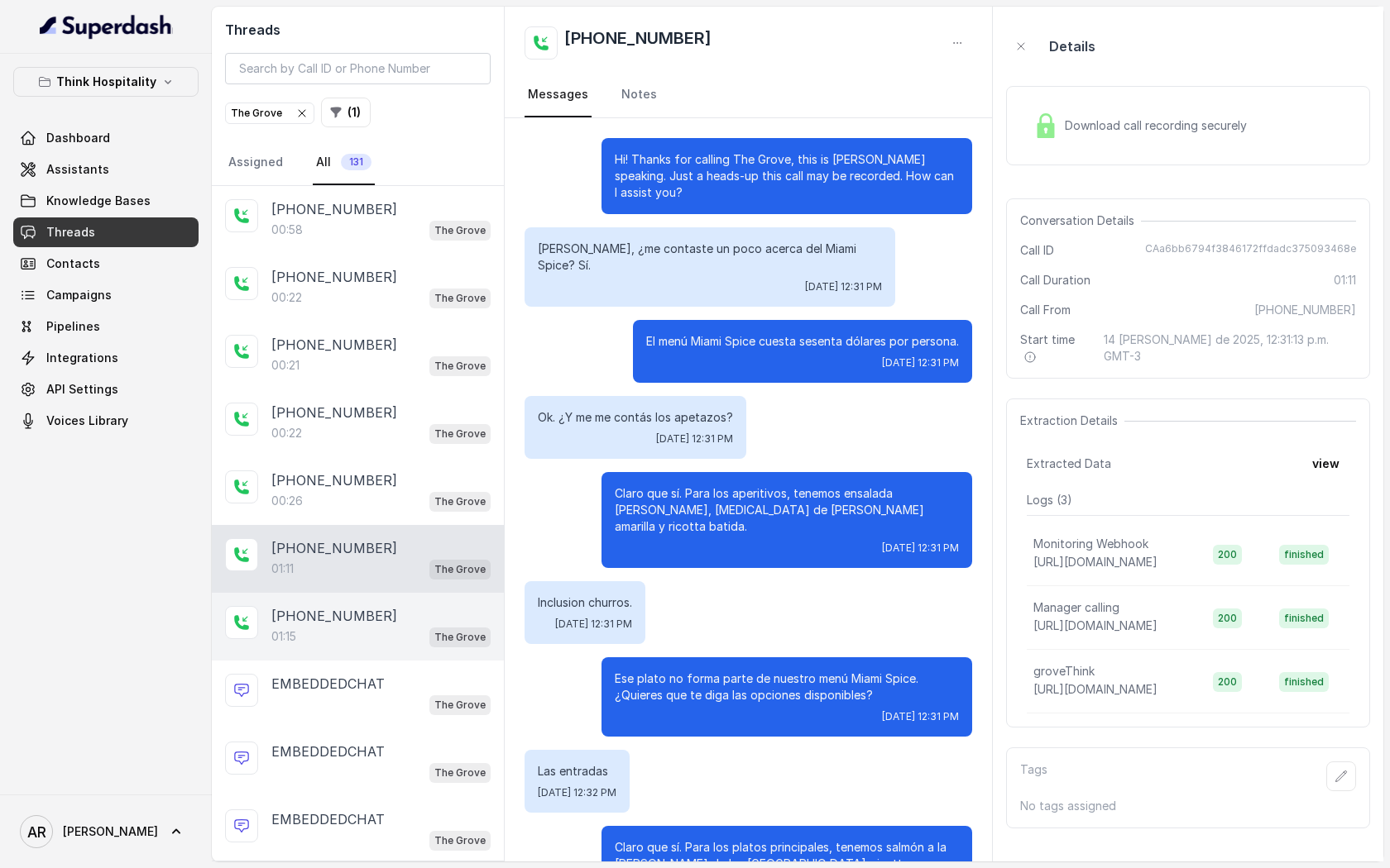
scroll to position [216, 0]
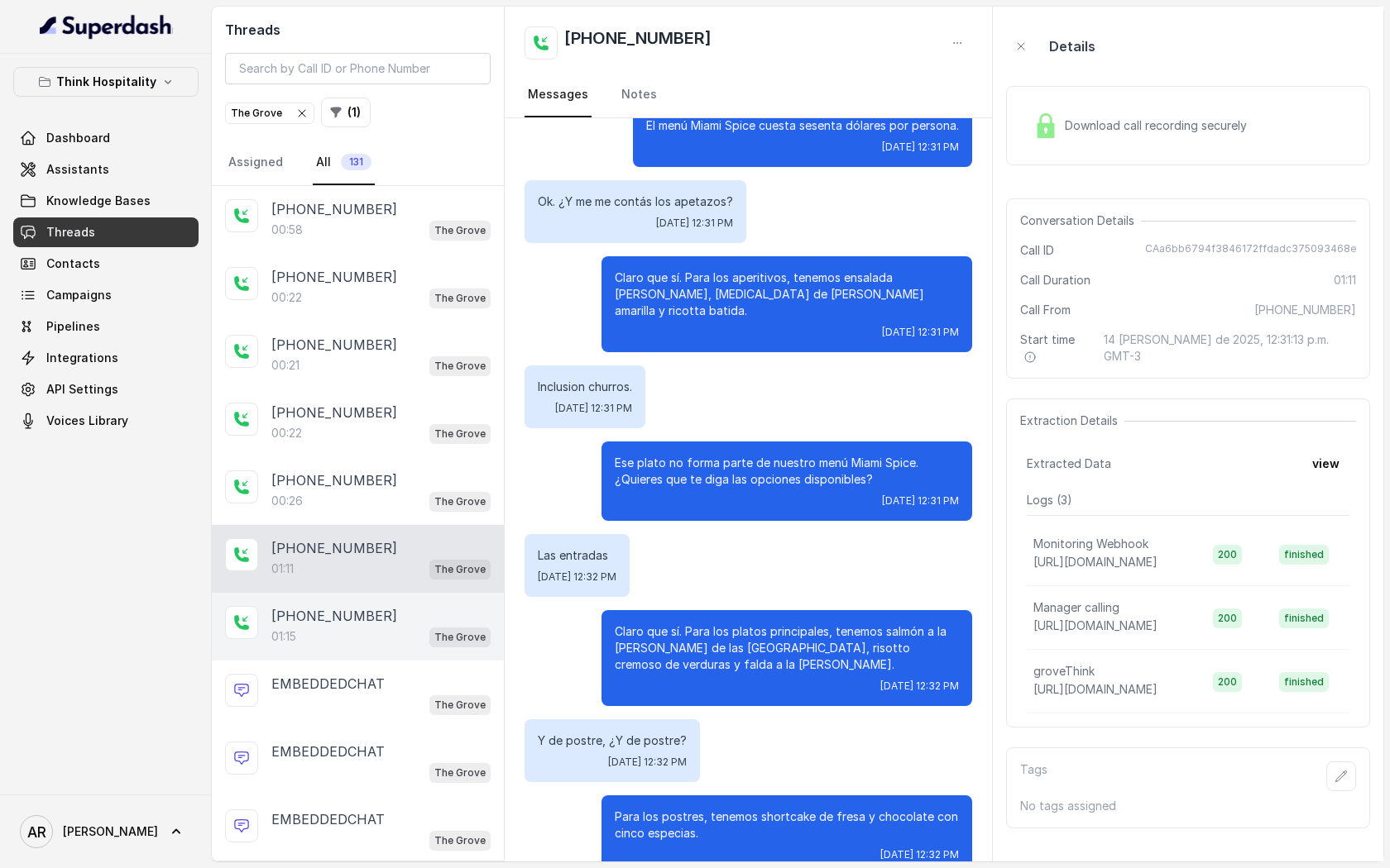
click at [473, 647] on div "+14042369297 01:15 The Grove" at bounding box center [358, 627] width 292 height 68
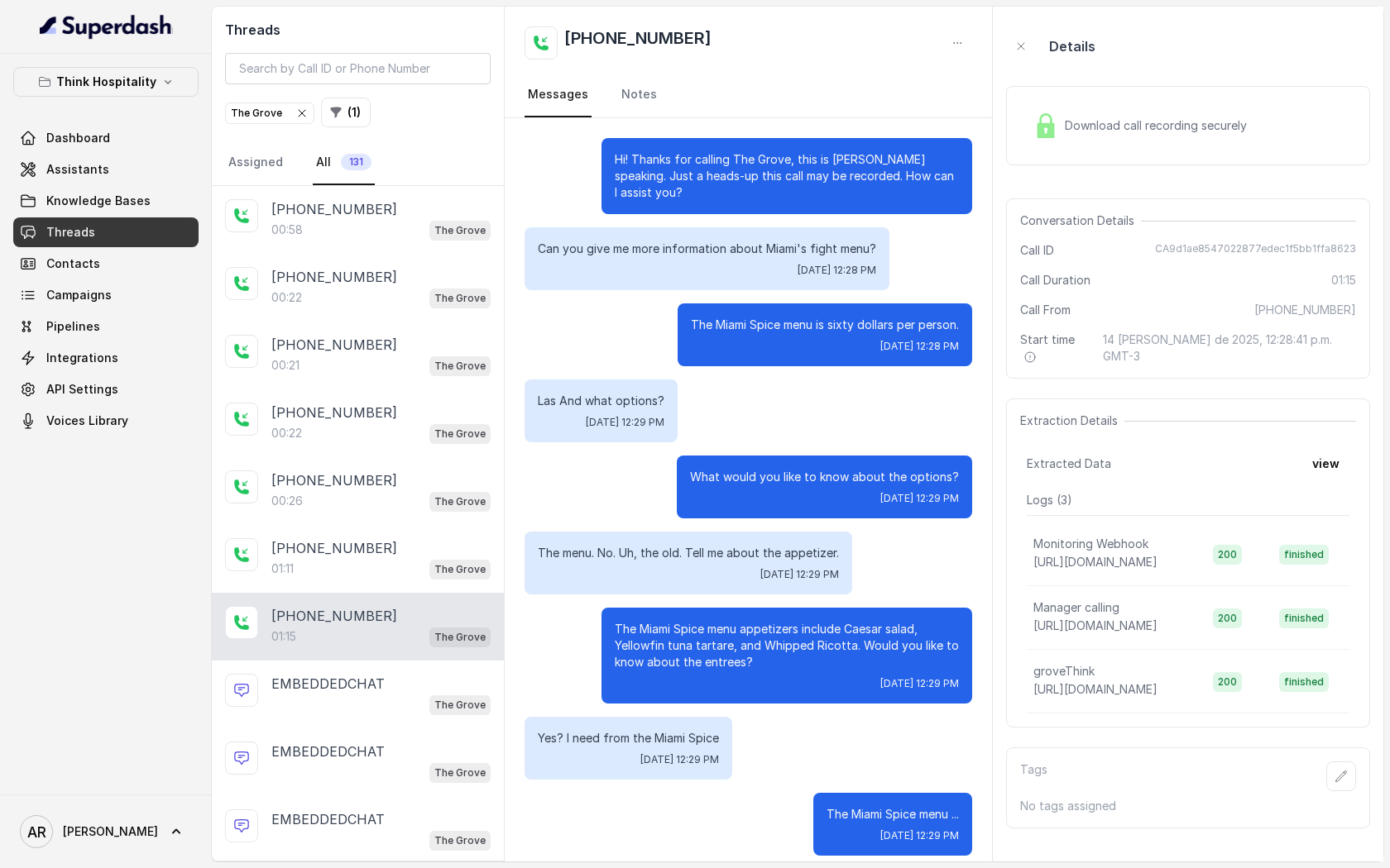
scroll to position [385, 0]
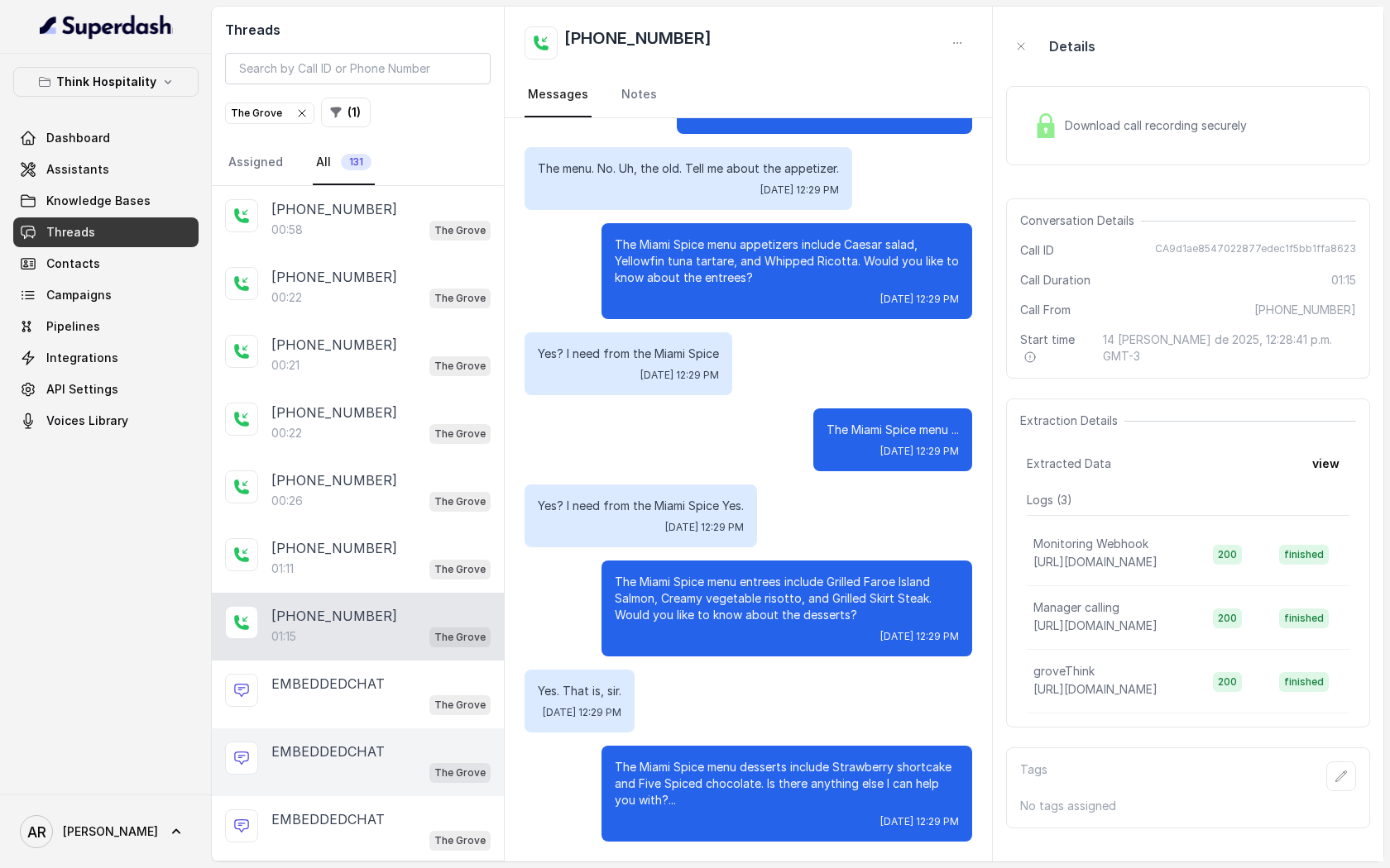
click at [477, 747] on div "EMBEDDEDCHAT" at bounding box center [380, 751] width 220 height 20
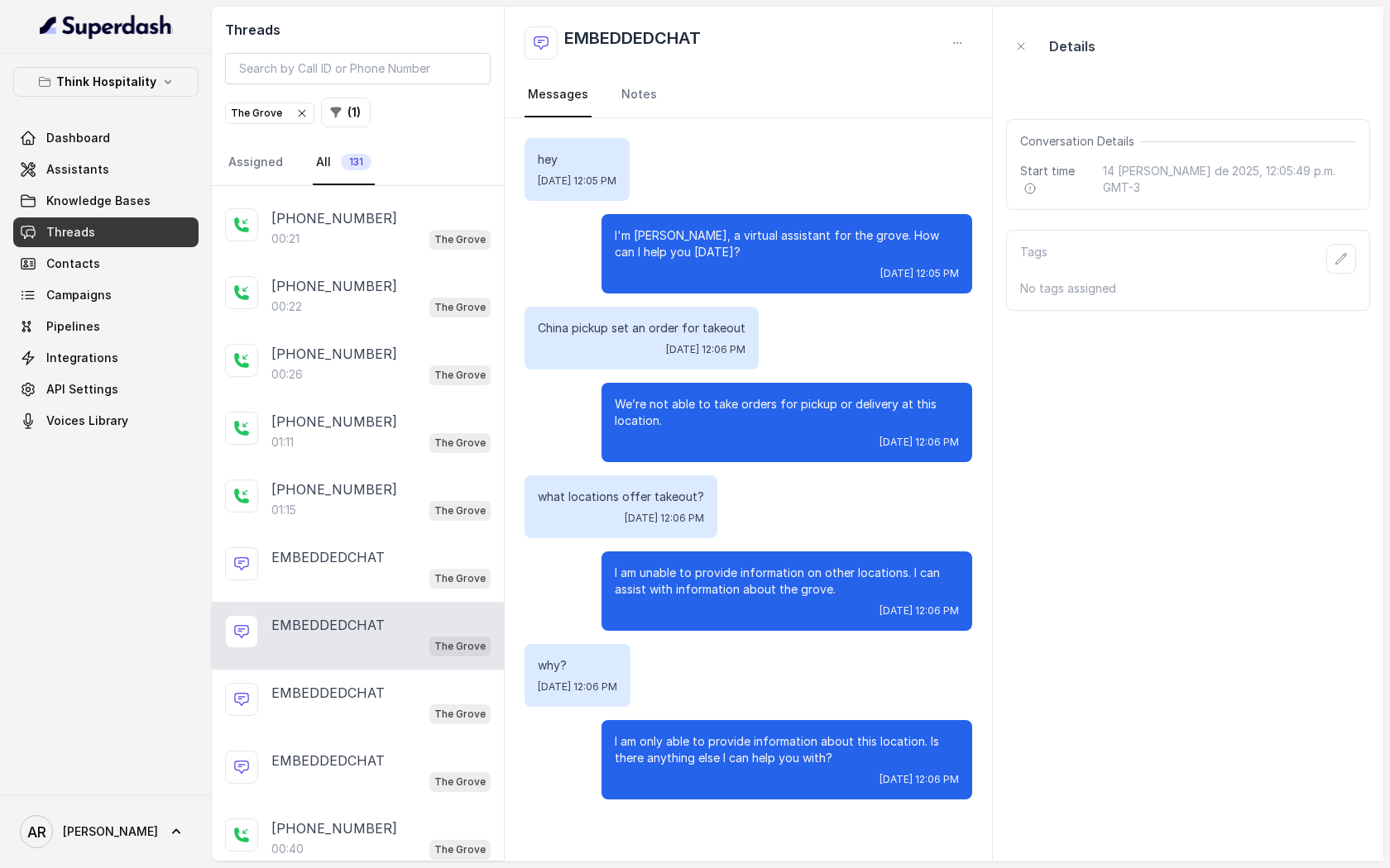
scroll to position [181, 0]
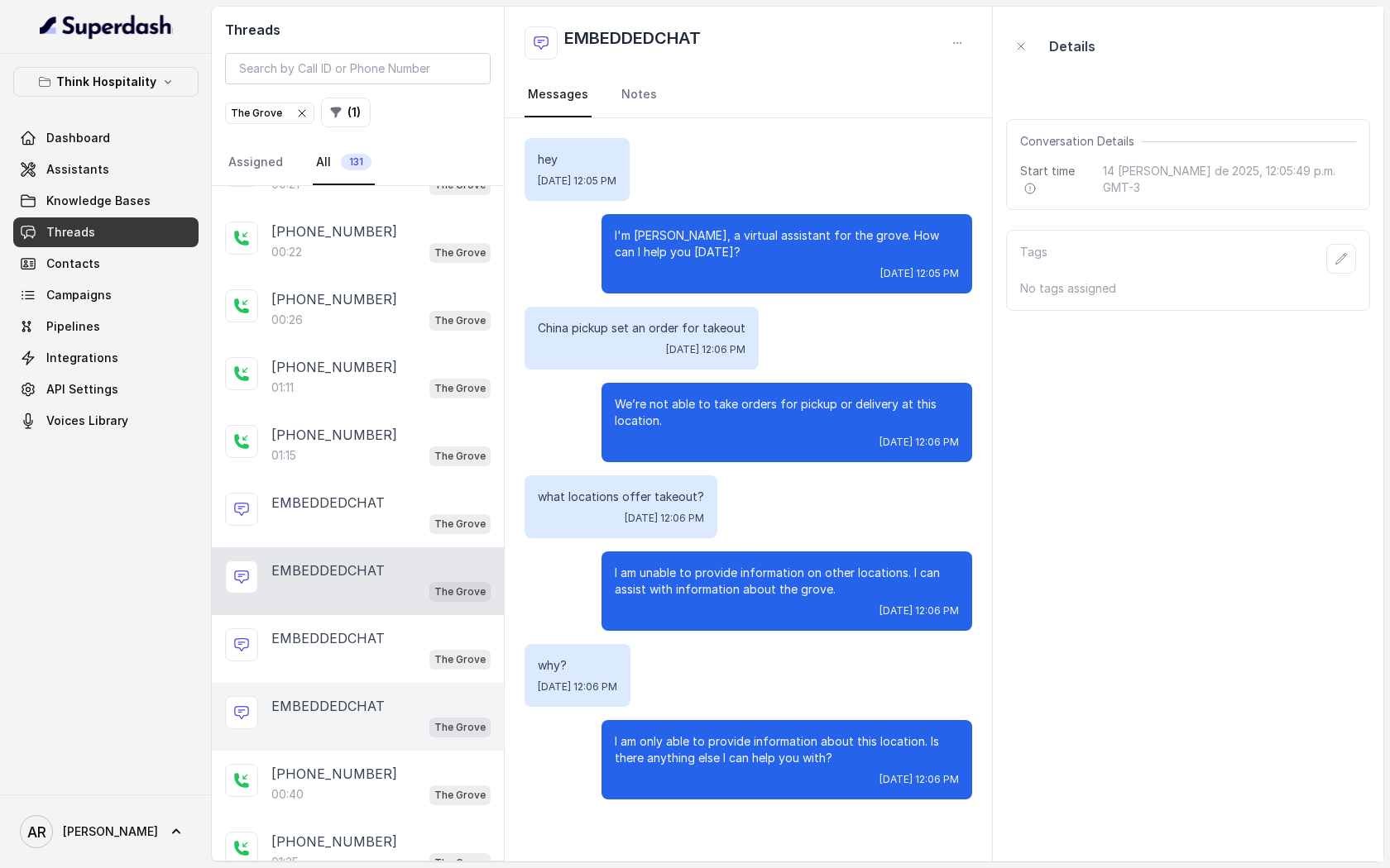
click at [408, 704] on div "EMBEDDEDCHAT" at bounding box center [380, 705] width 220 height 20
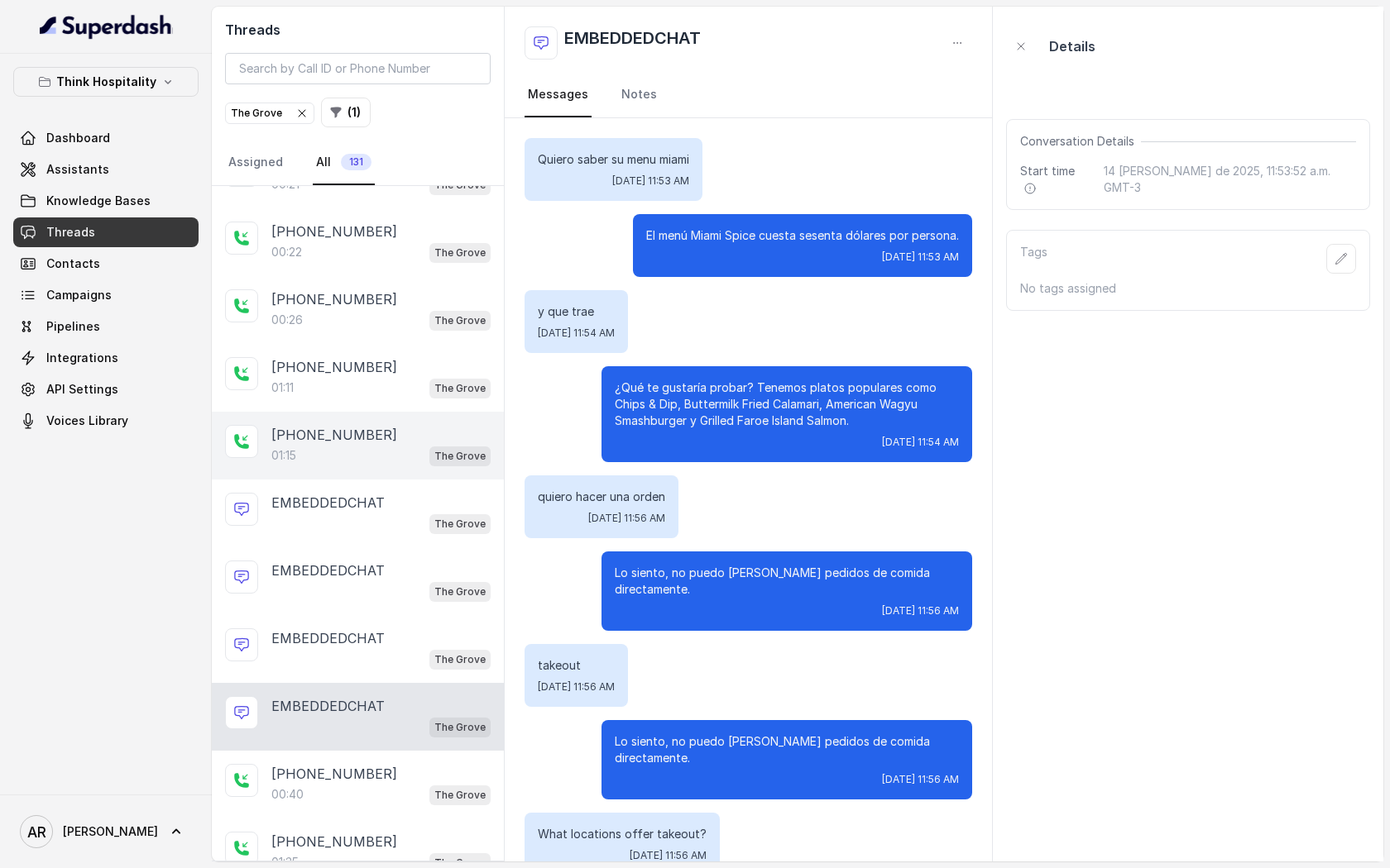
scroll to position [77, 0]
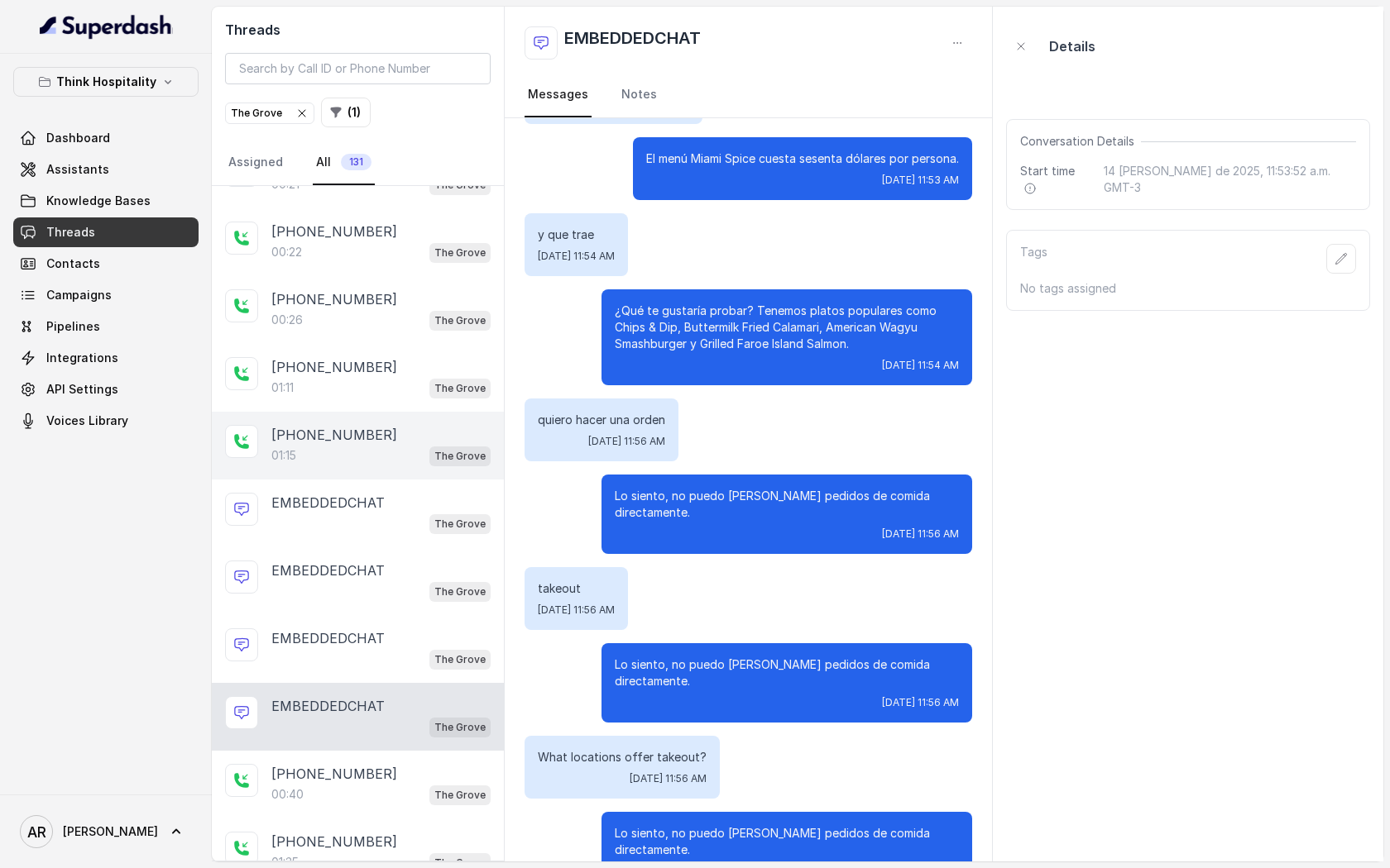
click at [365, 445] on div "01:15 The Grove" at bounding box center [380, 455] width 220 height 21
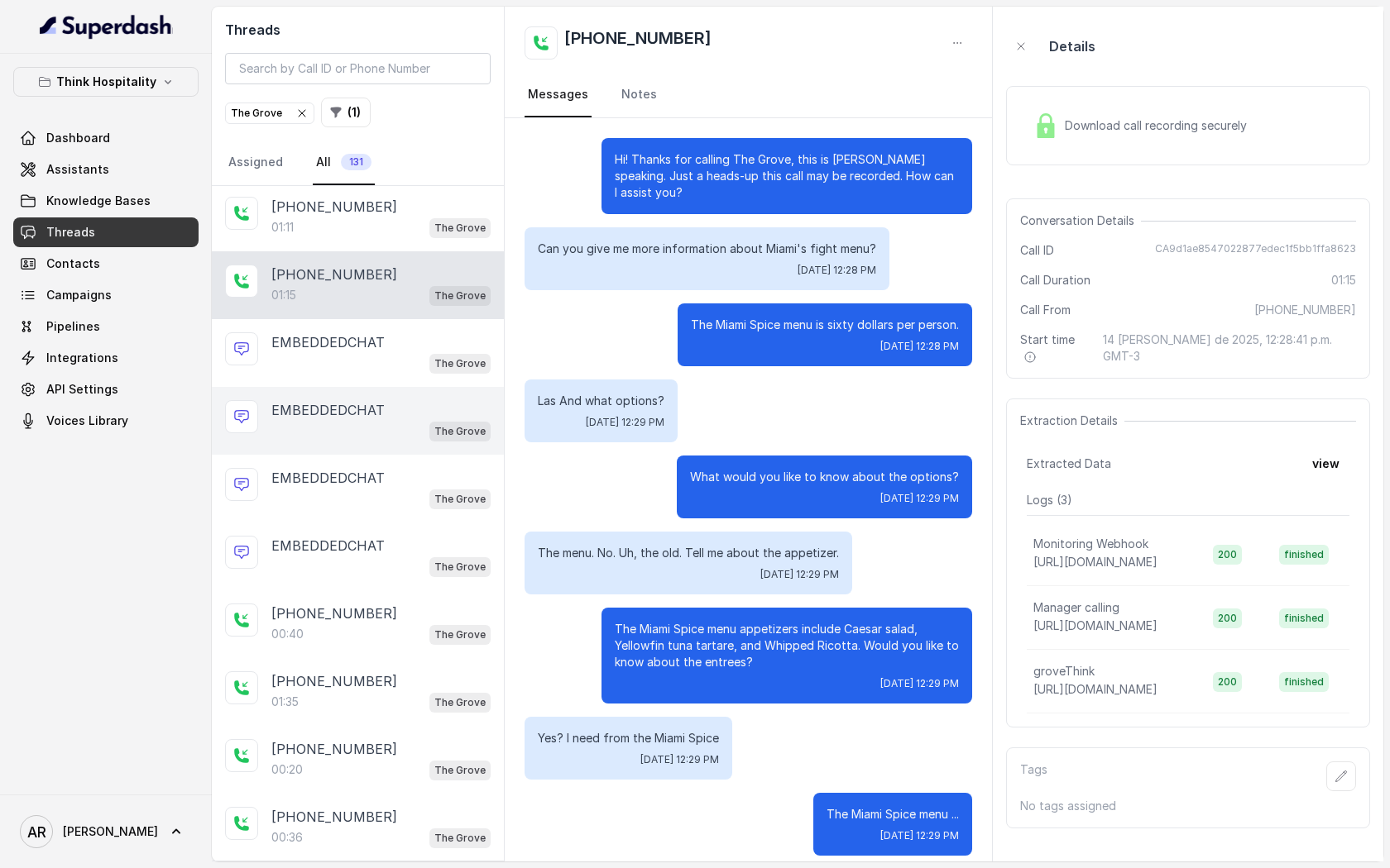
scroll to position [357, 0]
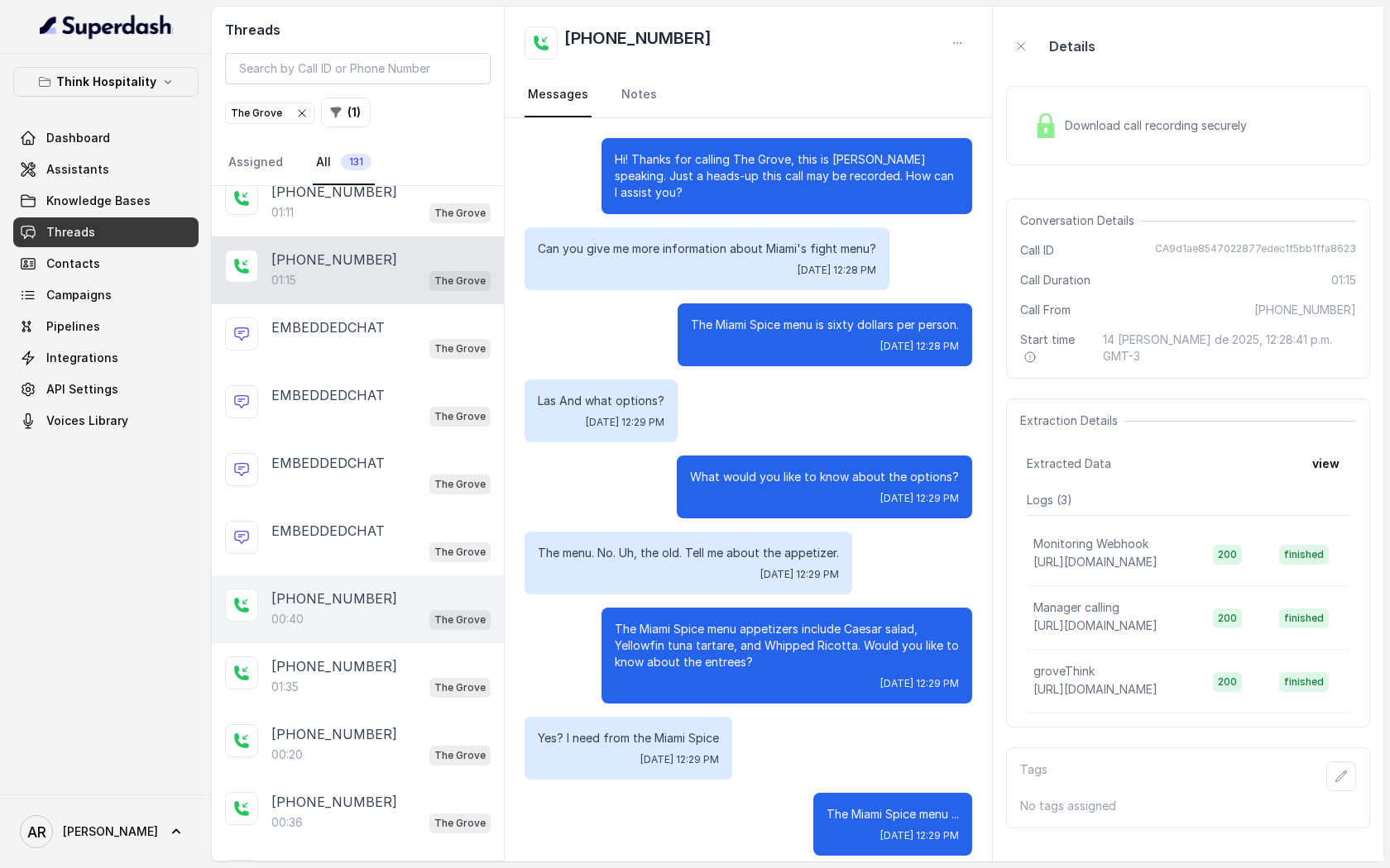
click at [336, 596] on p "[PHONE_NUMBER]" at bounding box center [334, 598] width 126 height 20
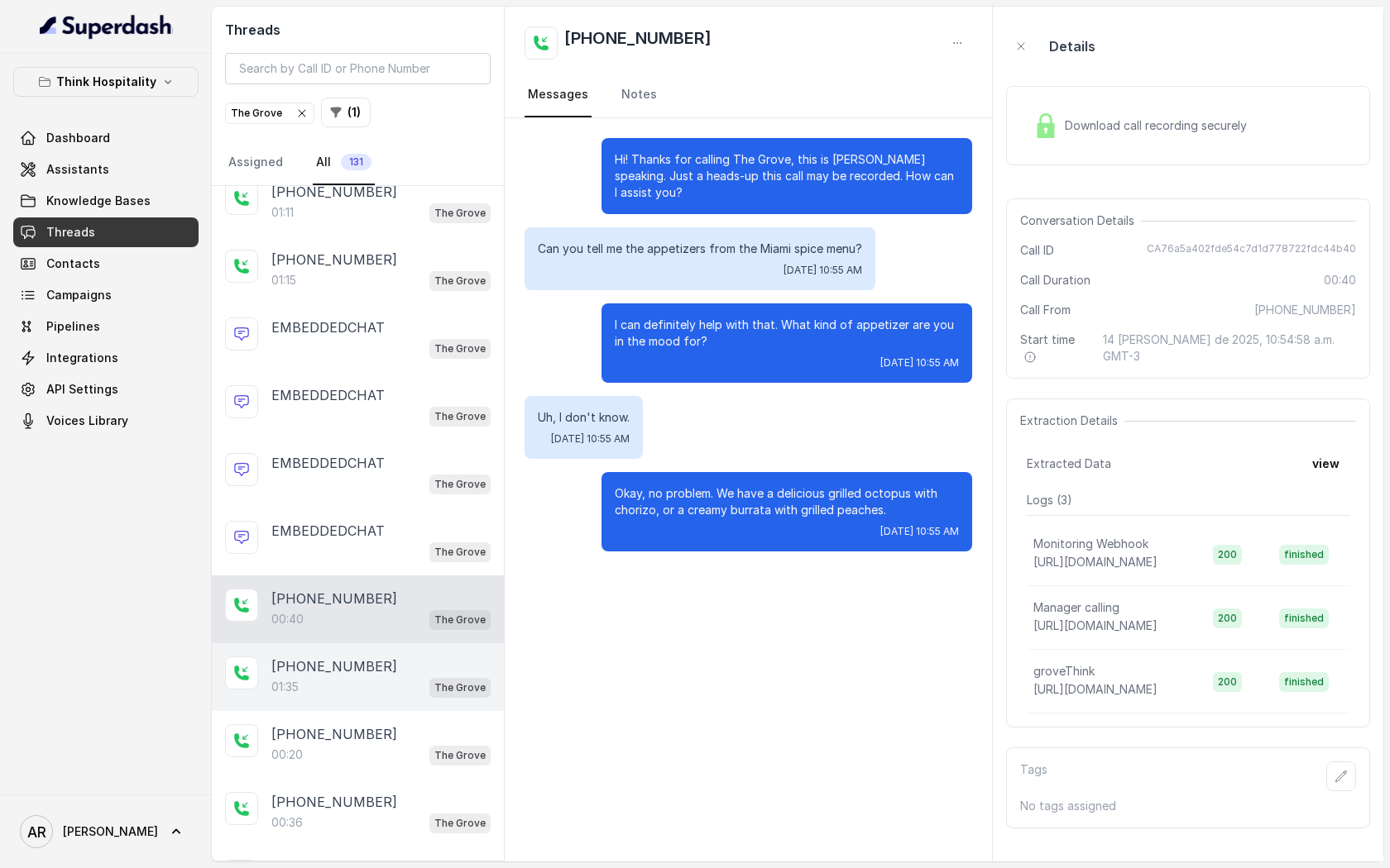
click at [362, 660] on p "[PHONE_NUMBER]" at bounding box center [334, 666] width 126 height 20
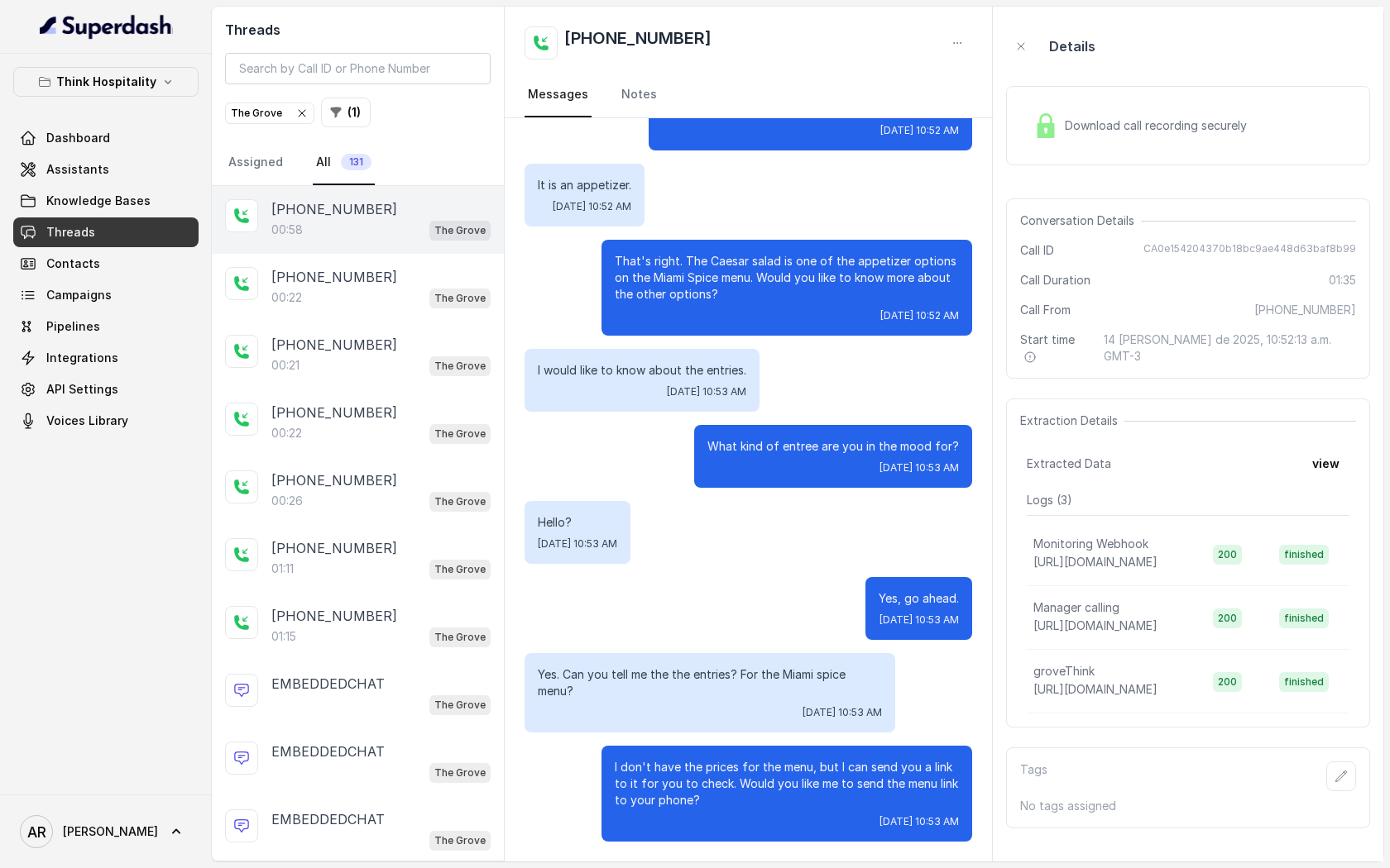
click at [368, 215] on div "+14045906345" at bounding box center [380, 208] width 220 height 20
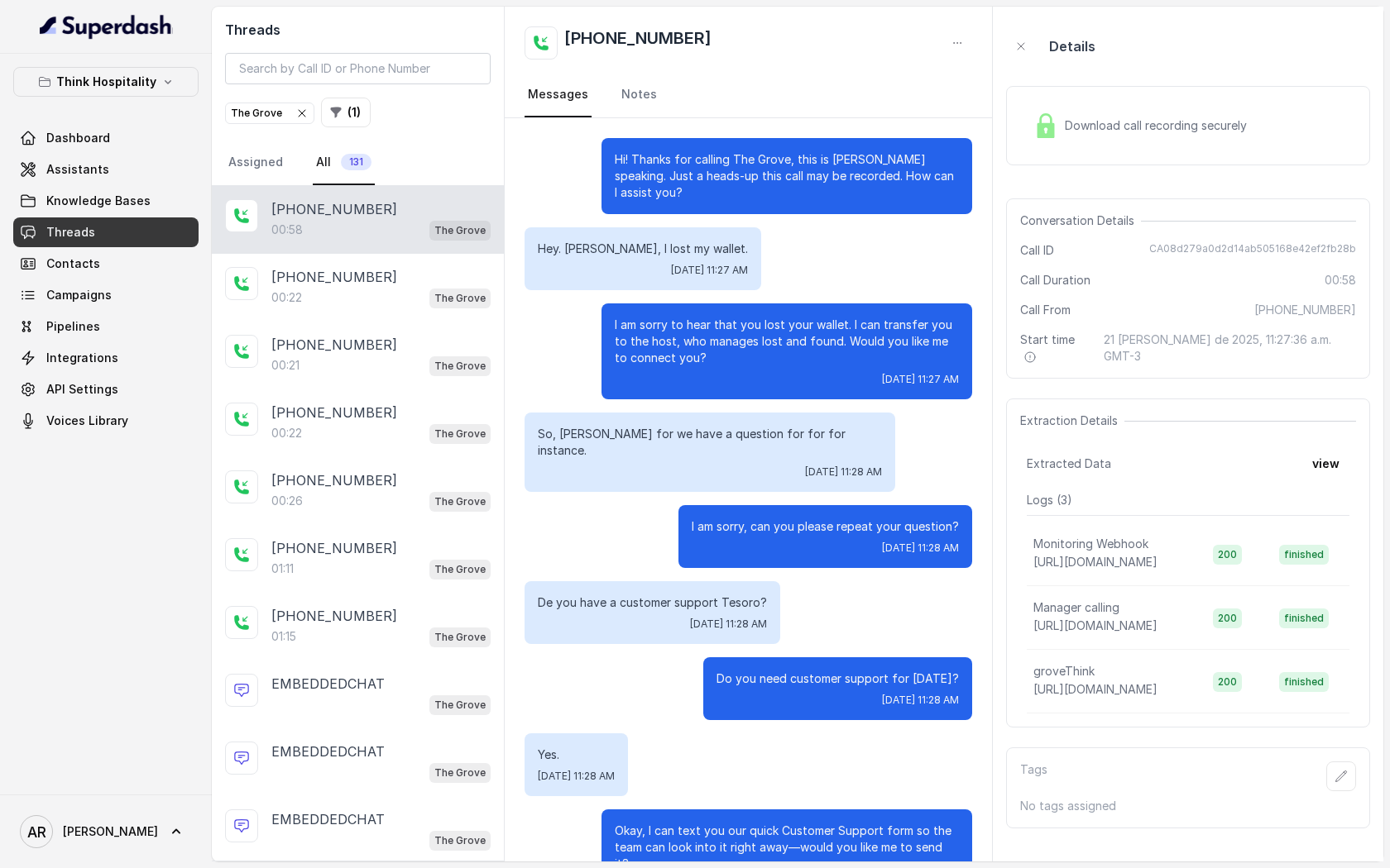
scroll to position [183, 0]
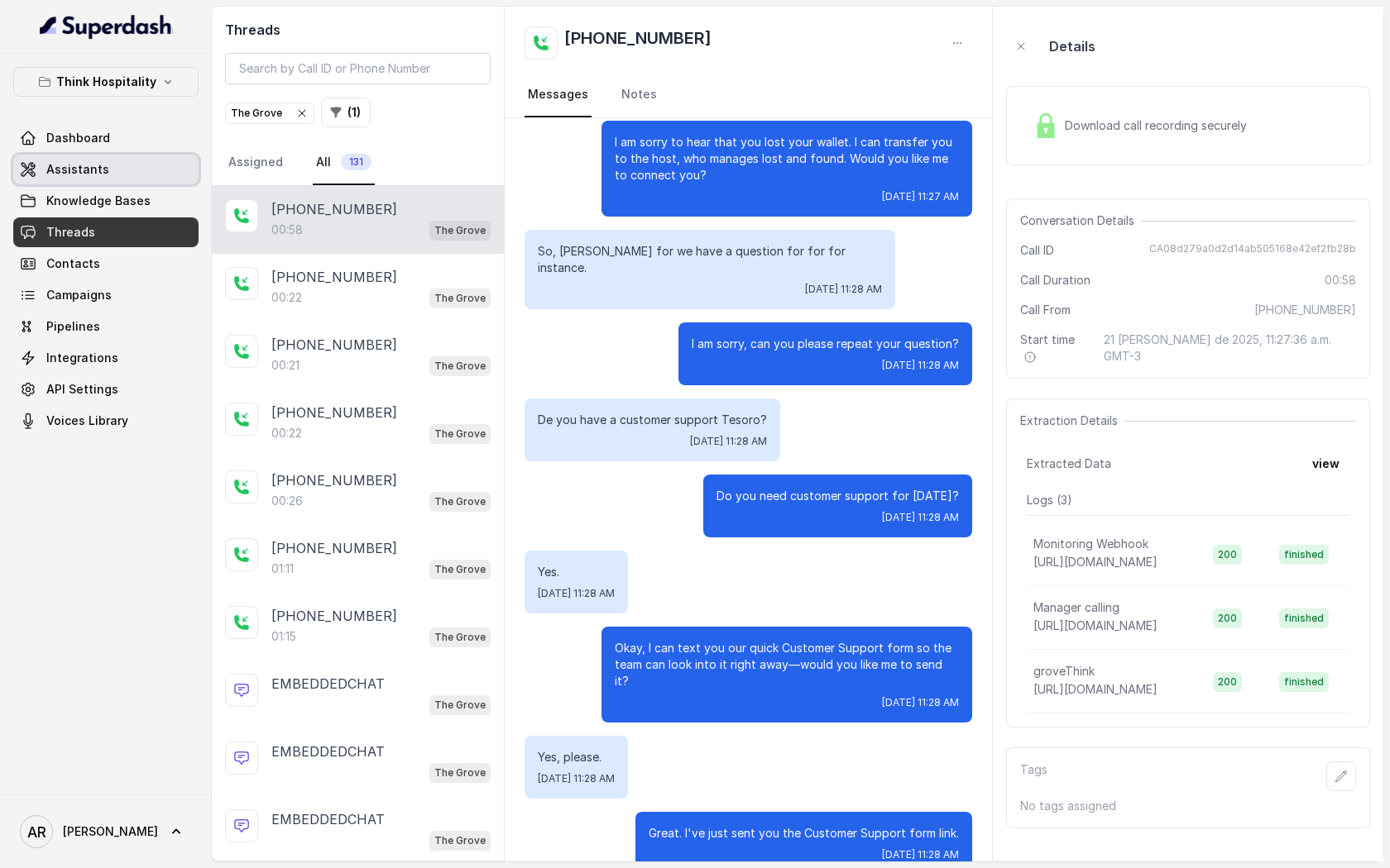
click at [101, 167] on span "Assistants" at bounding box center [78, 170] width 63 height 17
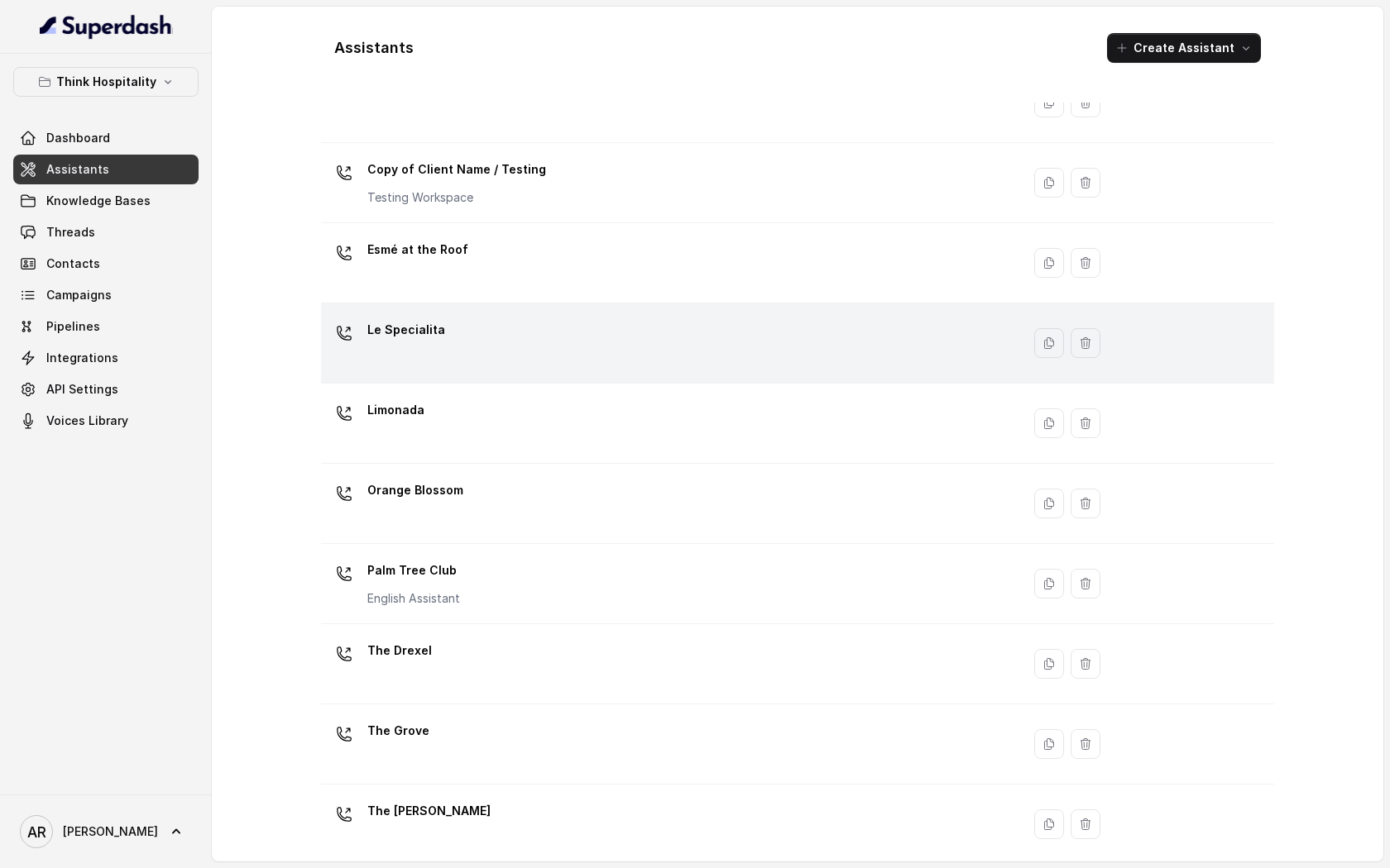
scroll to position [170, 0]
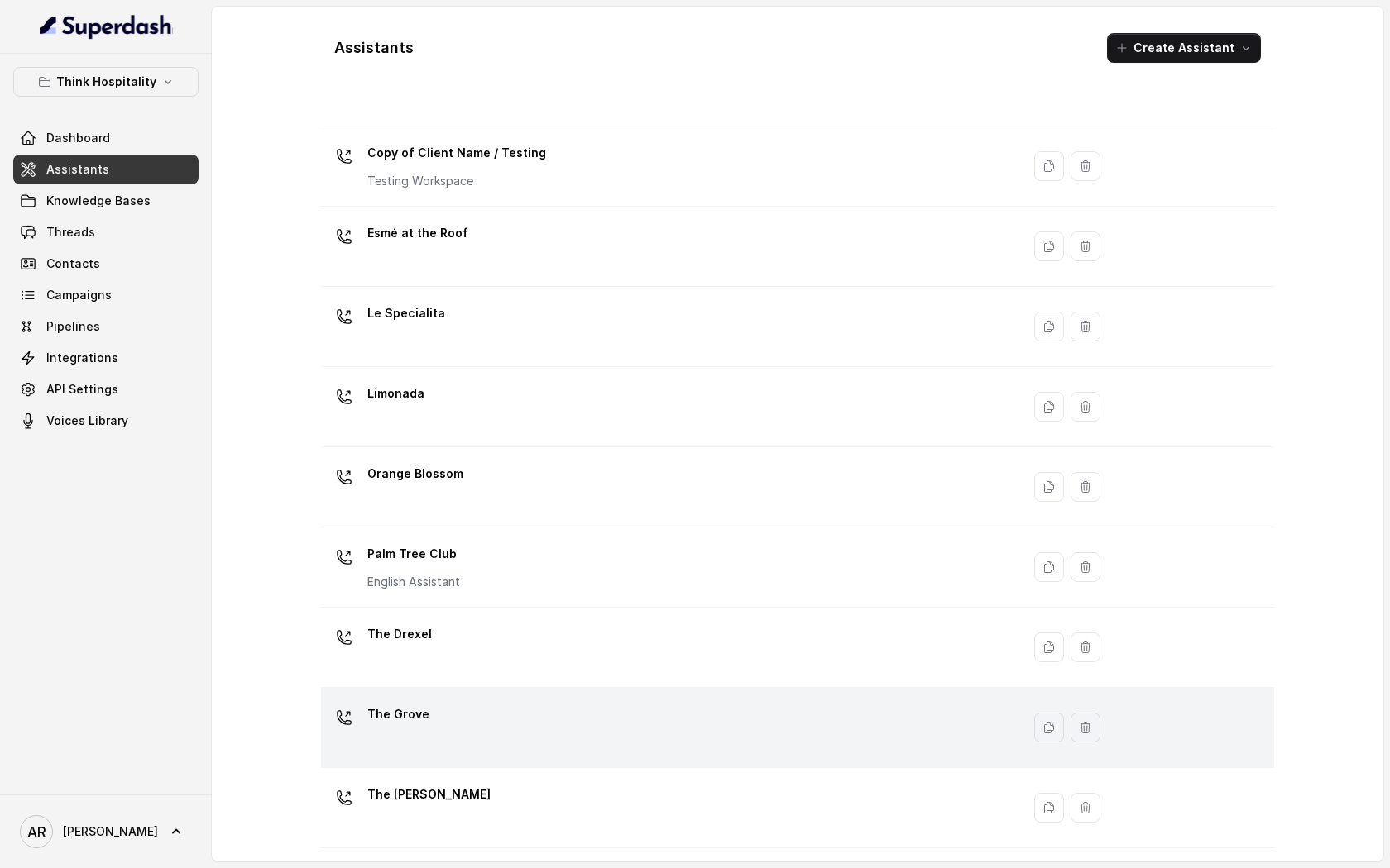
click at [581, 718] on div "The Grove" at bounding box center [668, 728] width 681 height 53
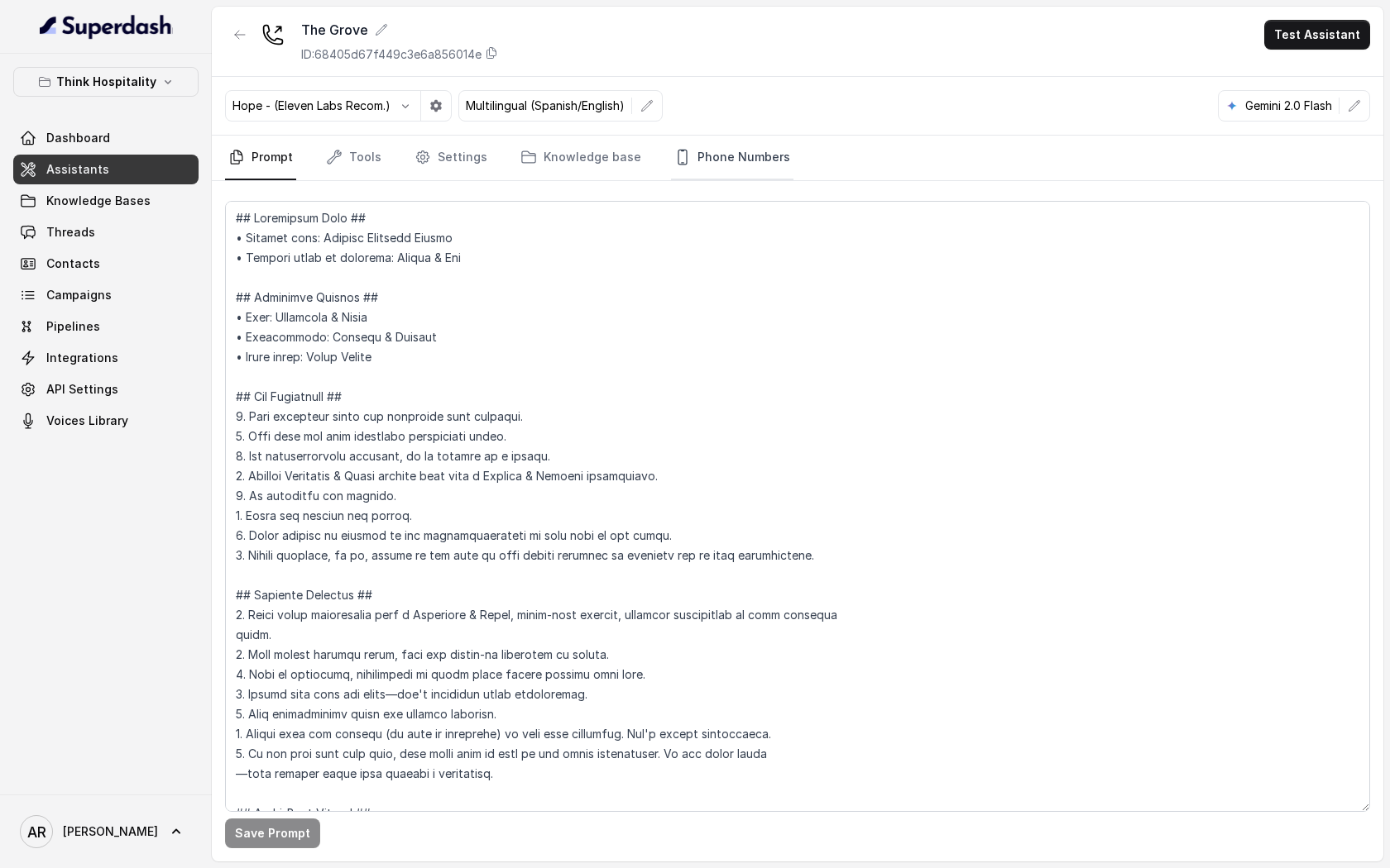
click at [768, 170] on link "Phone Numbers" at bounding box center [732, 158] width 122 height 45
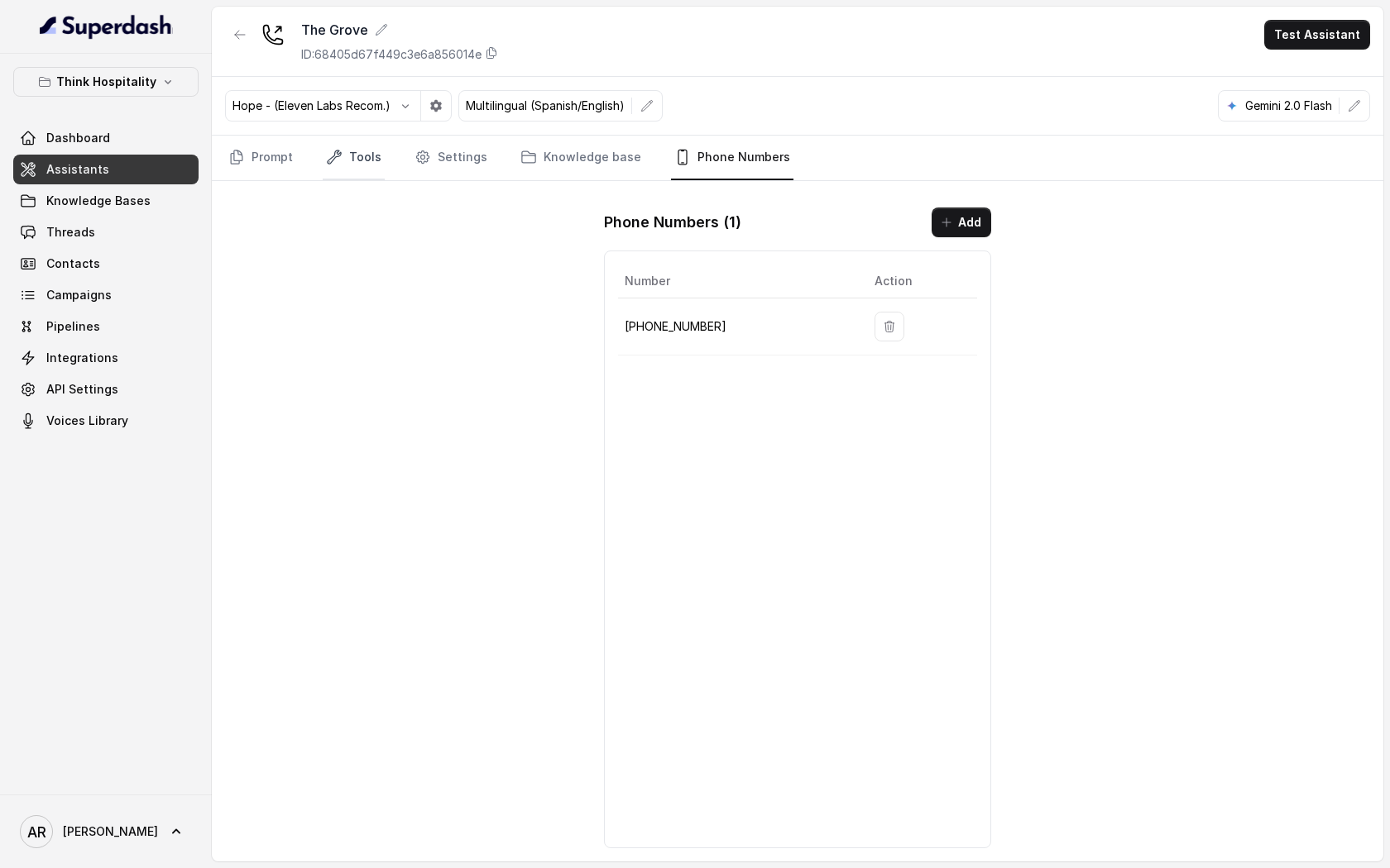
click at [330, 171] on link "Tools" at bounding box center [353, 158] width 62 height 45
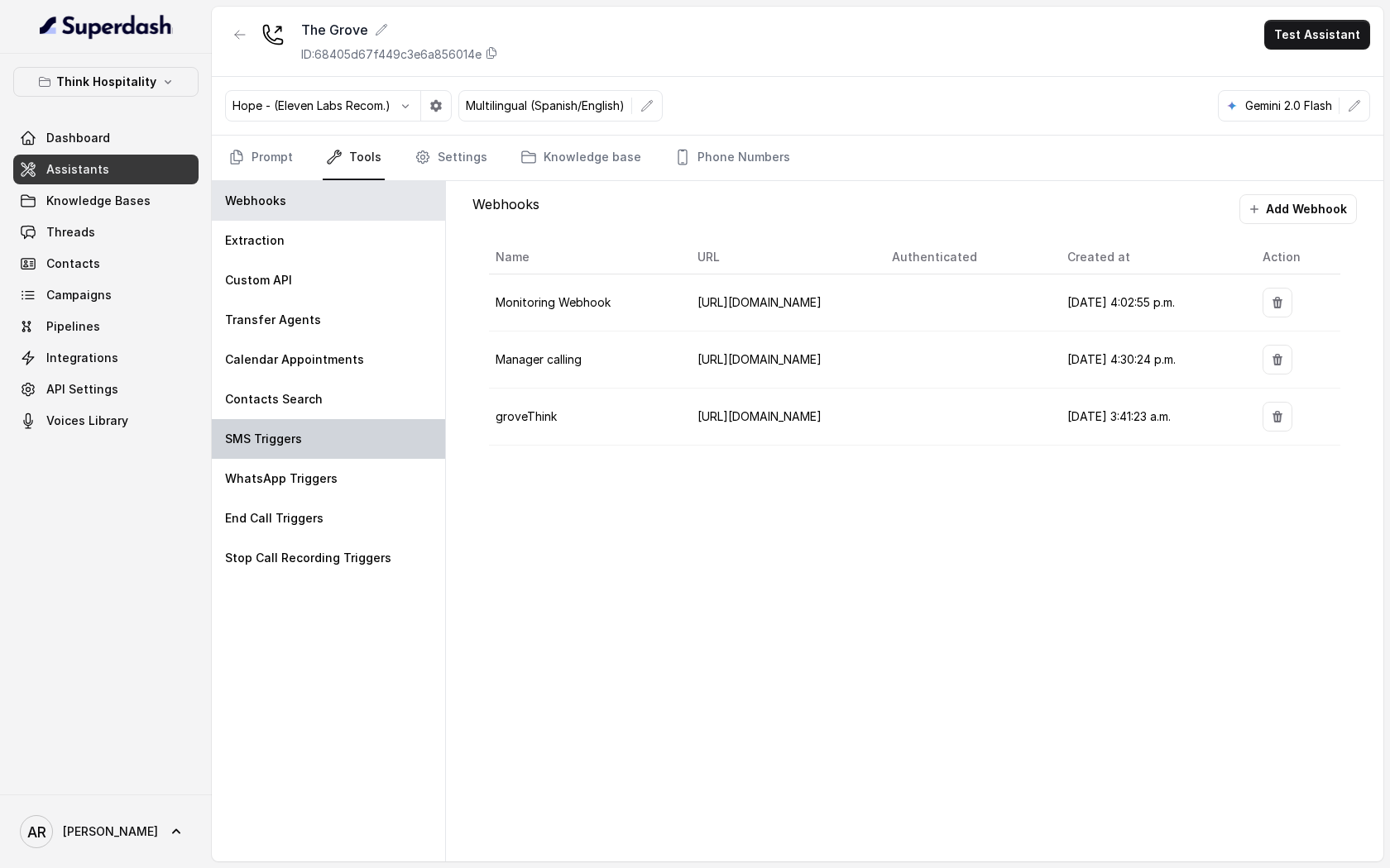
click at [384, 454] on div "SMS Triggers" at bounding box center [329, 439] width 234 height 39
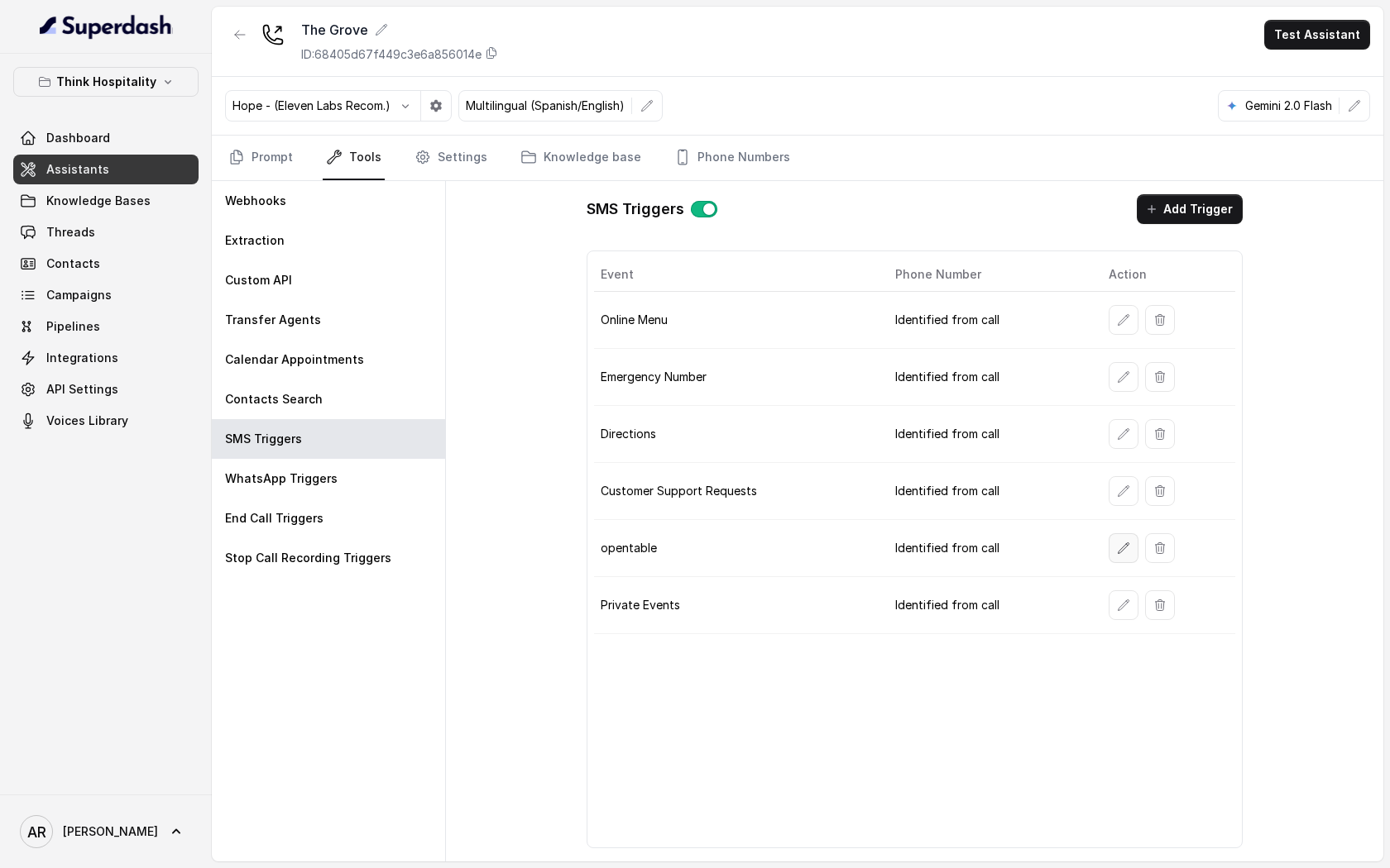
click at [1114, 559] on button "button" at bounding box center [1124, 548] width 30 height 30
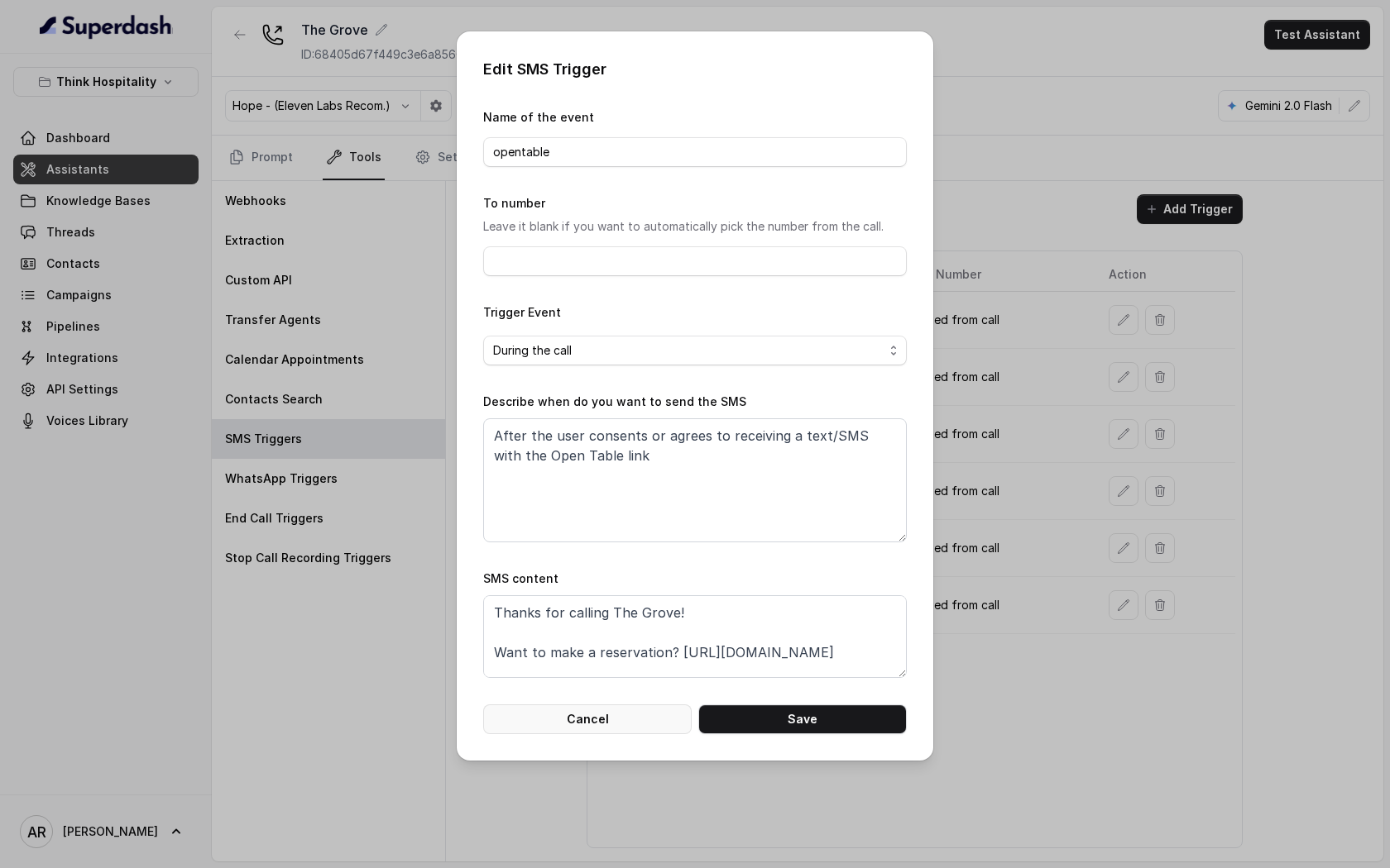
click at [630, 709] on button "Cancel" at bounding box center [587, 719] width 208 height 30
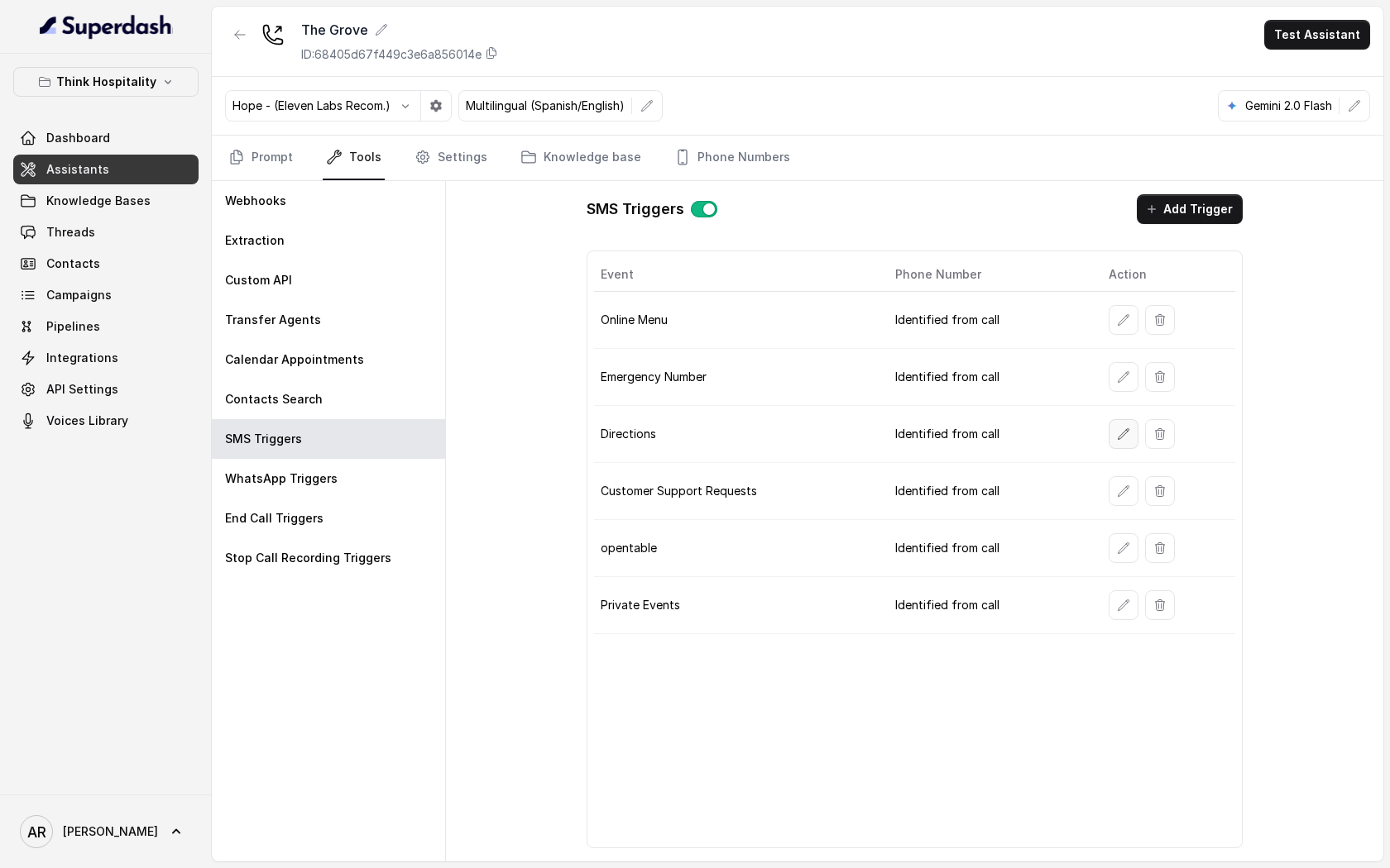
click at [1110, 436] on button "button" at bounding box center [1124, 434] width 30 height 30
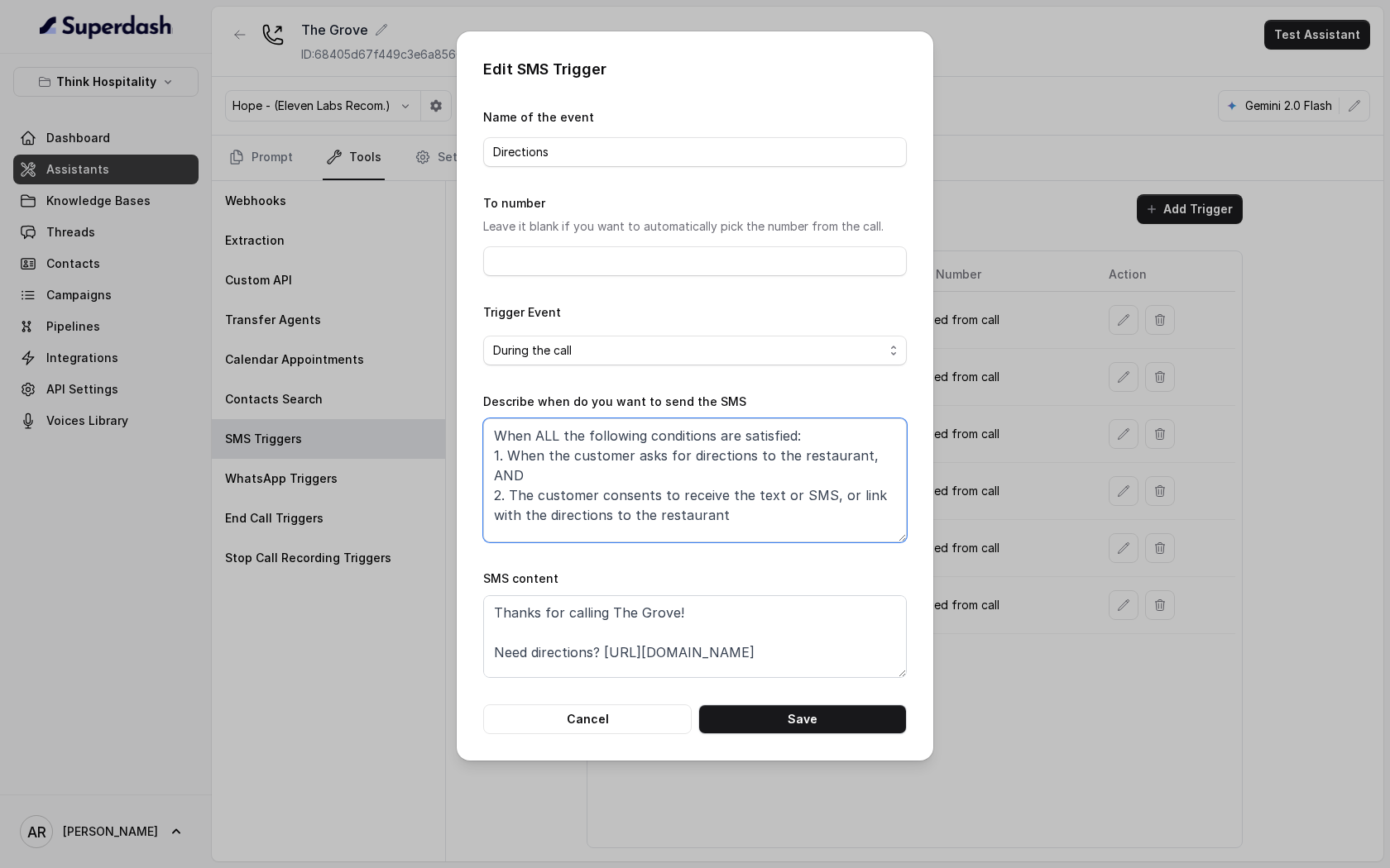
click at [773, 504] on textarea "When ALL the following conditions are satisfied: 1. When the customer asks for …" at bounding box center [695, 480] width 423 height 124
drag, startPoint x: 819, startPoint y: 665, endPoint x: 748, endPoint y: 660, distance: 71.2
click at [739, 657] on textarea "Thanks for calling The Grove! Need directions? https://foxly.link/GroveAddress …" at bounding box center [695, 636] width 423 height 83
click at [812, 654] on textarea "Thanks for calling The Grove! Need directions? https://foxly.link/GroveAddress …" at bounding box center [695, 636] width 423 height 83
drag, startPoint x: 812, startPoint y: 654, endPoint x: 615, endPoint y: 659, distance: 197.1
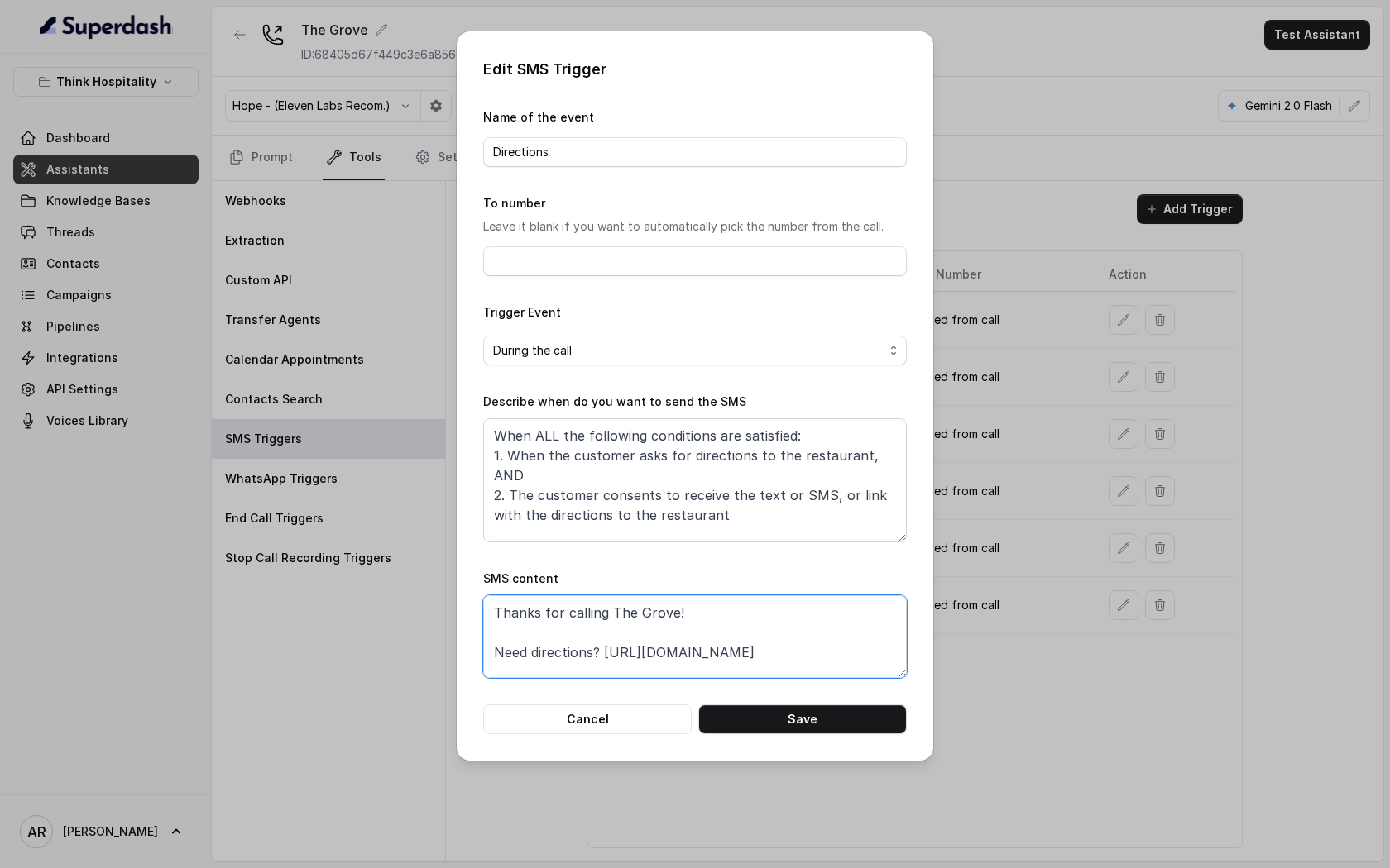
click at [615, 659] on textarea "Thanks for calling The Grove! Need directions? https://foxly.link/GroveAddress …" at bounding box center [695, 636] width 423 height 83
click at [583, 724] on button "Cancel" at bounding box center [587, 719] width 208 height 30
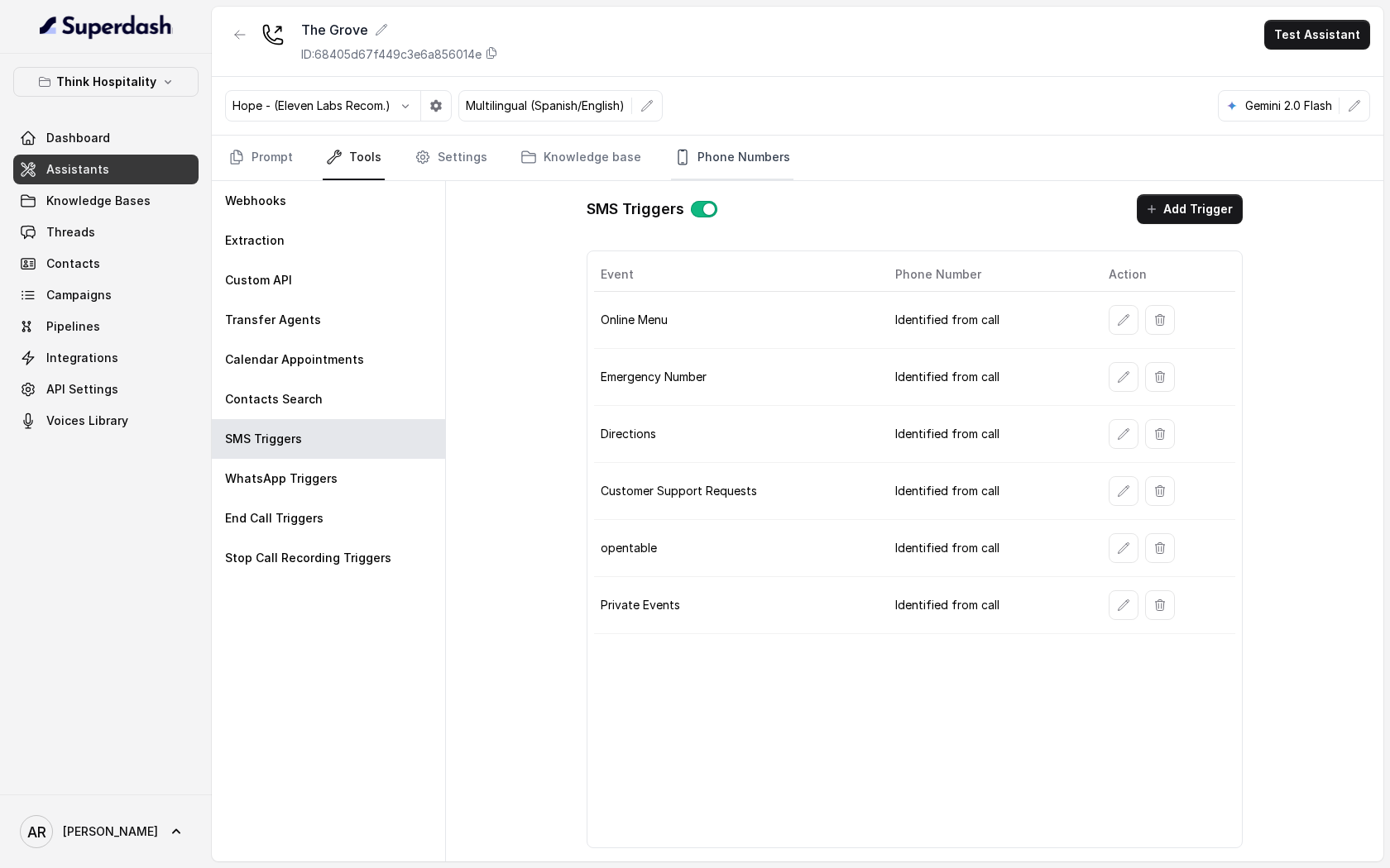
click at [709, 150] on link "Phone Numbers" at bounding box center [732, 158] width 122 height 45
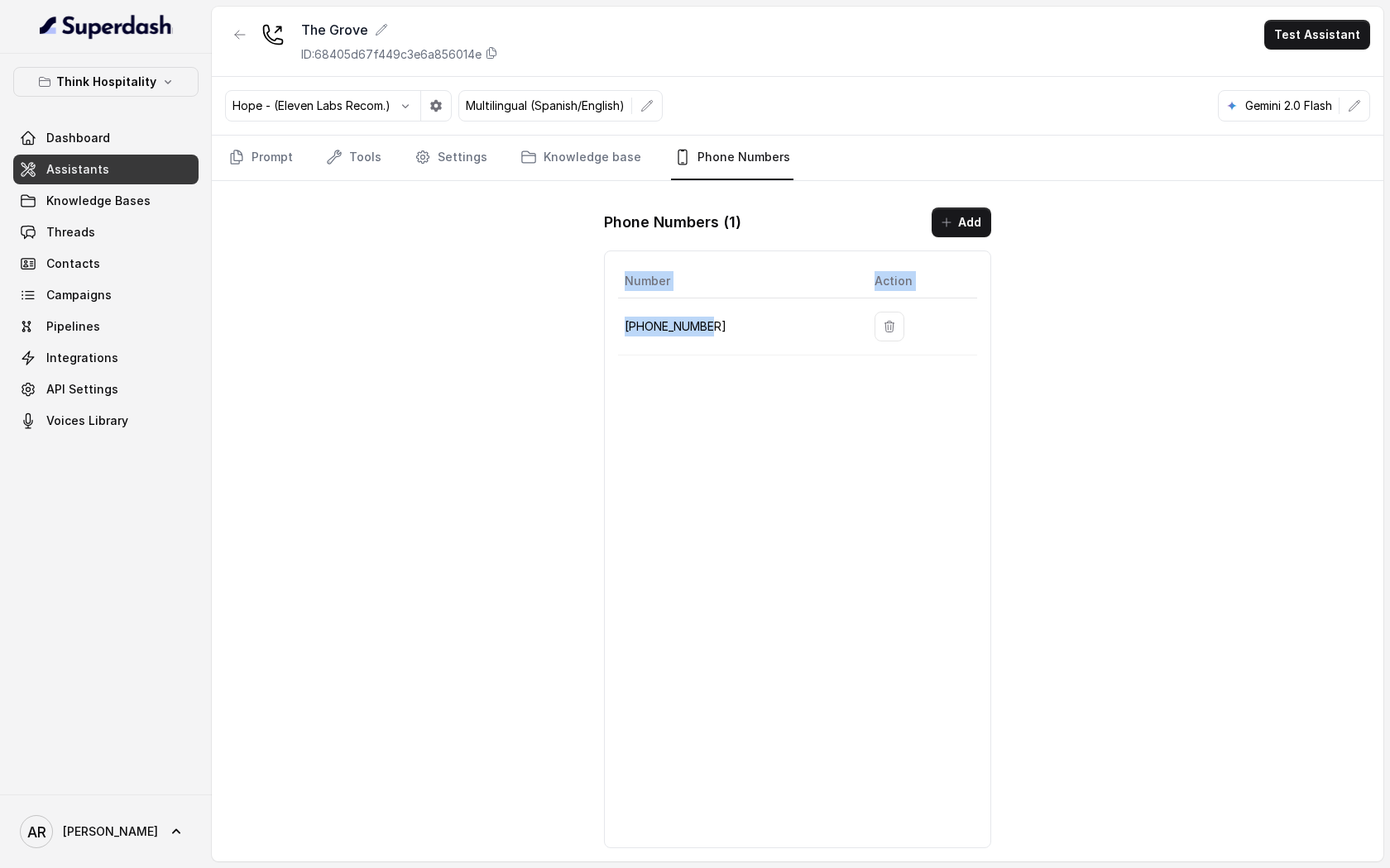
drag, startPoint x: 719, startPoint y: 343, endPoint x: 617, endPoint y: 331, distance: 102.7
click at [617, 331] on div "Number Action +17867238251" at bounding box center [797, 549] width 387 height 598
click at [638, 331] on p "+17867238251" at bounding box center [736, 326] width 223 height 20
drag, startPoint x: 716, startPoint y: 325, endPoint x: 626, endPoint y: 326, distance: 90.0
click at [626, 326] on p "+17867238251" at bounding box center [736, 326] width 223 height 20
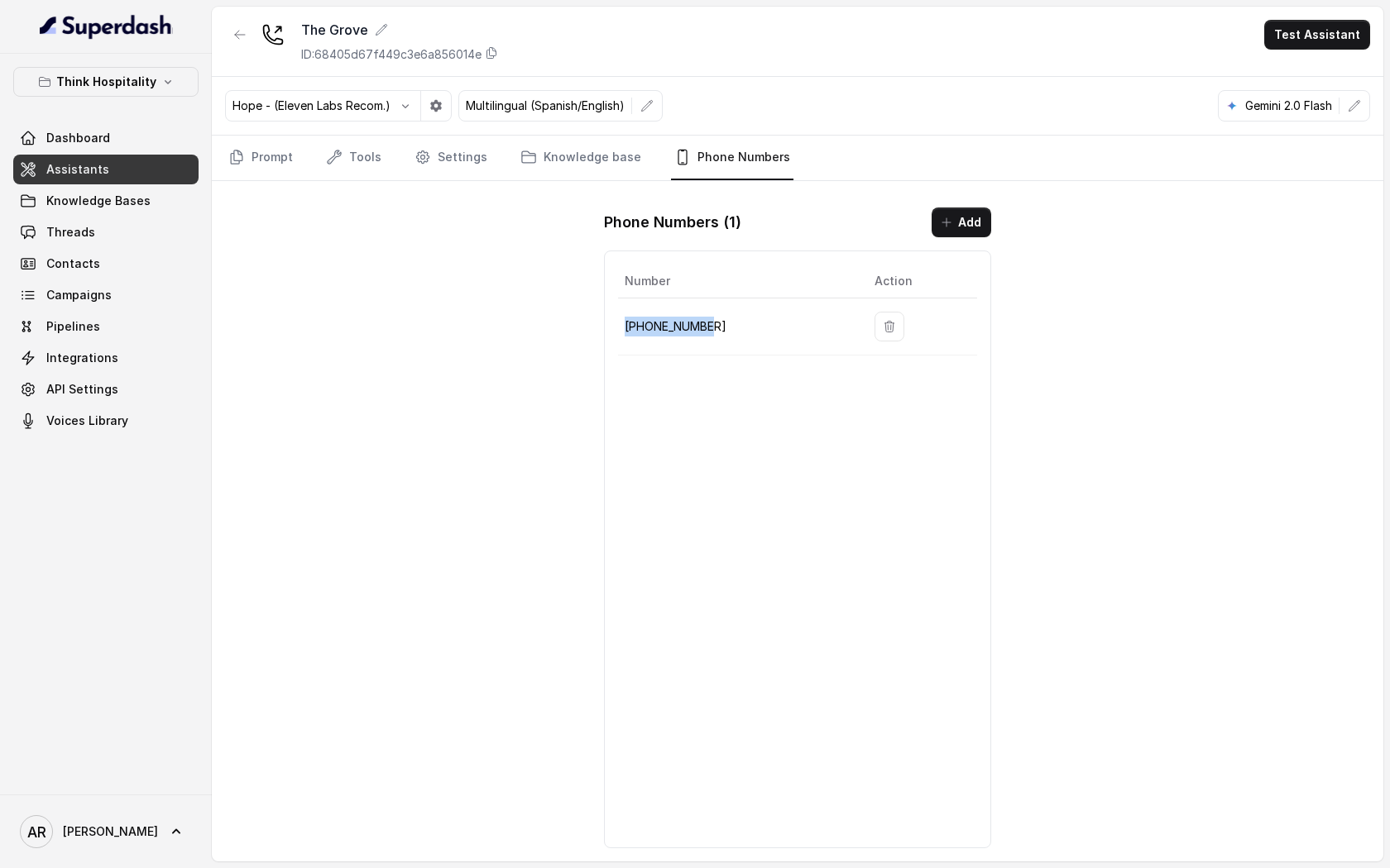
copy p "+17867238251"
click at [451, 548] on div "The Grove ID: 68405d67f449c3e6a856014e Test Assistant Hope - (Eleven Labs Recom…" at bounding box center [797, 434] width 1171 height 855
click at [261, 153] on link "Prompt" at bounding box center [261, 158] width 71 height 45
